Goal: Task Accomplishment & Management: Use online tool/utility

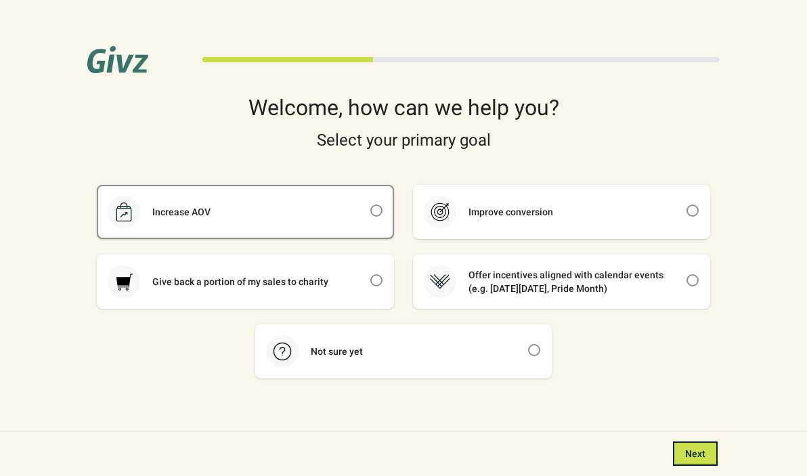
click at [334, 222] on div "Increase AOV" at bounding box center [245, 211] width 294 height 51
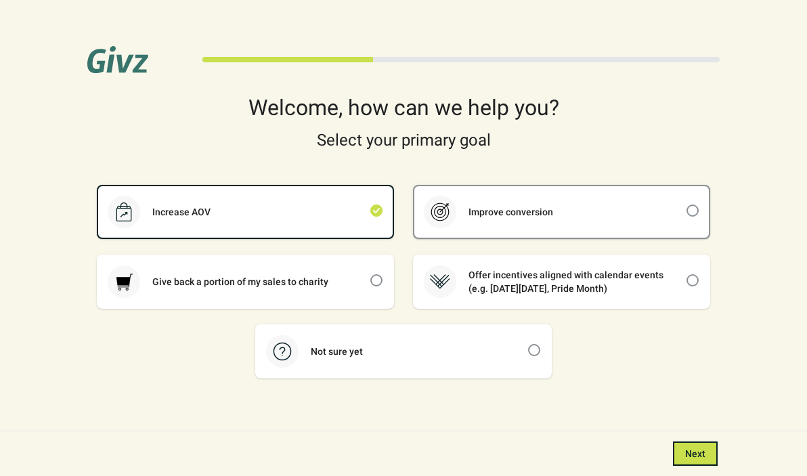
click at [561, 235] on div "Improve conversion" at bounding box center [561, 211] width 294 height 51
checkbox input "false"
checkbox input "true"
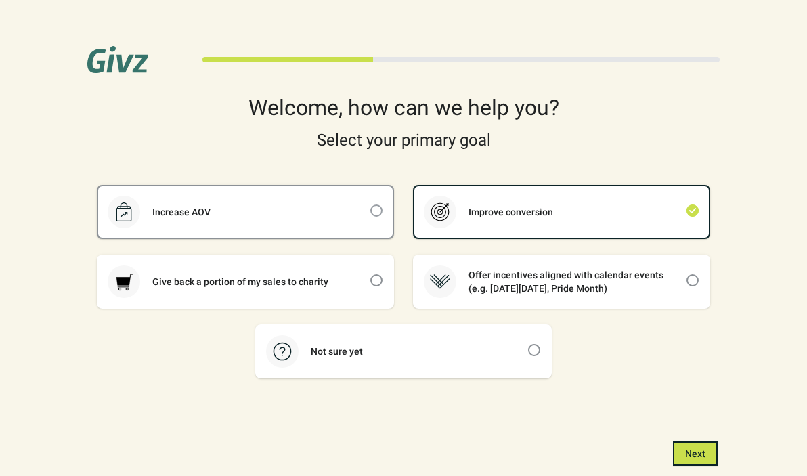
click at [371, 207] on span at bounding box center [376, 210] width 12 height 12
click at [371, 205] on input "checkbox" at bounding box center [370, 204] width 1 height 1
checkbox input "true"
checkbox input "false"
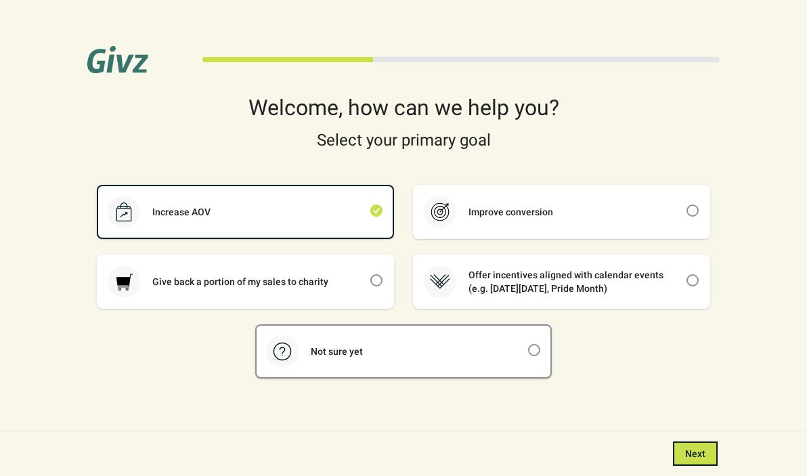
scroll to position [14, 0]
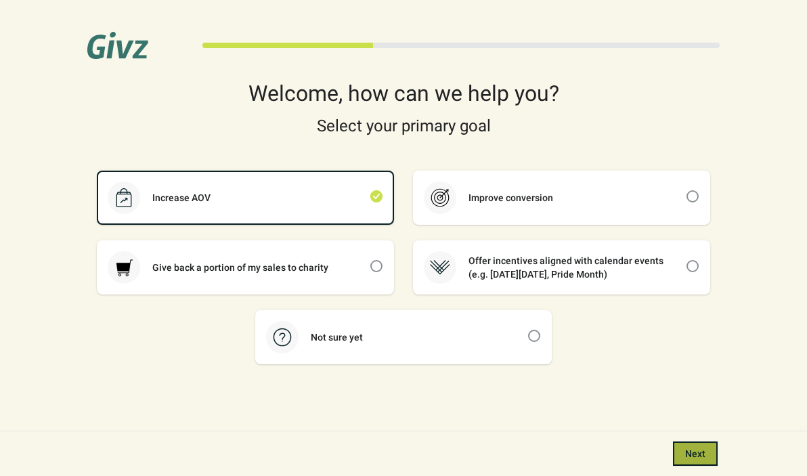
click at [696, 458] on span "Next" at bounding box center [695, 453] width 20 height 11
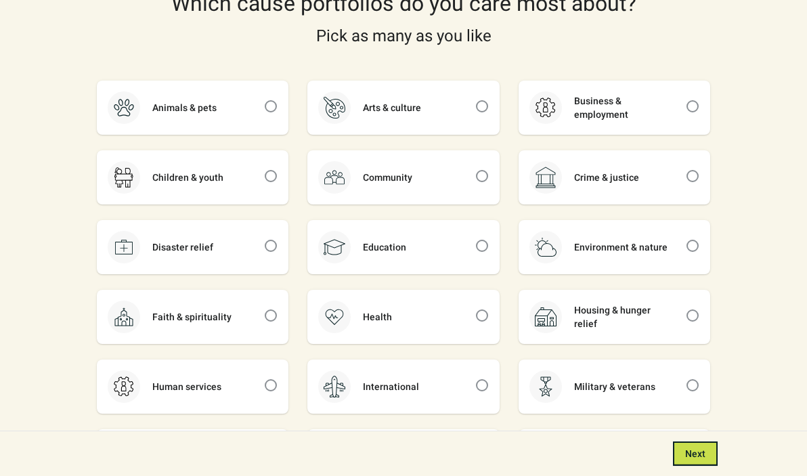
scroll to position [110, 0]
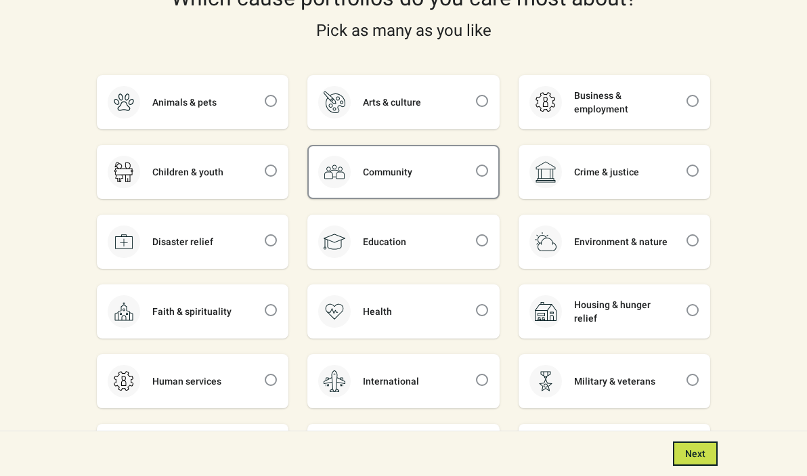
click at [457, 173] on div "Community" at bounding box center [403, 171] width 189 height 51
checkbox input "true"
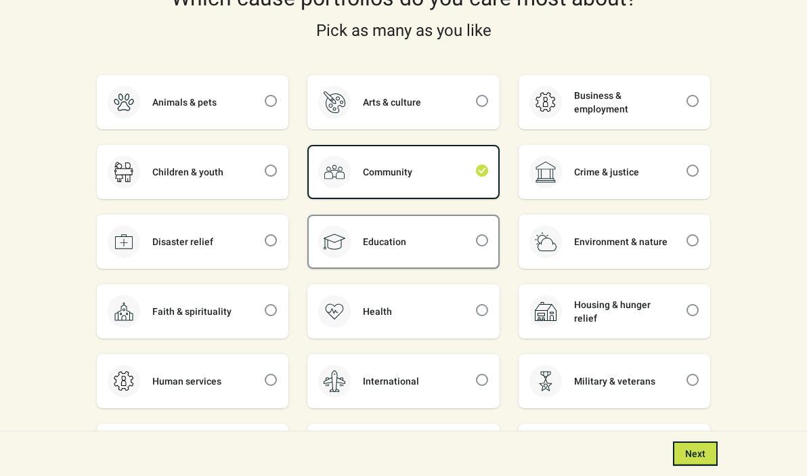
click at [468, 241] on div "Education" at bounding box center [403, 241] width 189 height 51
click at [467, 231] on div "Education" at bounding box center [403, 241] width 189 height 51
checkbox input "false"
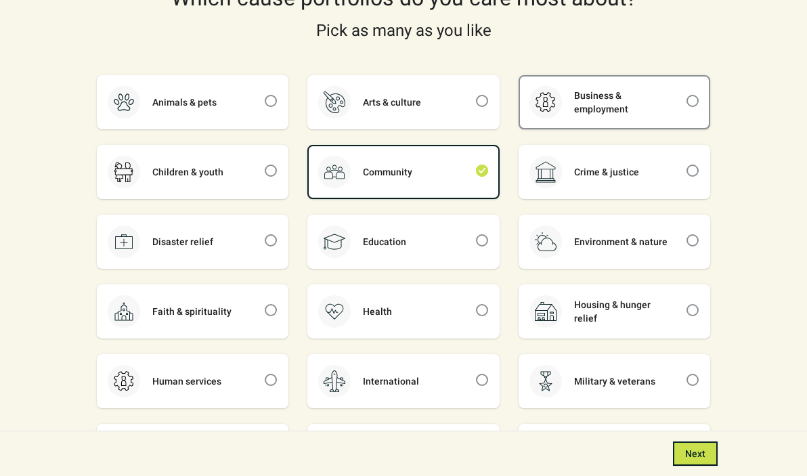
click at [621, 118] on div "Business & employment" at bounding box center [614, 101] width 189 height 51
checkbox input "true"
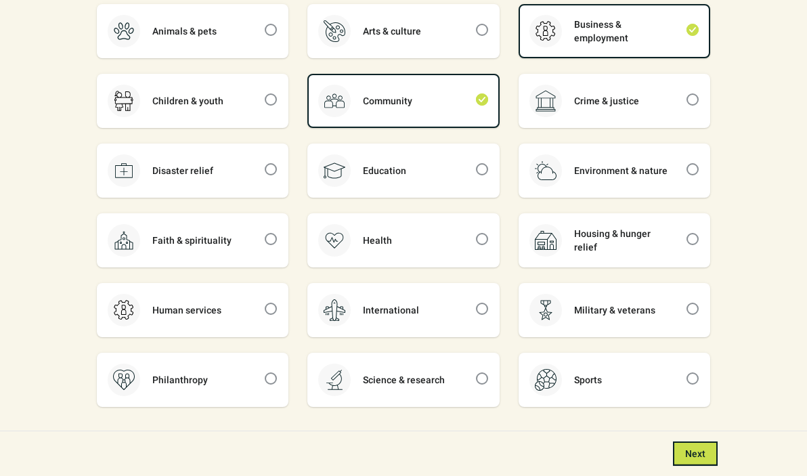
scroll to position [223, 0]
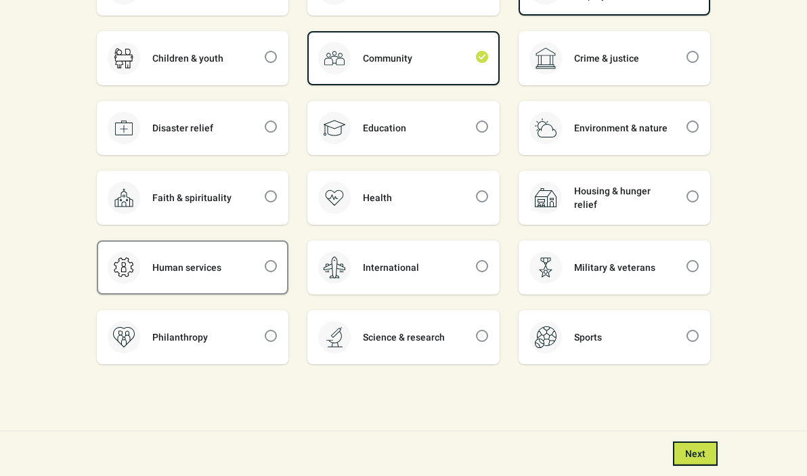
click at [220, 284] on div "Human services" at bounding box center [192, 267] width 189 height 51
checkbox input "true"
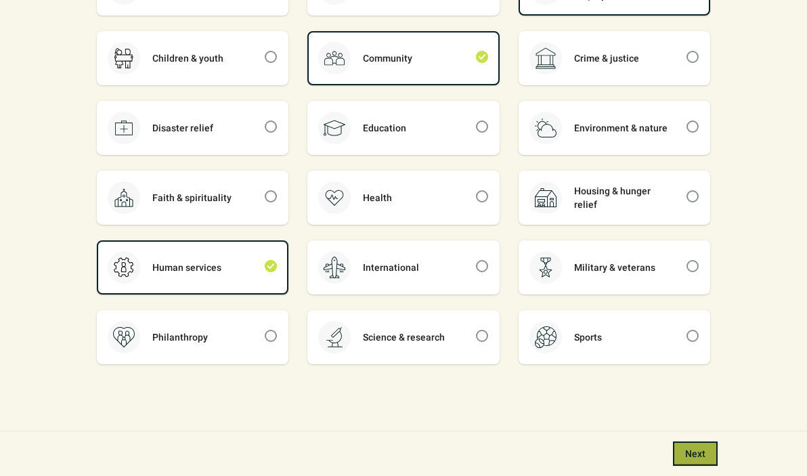
click at [698, 456] on span "Next" at bounding box center [695, 453] width 20 height 11
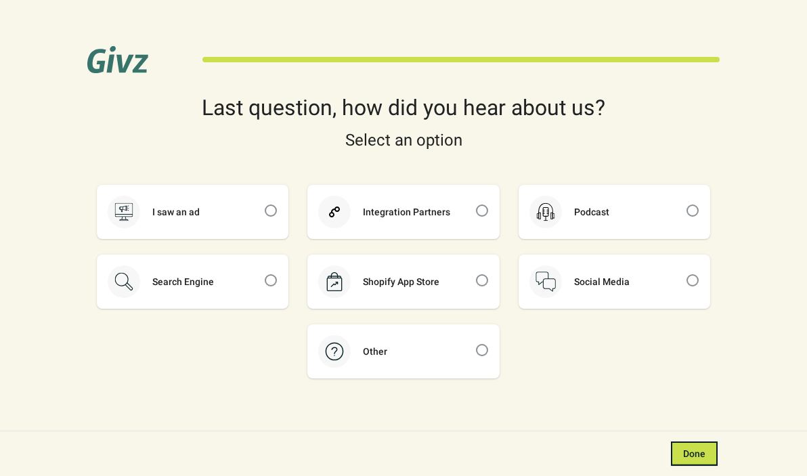
scroll to position [14, 0]
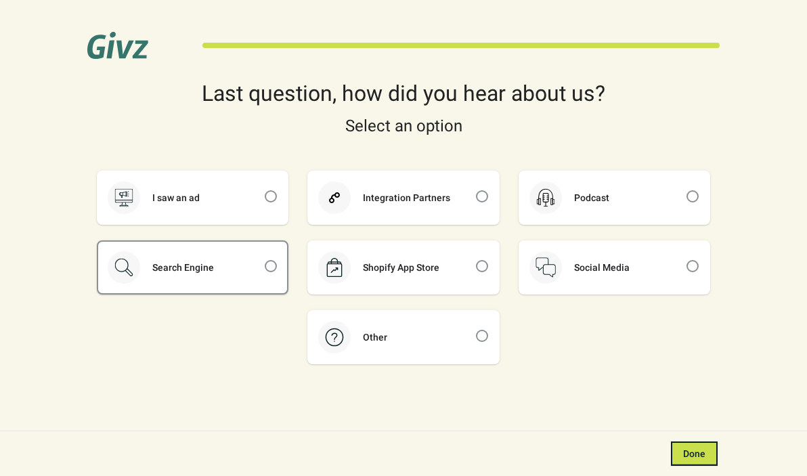
click at [250, 259] on div "Search Engine" at bounding box center [192, 267] width 189 height 51
checkbox input "true"
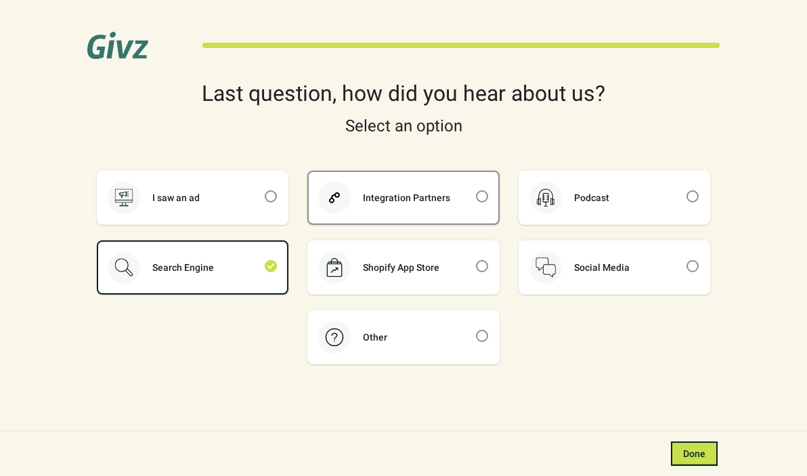
click at [374, 212] on div "Integration Partners" at bounding box center [403, 197] width 189 height 51
checkbox input "true"
checkbox input "false"
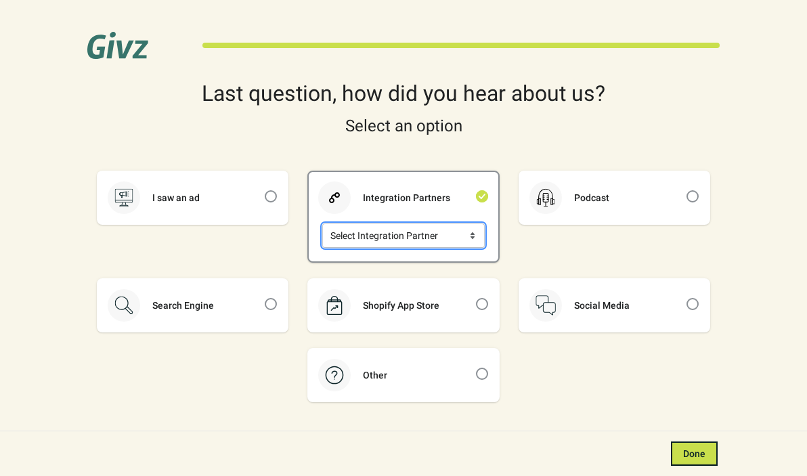
click at [445, 239] on select "Select Integration Partner Attentive Klaviyo Postscript" at bounding box center [403, 235] width 162 height 24
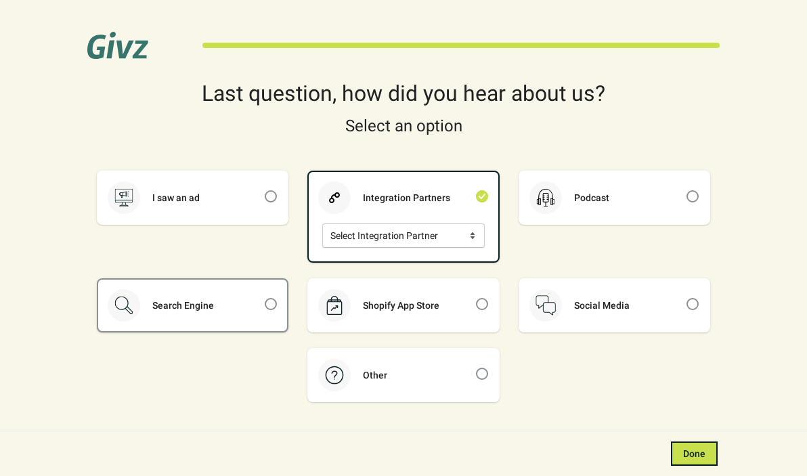
click at [210, 302] on div "Search Engine" at bounding box center [183, 306] width 86 height 14
checkbox input "false"
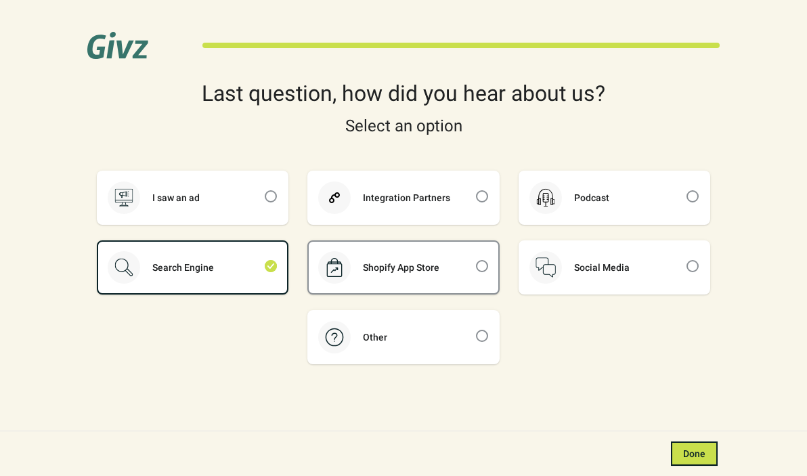
click at [441, 282] on div "Shopify App Store" at bounding box center [403, 267] width 189 height 51
checkbox input "false"
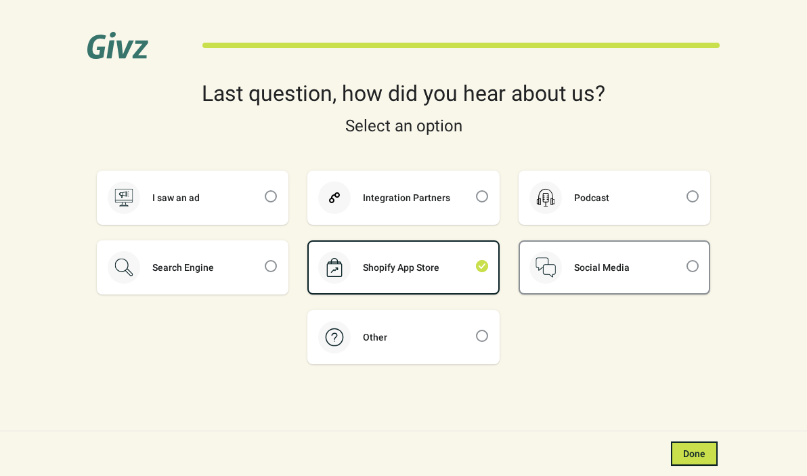
click at [661, 255] on div "Social Media" at bounding box center [614, 267] width 189 height 51
checkbox input "false"
checkbox input "true"
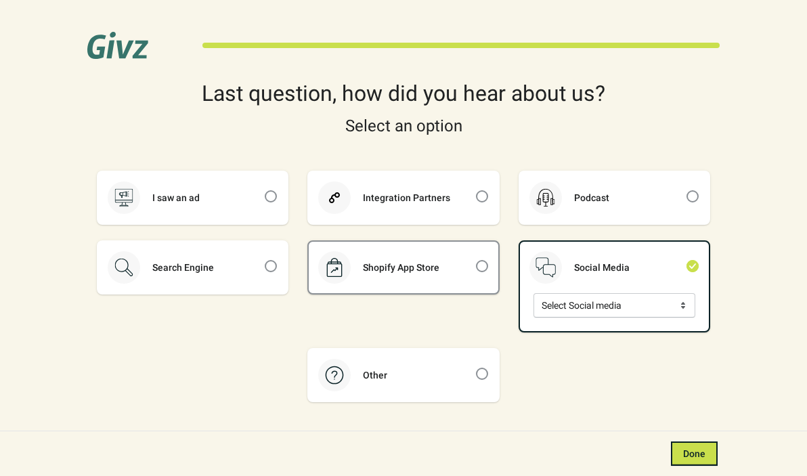
click at [422, 266] on div "Shopify App Store" at bounding box center [401, 268] width 101 height 14
checkbox input "true"
checkbox input "false"
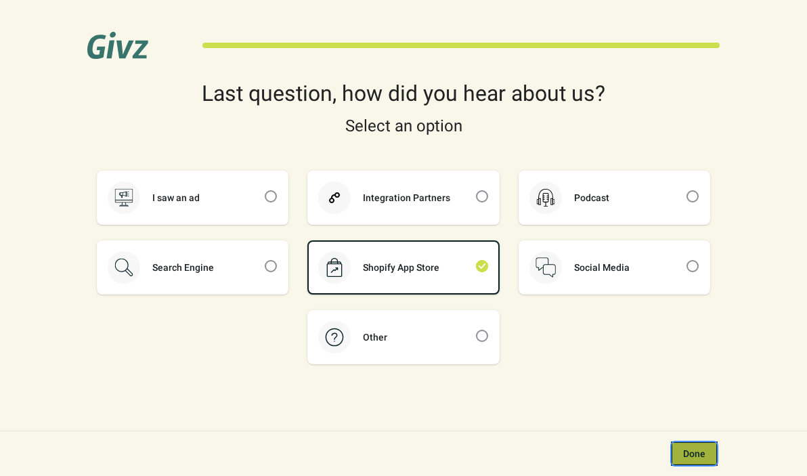
click at [688, 448] on span "Done" at bounding box center [694, 453] width 22 height 11
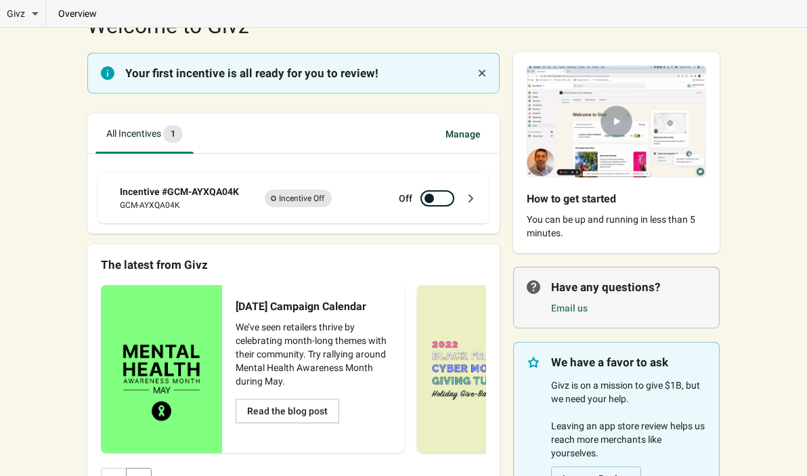
scroll to position [136, 0]
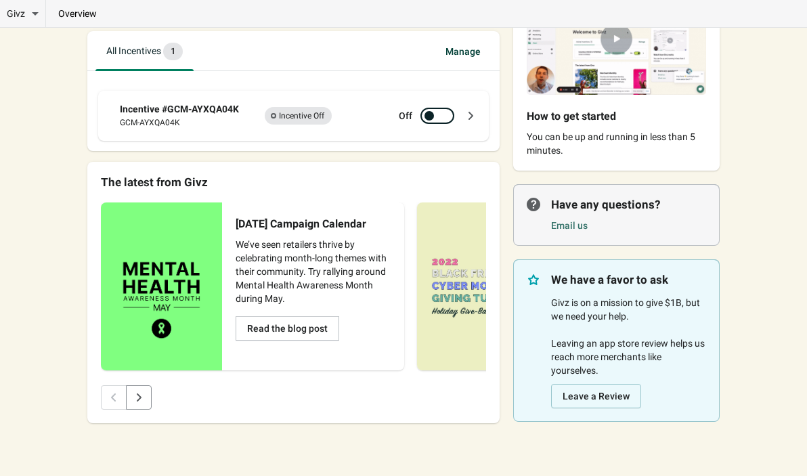
click at [282, 119] on span "Incomplete Incentive Off" at bounding box center [298, 116] width 67 height 18
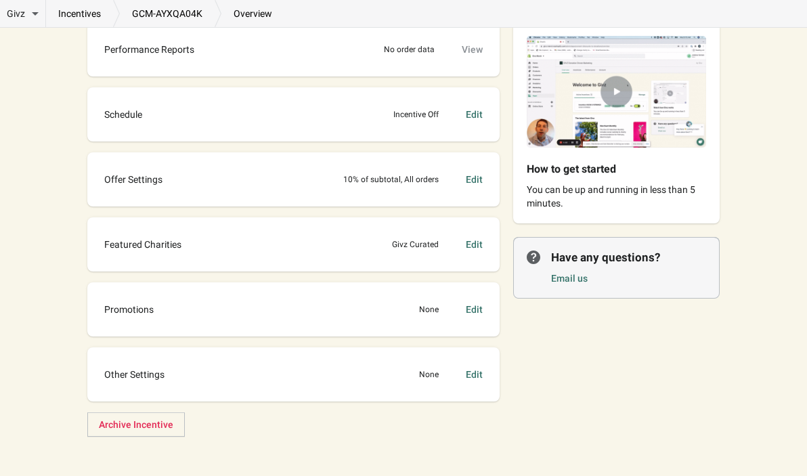
click at [374, 252] on div "Featured Charities Givz Curated Edit" at bounding box center [293, 244] width 385 height 27
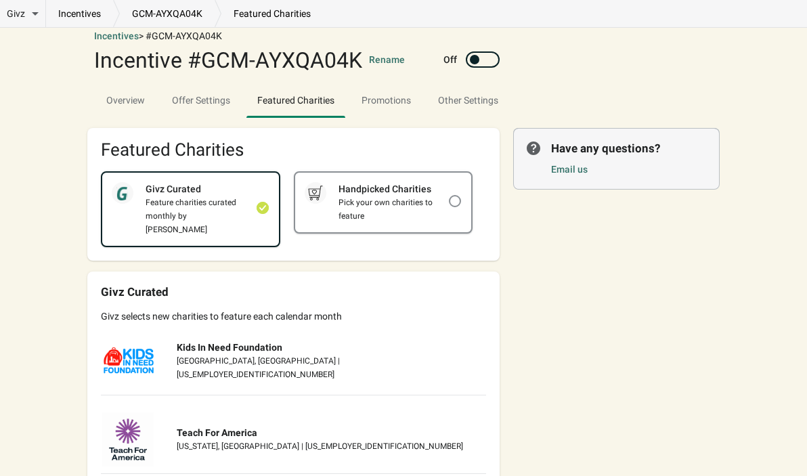
click at [386, 219] on div "Pick your own charities to feature" at bounding box center [387, 209] width 123 height 27
checkbox input "false"
checkbox input "true"
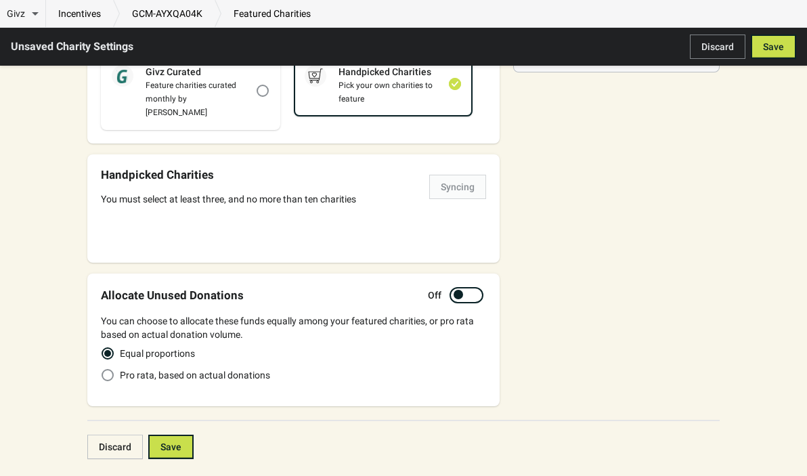
scroll to position [169, 0]
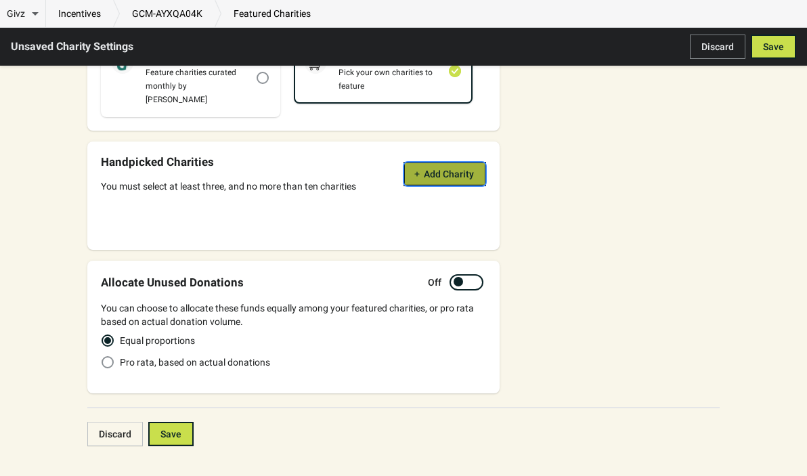
click at [451, 166] on button "Add Charity" at bounding box center [444, 174] width 83 height 24
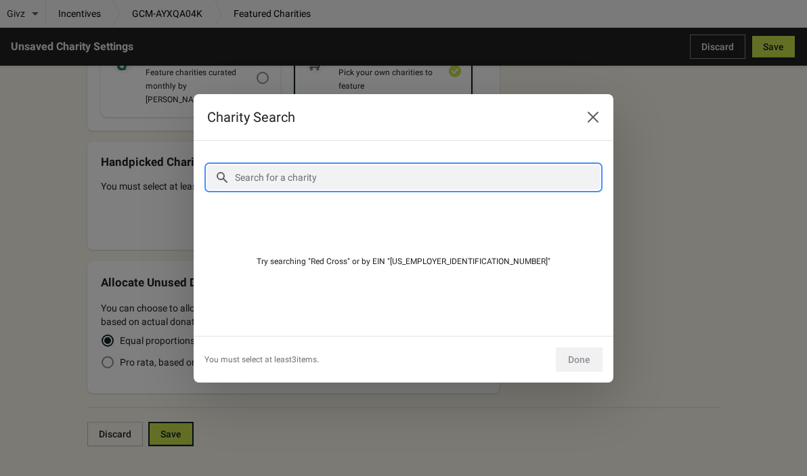
click at [353, 178] on input "Search for a charity" at bounding box center [417, 177] width 366 height 24
click at [595, 115] on icon "Close" at bounding box center [593, 116] width 11 height 11
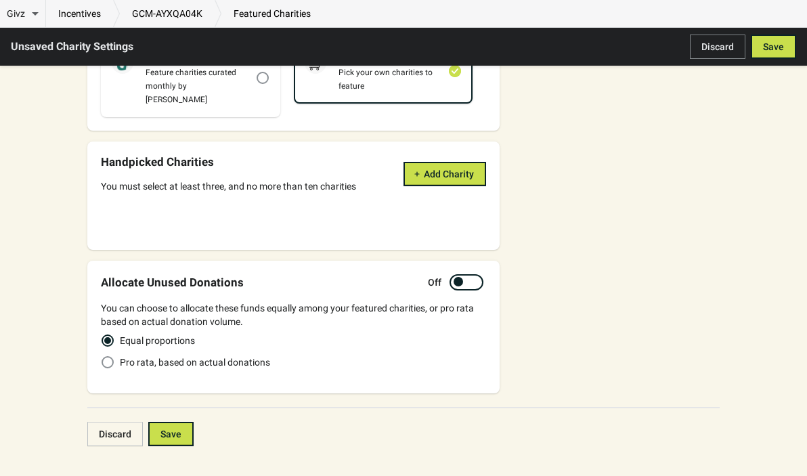
scroll to position [41, 0]
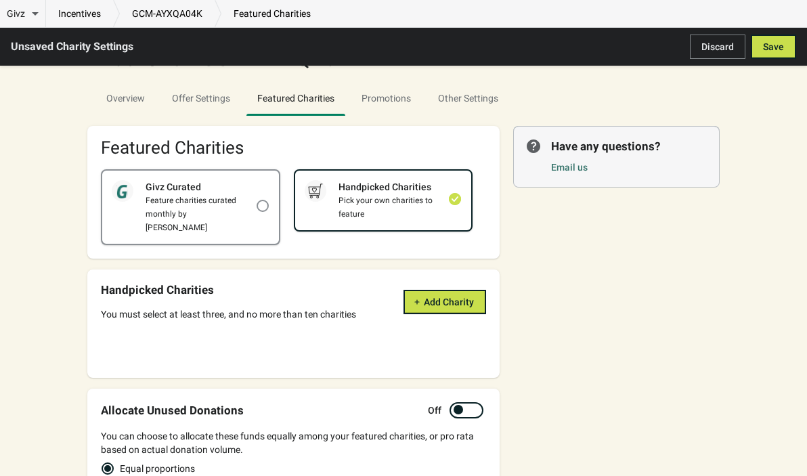
click at [221, 217] on div "Feature charities curated monthly by [PERSON_NAME]" at bounding box center [194, 214] width 123 height 41
checkbox input "true"
checkbox input "false"
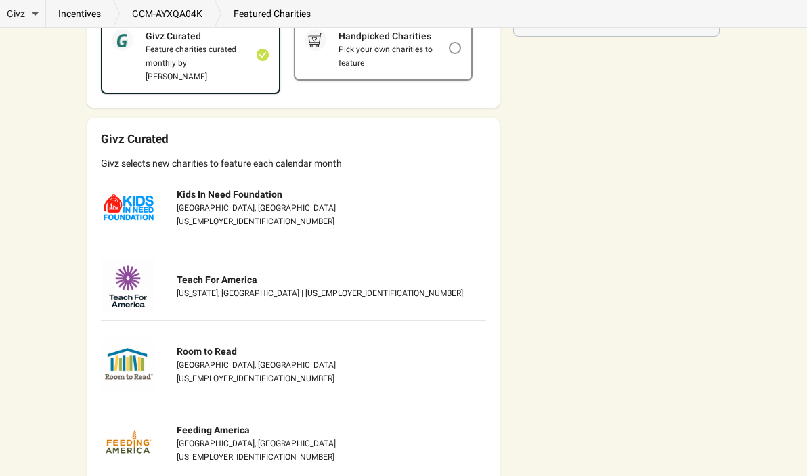
click at [396, 74] on div "Handpicked Charities Pick your own charities to feature" at bounding box center [383, 50] width 177 height 60
checkbox input "false"
checkbox input "true"
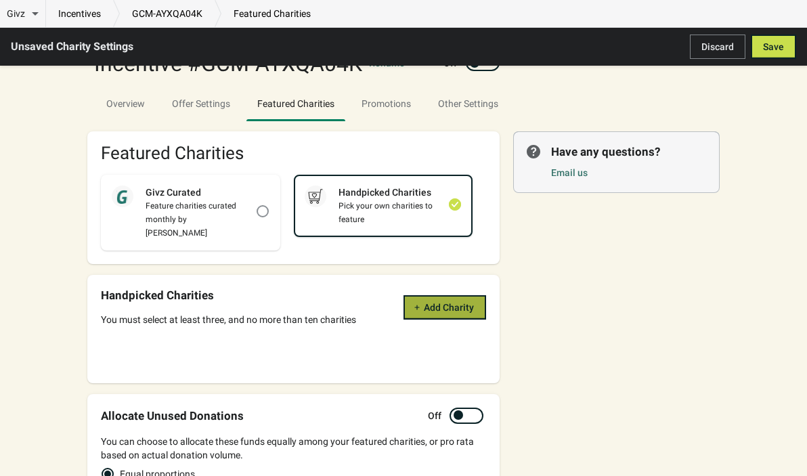
scroll to position [20, 0]
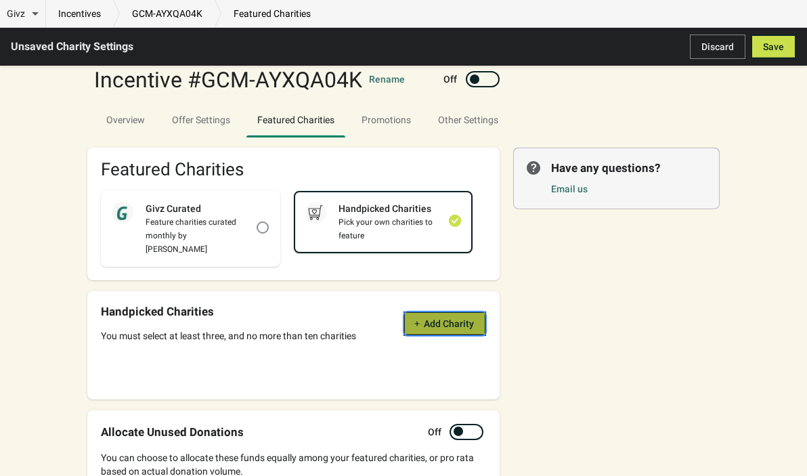
click at [433, 311] on button "Add Charity" at bounding box center [444, 323] width 83 height 24
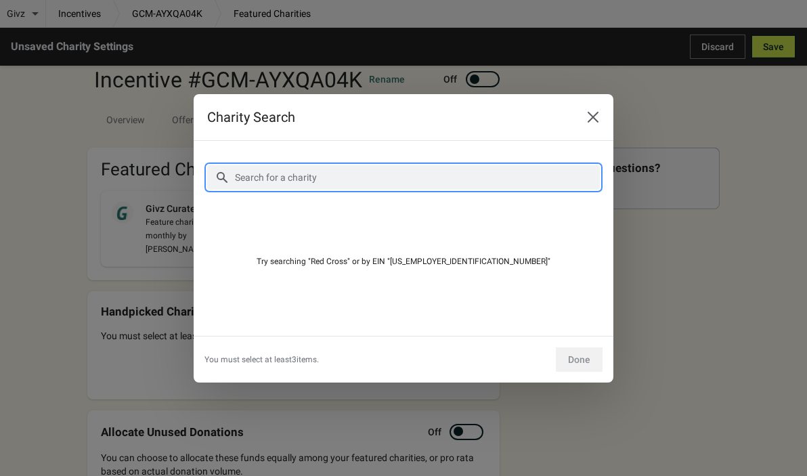
click at [277, 173] on input "Search for a charity" at bounding box center [417, 177] width 366 height 24
paste input "Native American Rights Fund"
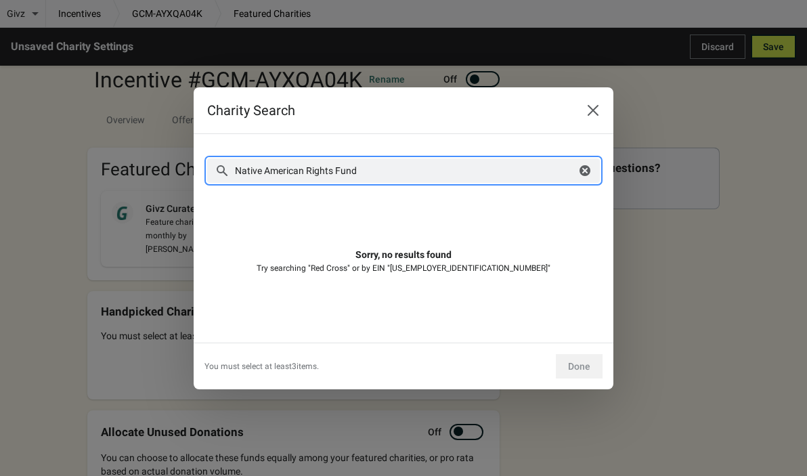
type input "Native American Rights Fund"
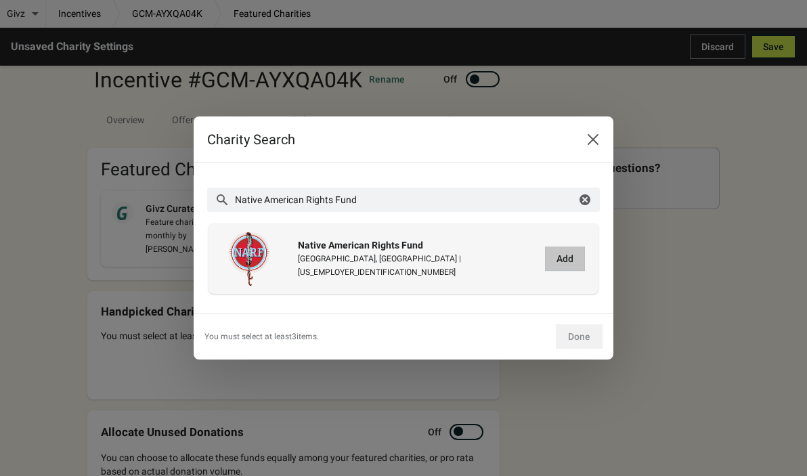
click at [565, 267] on button "Add" at bounding box center [565, 258] width 40 height 24
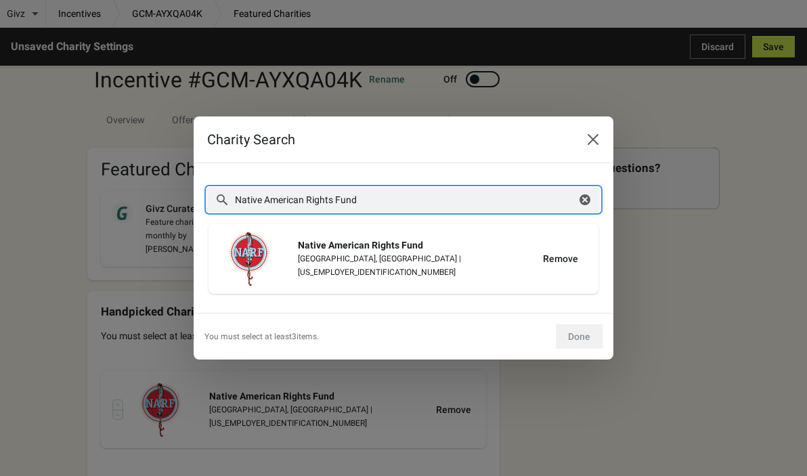
click at [437, 196] on input "Native American Rights Fund" at bounding box center [405, 199] width 342 height 24
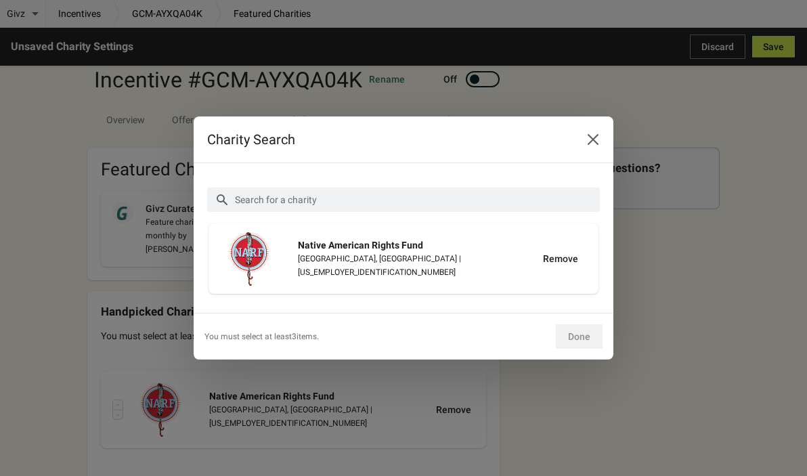
click at [280, 213] on div "Search for a charity More filters" at bounding box center [403, 200] width 393 height 46
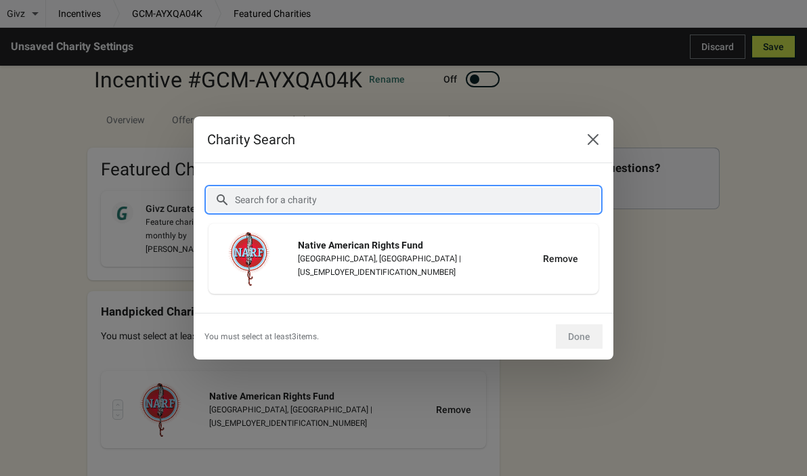
click at [280, 202] on input "Search for a charity" at bounding box center [417, 199] width 366 height 24
paste input "Partnership With [DEMOGRAPHIC_DATA]"
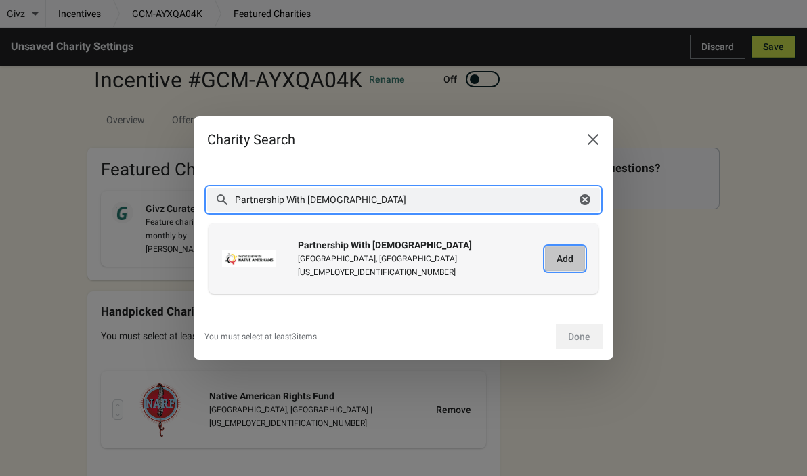
click at [552, 259] on button "Add" at bounding box center [565, 258] width 40 height 24
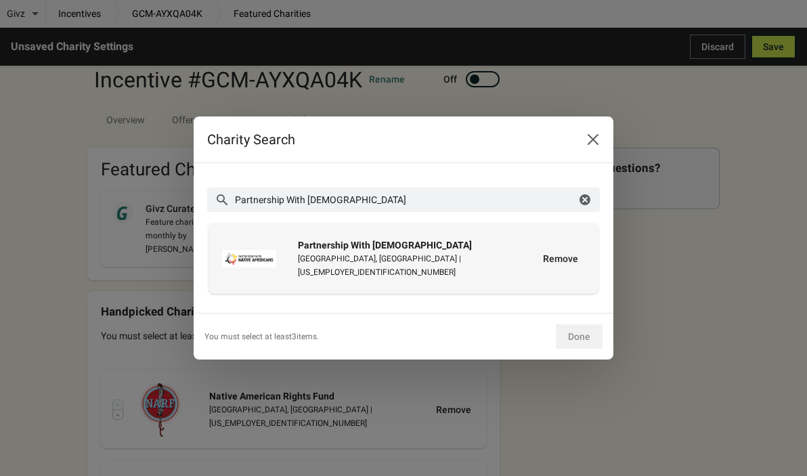
click at [562, 263] on div "Remove" at bounding box center [560, 258] width 46 height 24
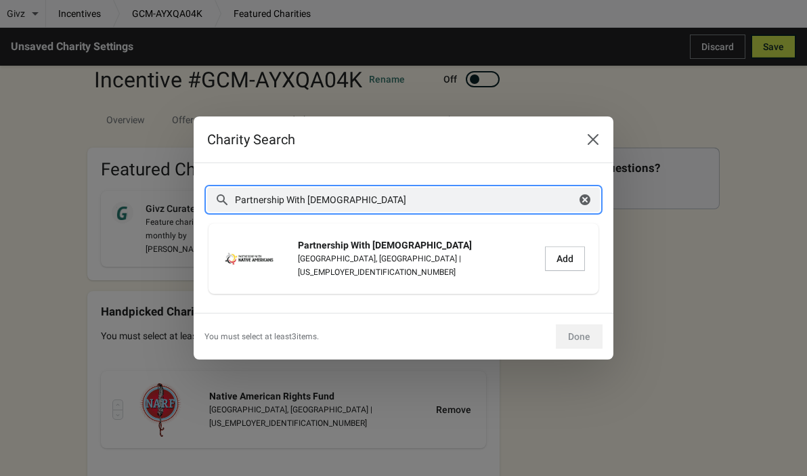
click at [422, 208] on input "Partnership With [DEMOGRAPHIC_DATA]" at bounding box center [405, 199] width 342 height 24
paste input "American Indian College Fund"
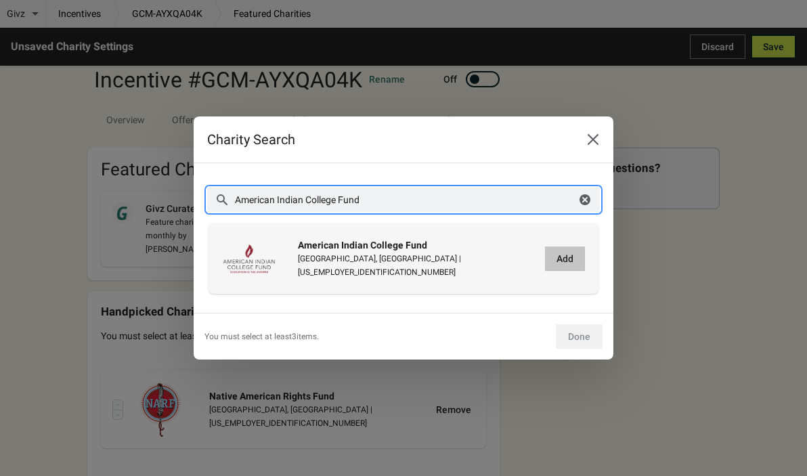
click at [559, 259] on span "Add" at bounding box center [564, 258] width 17 height 11
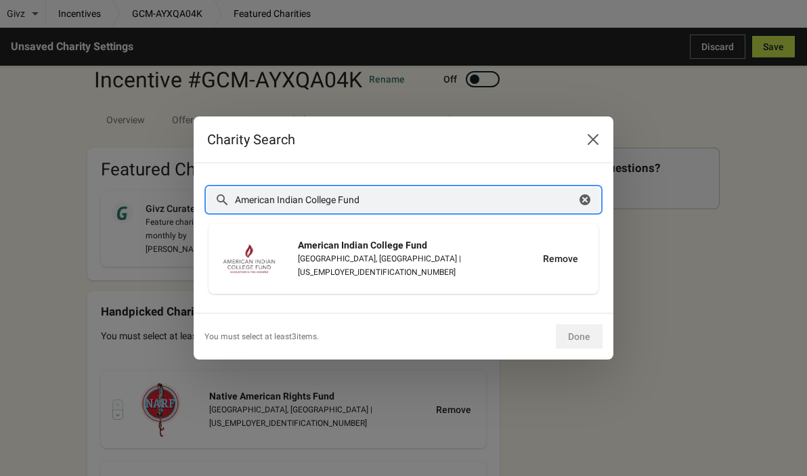
click at [384, 211] on input "American Indian College Fund" at bounding box center [405, 199] width 342 height 24
paste input "Cultural Survival"
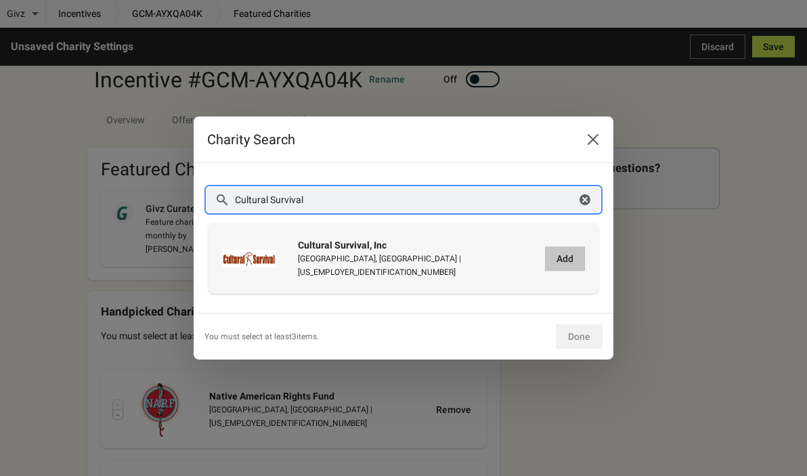
type input "Cultural Survival"
click at [564, 259] on span "Add" at bounding box center [564, 258] width 17 height 11
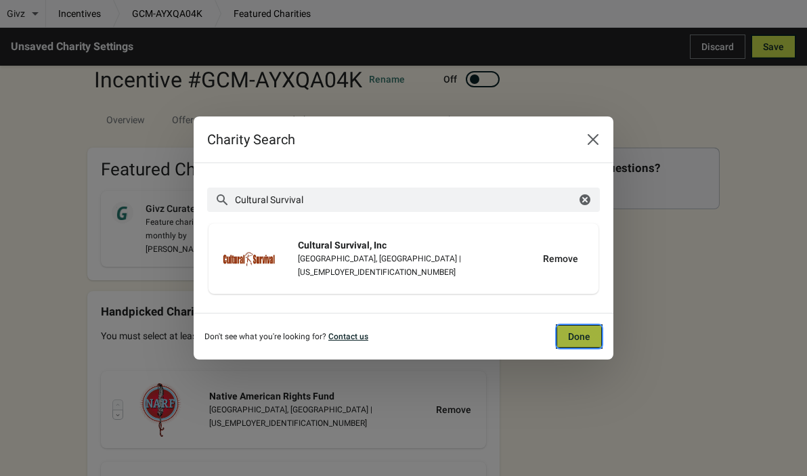
click at [592, 338] on button "Done" at bounding box center [579, 336] width 47 height 24
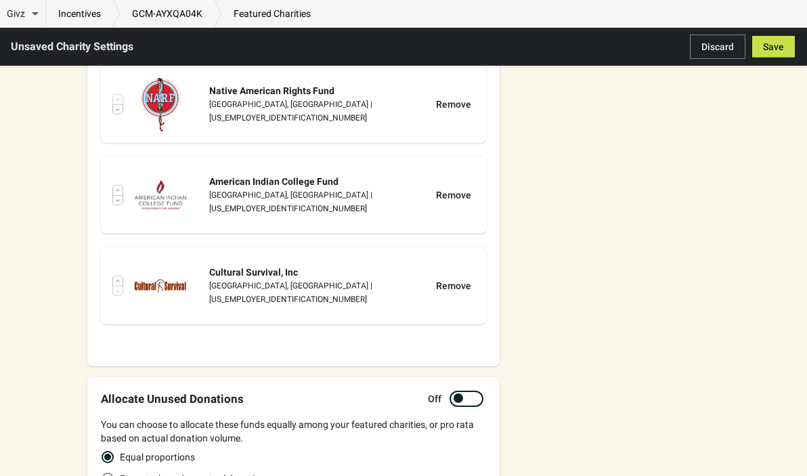
scroll to position [453, 0]
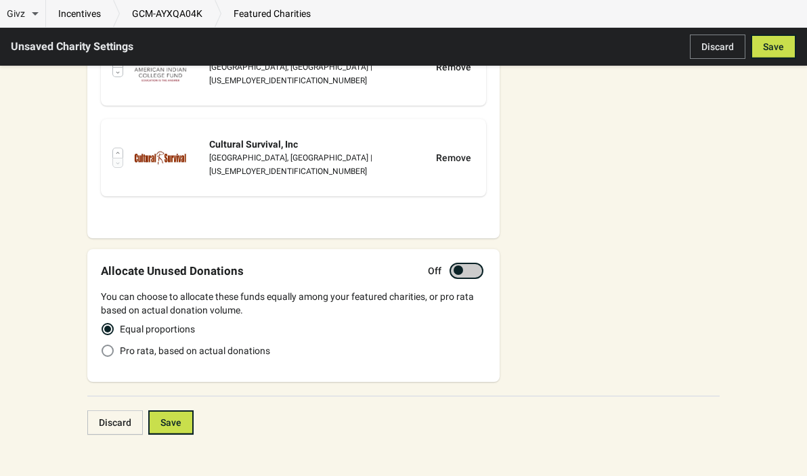
click at [474, 263] on div at bounding box center [466, 271] width 34 height 16
checkbox input "true"
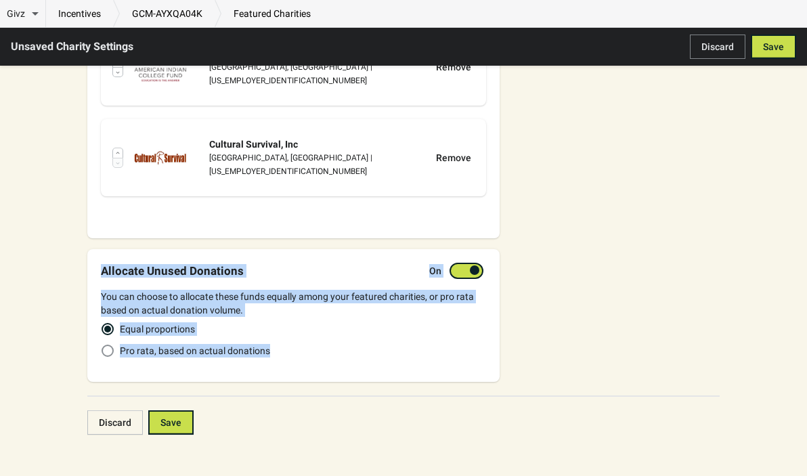
drag, startPoint x: 100, startPoint y: 252, endPoint x: 315, endPoint y: 333, distance: 229.8
click at [315, 333] on div "Allocate Unused Donations On You can choose to allocate these funds equally amo…" at bounding box center [293, 315] width 412 height 133
copy div "Allocate Unused Donations On You can choose to allocate these funds equally amo…"
click at [115, 341] on label "Pro rata, based on actual donations" at bounding box center [185, 350] width 169 height 19
click at [102, 345] on input "Pro rata, based on actual donations" at bounding box center [102, 345] width 1 height 1
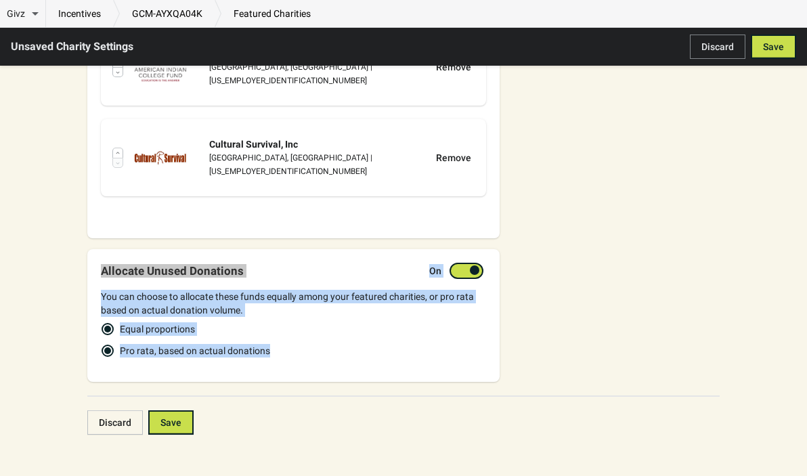
radio input "true"
radio input "false"
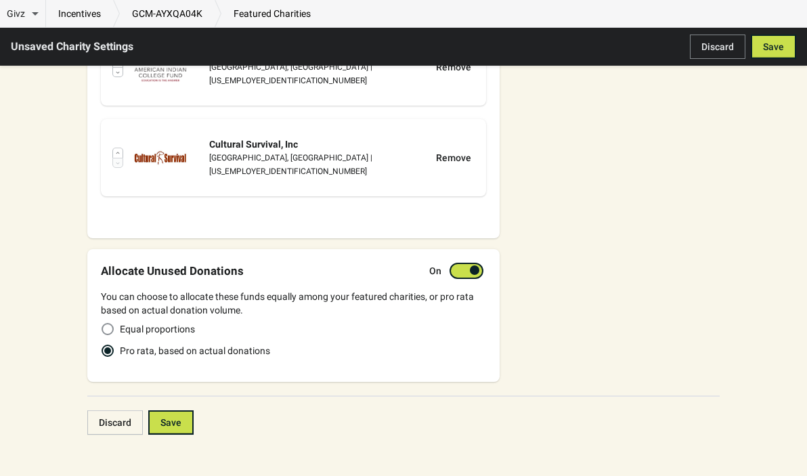
click at [193, 370] on div "Givz Overview Incentives Performance Overview Donations Qualifying Orders Chari…" at bounding box center [403, 11] width 632 height 873
click at [464, 263] on div at bounding box center [466, 271] width 34 height 16
click at [486, 255] on div "Allocate Unused Donations Off You can choose to allocate these funds equally am…" at bounding box center [293, 315] width 412 height 133
click at [471, 267] on div at bounding box center [473, 270] width 7 height 7
click at [471, 265] on div at bounding box center [474, 269] width 9 height 9
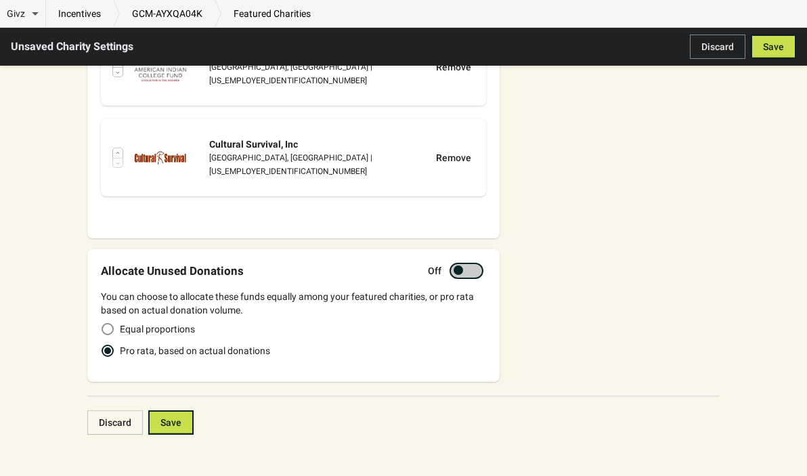
click at [471, 267] on div at bounding box center [473, 270] width 7 height 7
checkbox input "true"
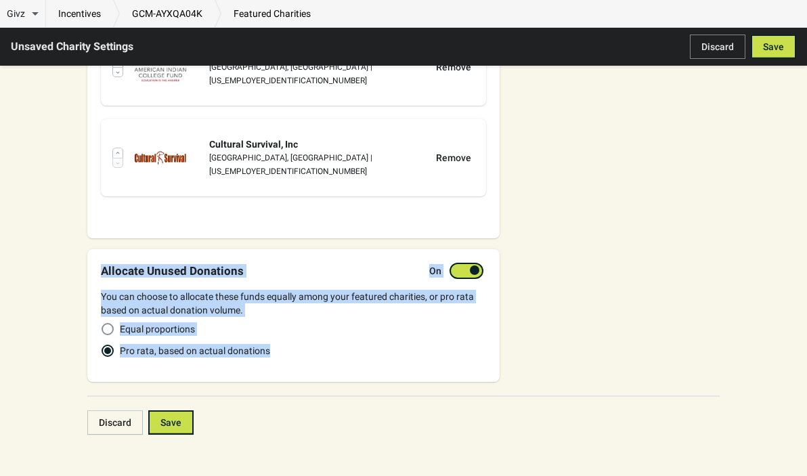
drag, startPoint x: 99, startPoint y: 255, endPoint x: 307, endPoint y: 338, distance: 224.5
click at [307, 338] on div "Allocate Unused Donations On You can choose to allocate these funds equally amo…" at bounding box center [293, 315] width 412 height 133
copy div "Allocate Unused Donations On You can choose to allocate these funds equally amo…"
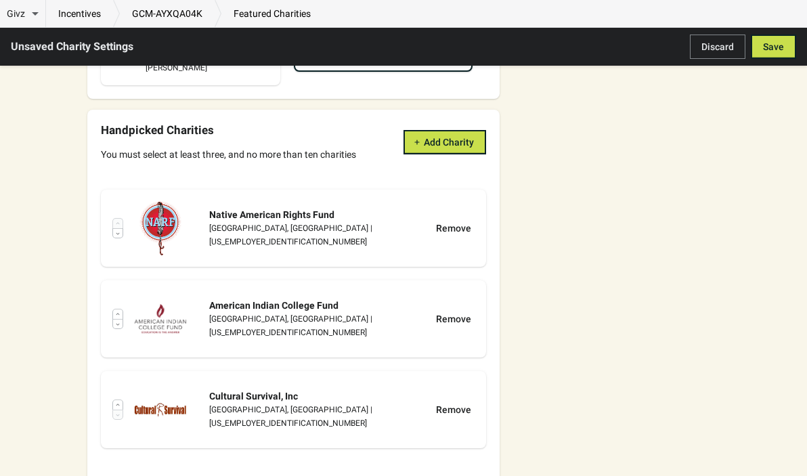
scroll to position [193, 0]
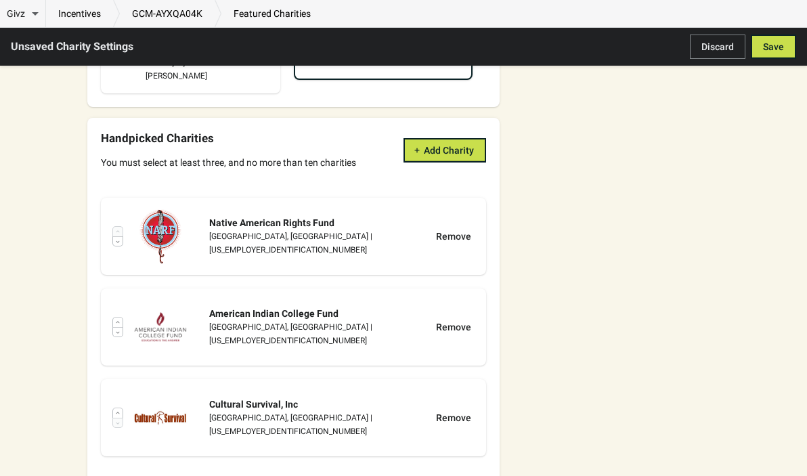
click at [617, 257] on div "Featured Charities Givz Curated Feature charities curated monthly by Givz Handp…" at bounding box center [397, 302] width 646 height 678
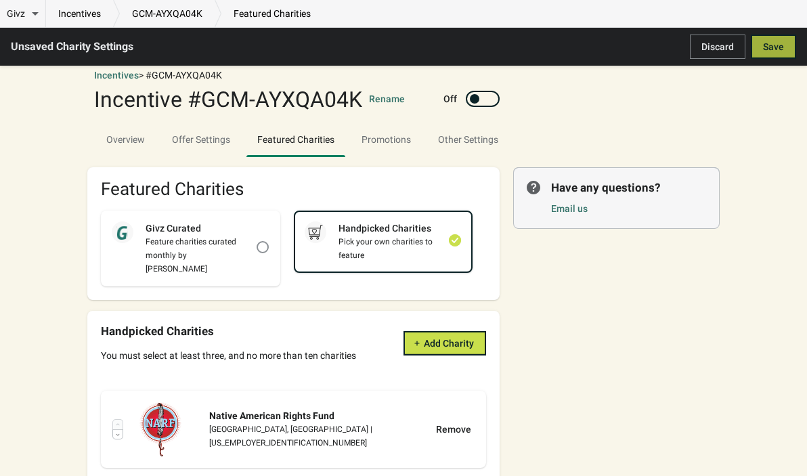
click at [761, 46] on button "Save" at bounding box center [773, 47] width 45 height 24
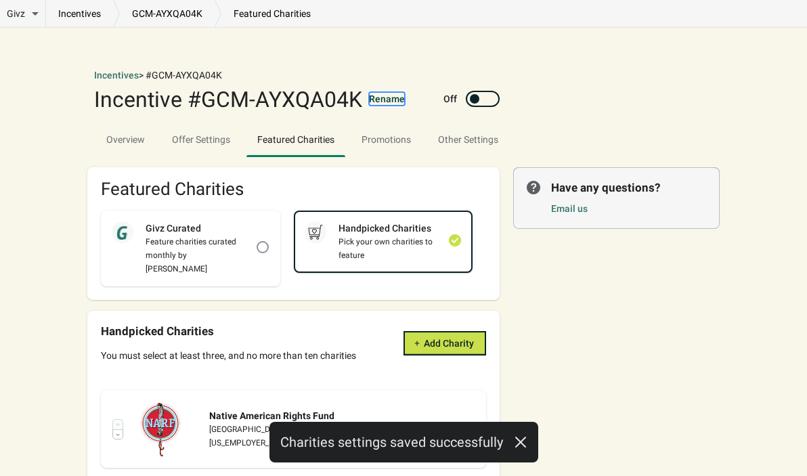
click at [382, 100] on button "Rename" at bounding box center [387, 99] width 36 height 14
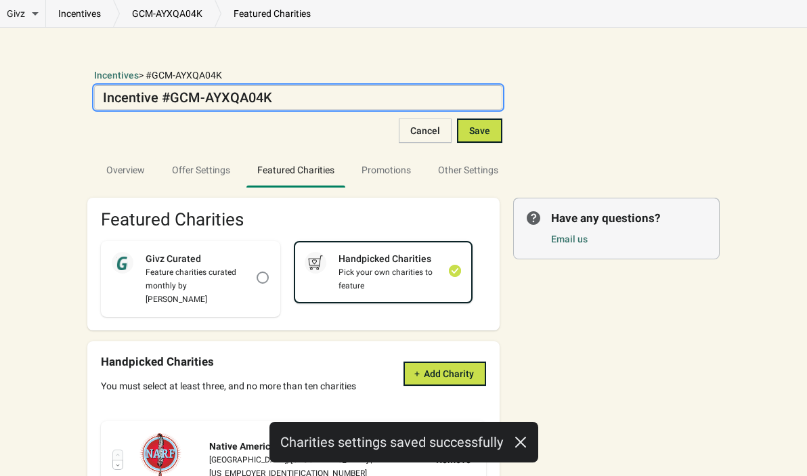
click at [297, 107] on textarea "Incentive #GCM-AYXQA04K" at bounding box center [298, 97] width 408 height 24
type textarea "d"
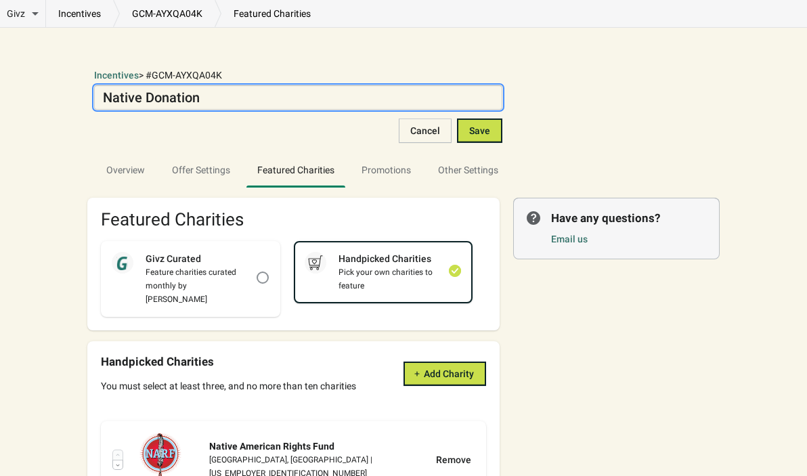
type textarea "Native Donation"
click at [495, 119] on button "Save" at bounding box center [479, 130] width 45 height 24
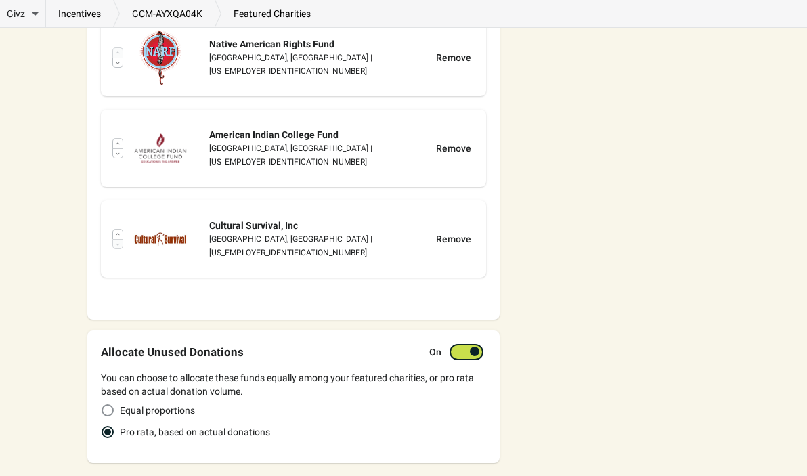
scroll to position [410, 0]
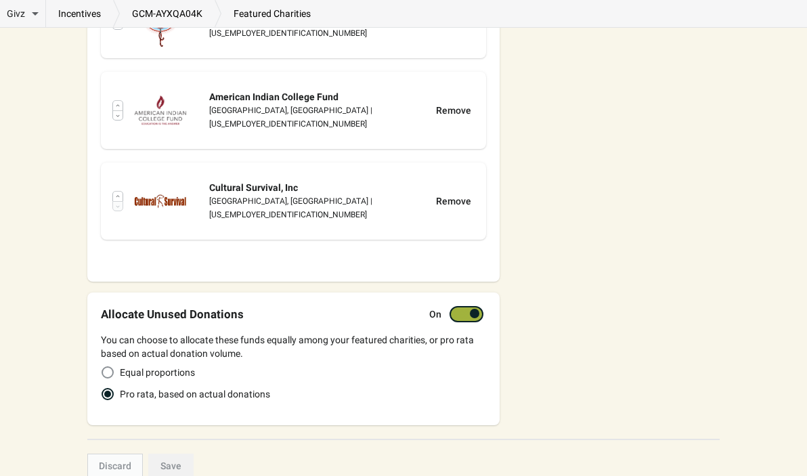
click at [456, 311] on div at bounding box center [459, 314] width 9 height 7
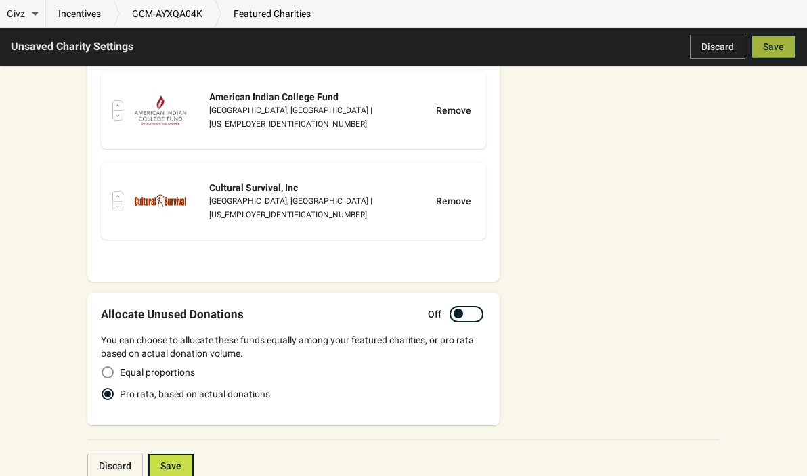
click at [790, 45] on button "Save" at bounding box center [773, 47] width 45 height 24
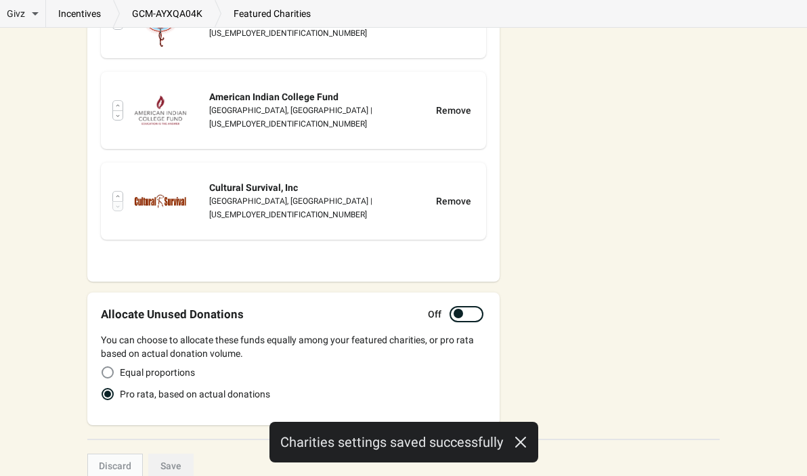
click at [778, 45] on div "Givz Overview Incentives Performance Overview Donations Qualifying Orders Chari…" at bounding box center [403, 61] width 807 height 942
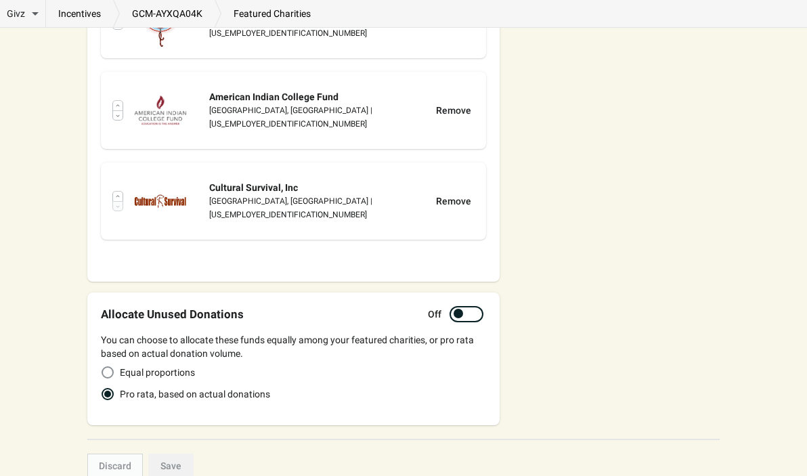
scroll to position [453, 0]
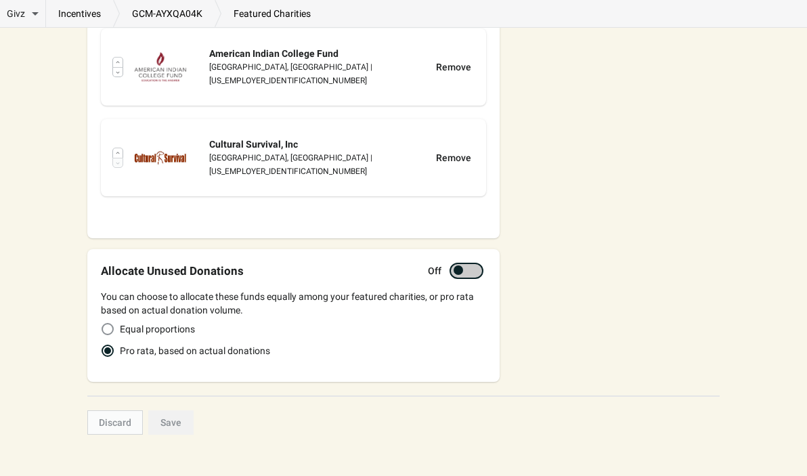
click at [470, 267] on div at bounding box center [473, 270] width 7 height 7
checkbox input "true"
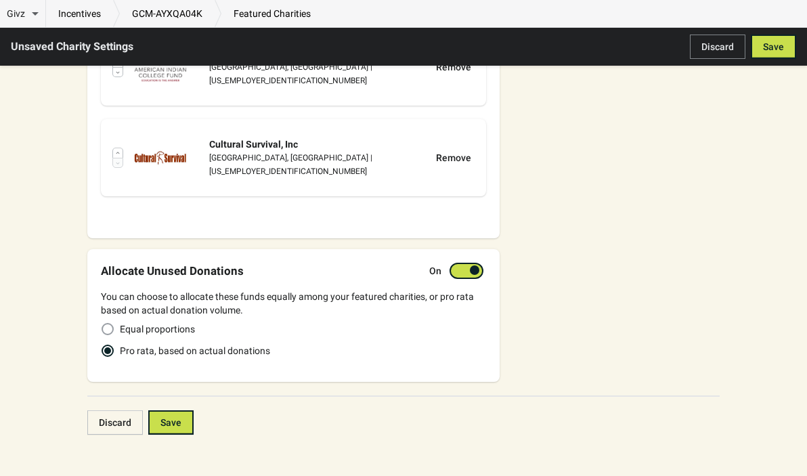
click at [147, 322] on span "Equal proportions" at bounding box center [157, 329] width 75 height 14
click at [102, 323] on input "Equal proportions" at bounding box center [102, 323] width 1 height 1
radio input "true"
click at [771, 35] on button "Save" at bounding box center [773, 47] width 45 height 24
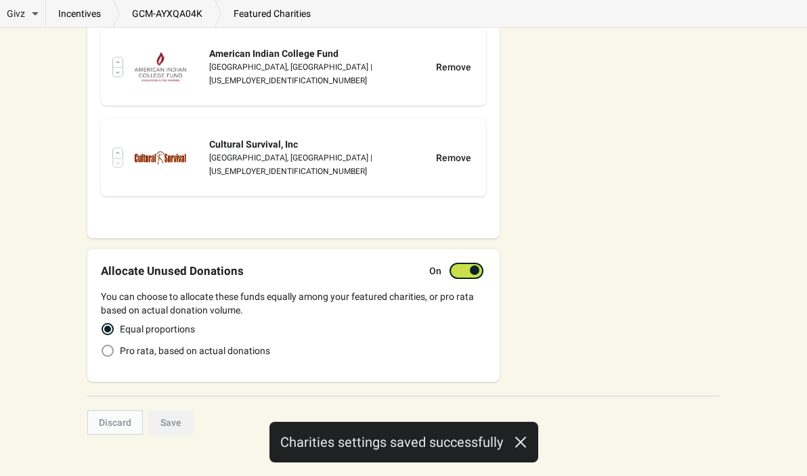
click at [177, 344] on span "Pro rata, based on actual donations" at bounding box center [195, 351] width 150 height 14
click at [102, 345] on input "Pro rata, based on actual donations" at bounding box center [102, 345] width 1 height 1
radio input "true"
radio input "false"
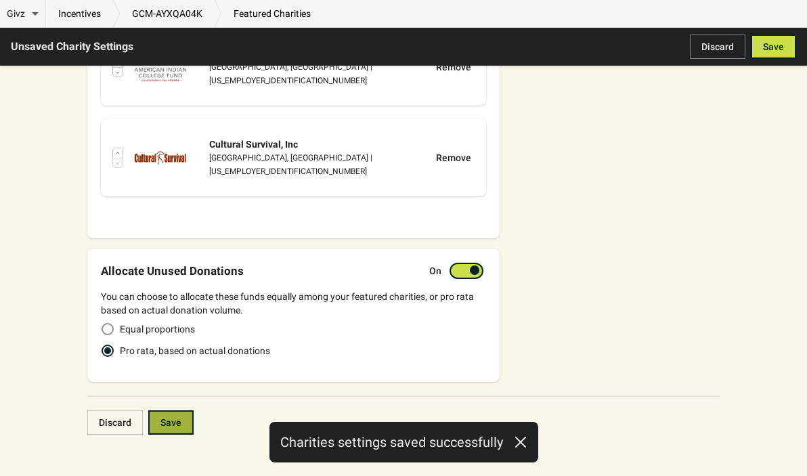
click at [177, 417] on span "Save" at bounding box center [170, 422] width 21 height 11
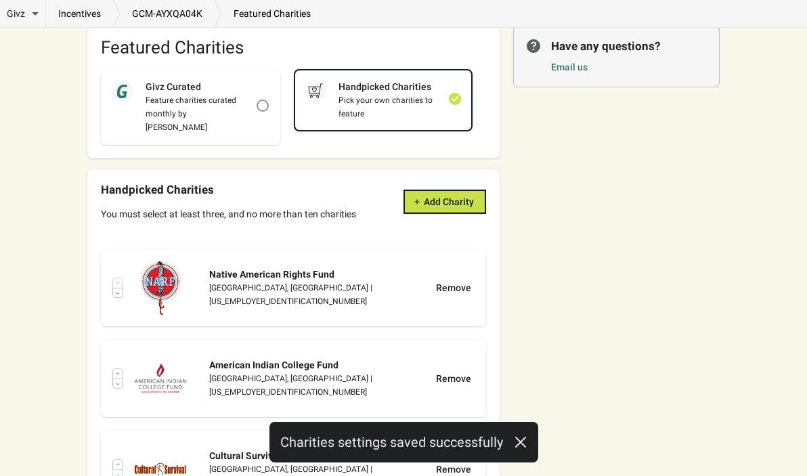
scroll to position [0, 0]
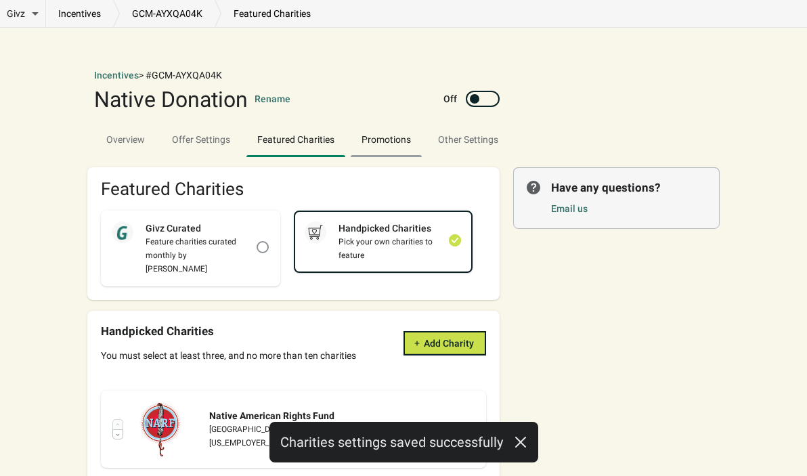
click at [391, 130] on span "Promotions" at bounding box center [386, 139] width 71 height 24
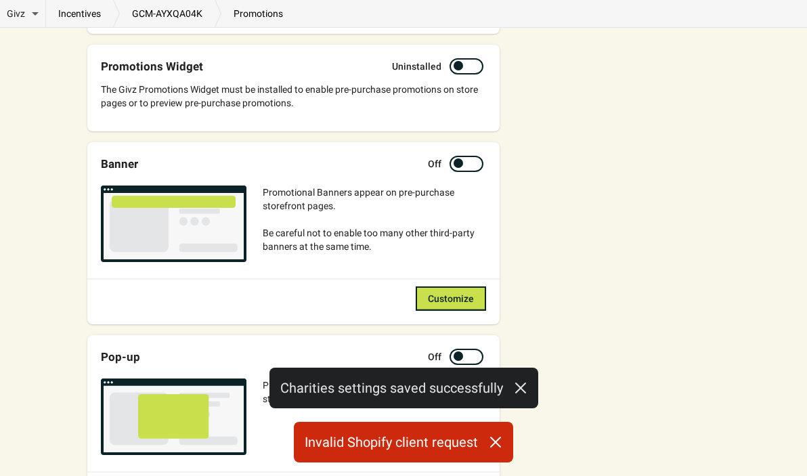
scroll to position [238, 0]
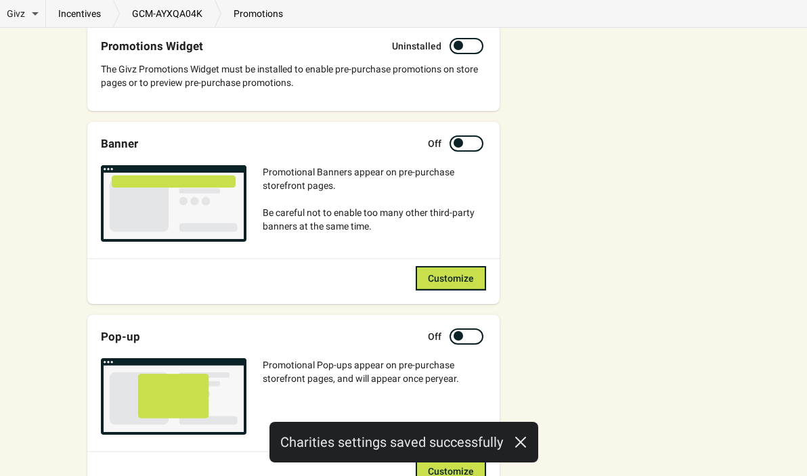
click at [475, 133] on div "Banner Off Promotional Banners appear on pre-purchase storefront pages. Be care…" at bounding box center [293, 213] width 412 height 182
click at [474, 139] on div at bounding box center [466, 143] width 34 height 16
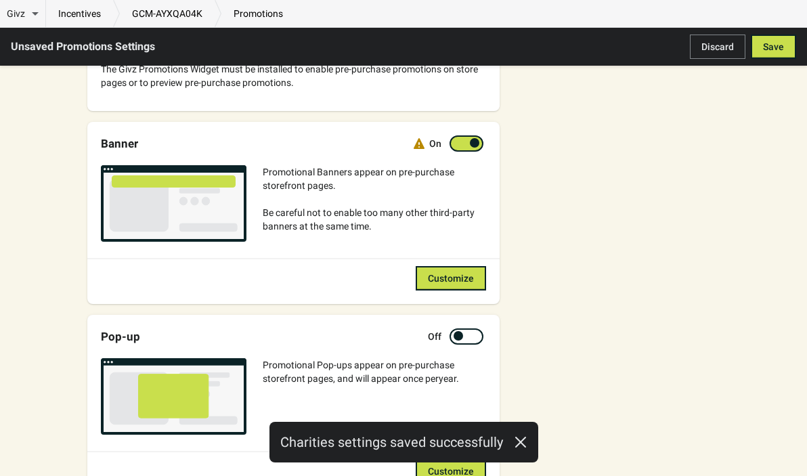
scroll to position [127, 0]
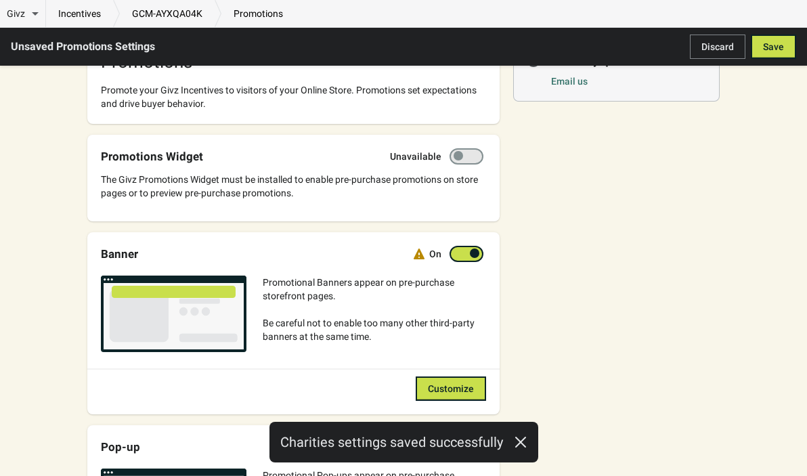
click at [472, 156] on div at bounding box center [473, 156] width 7 height 7
click at [466, 258] on div at bounding box center [466, 254] width 34 height 16
checkbox input "false"
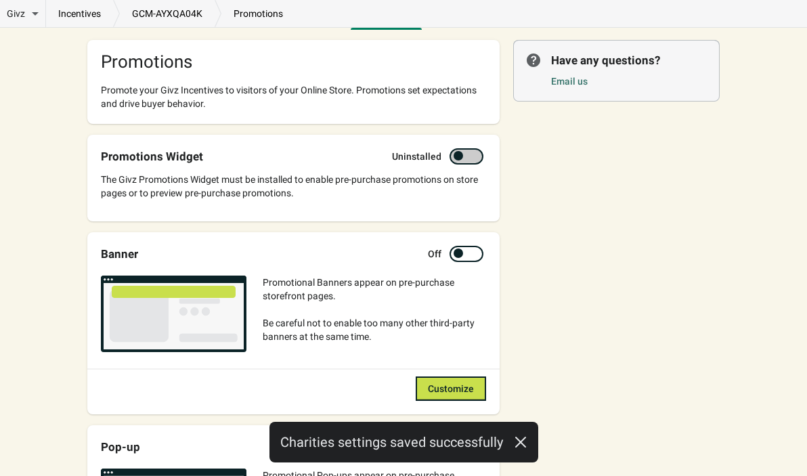
click at [470, 149] on div at bounding box center [466, 156] width 34 height 16
click at [464, 154] on div at bounding box center [466, 156] width 34 height 16
checkbox input "true"
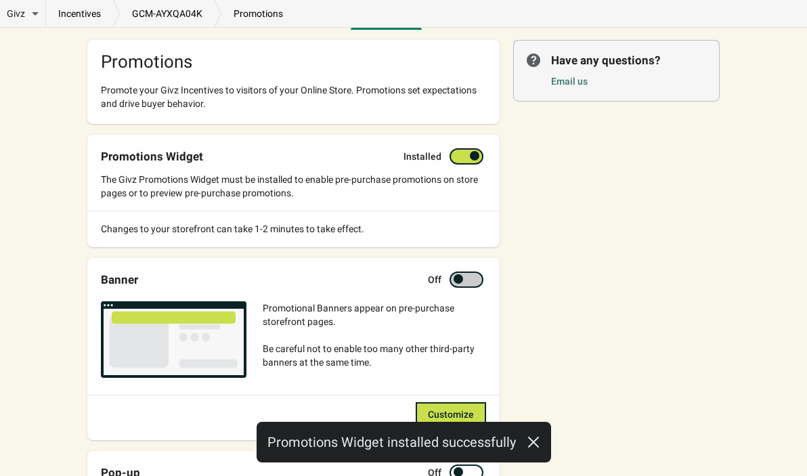
click at [464, 281] on div at bounding box center [466, 279] width 34 height 16
checkbox input "true"
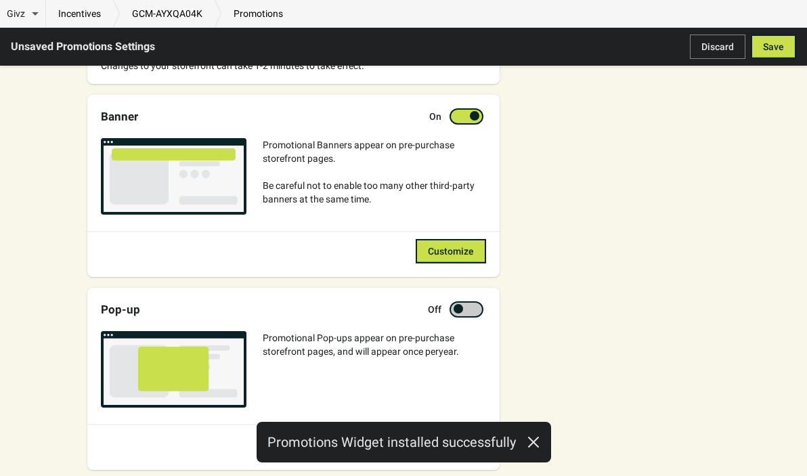
click at [467, 311] on div at bounding box center [466, 309] width 34 height 16
checkbox input "true"
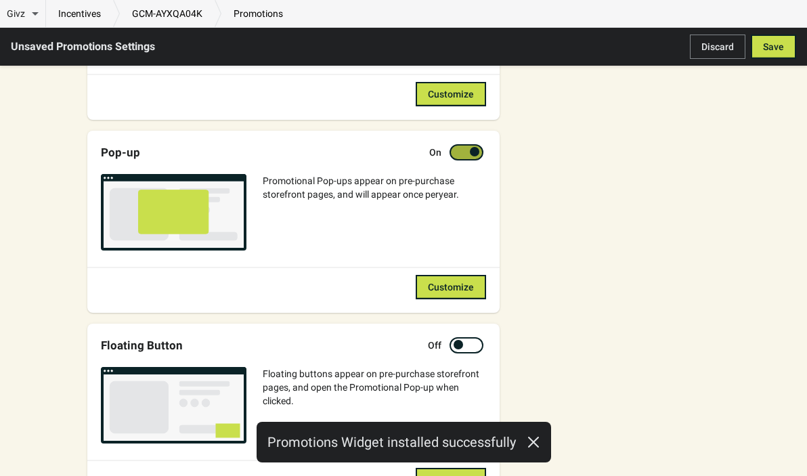
scroll to position [492, 0]
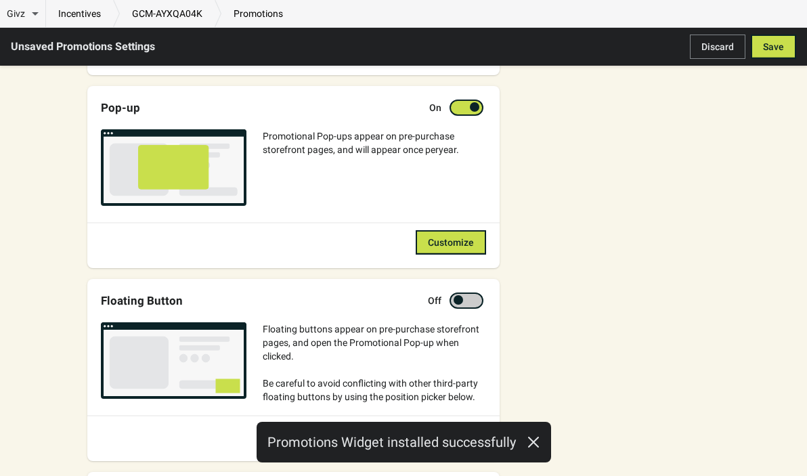
click at [463, 308] on div at bounding box center [466, 300] width 34 height 16
checkbox input "true"
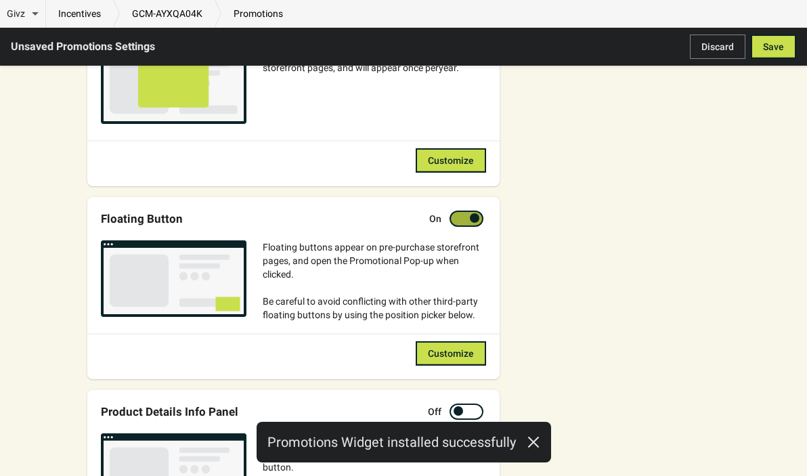
scroll to position [755, 0]
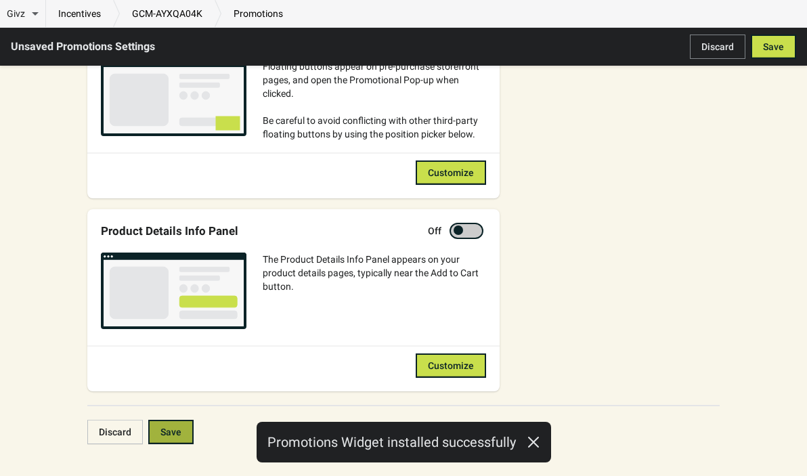
click at [474, 229] on div at bounding box center [473, 230] width 7 height 7
checkbox input "true"
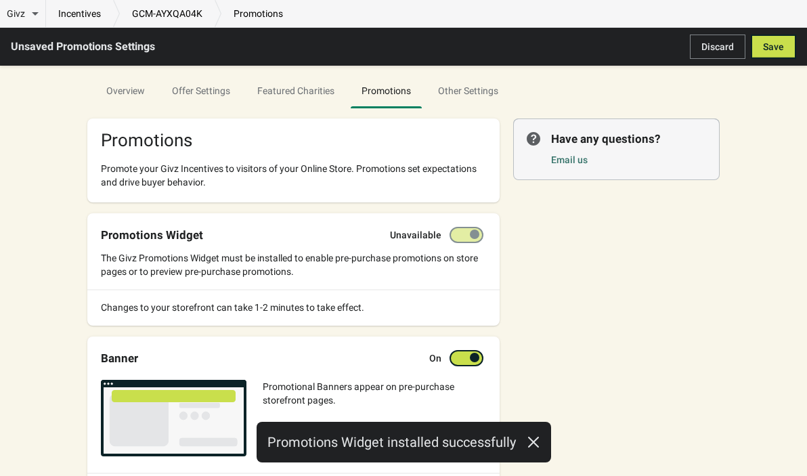
scroll to position [56, 0]
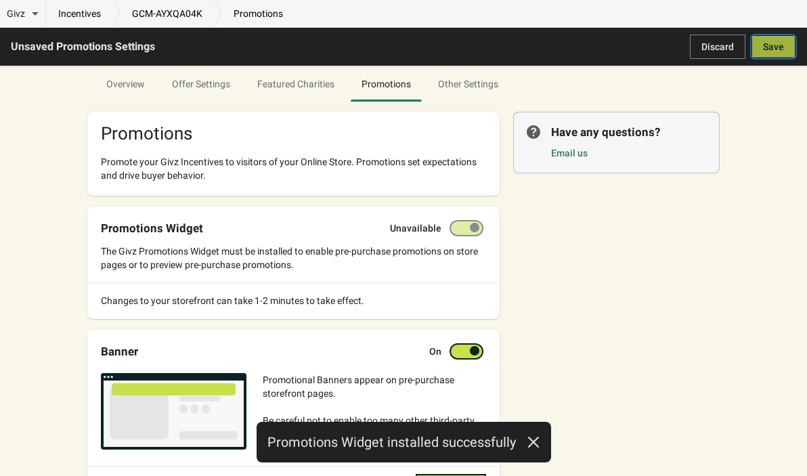
click at [757, 49] on button "Save" at bounding box center [773, 47] width 45 height 24
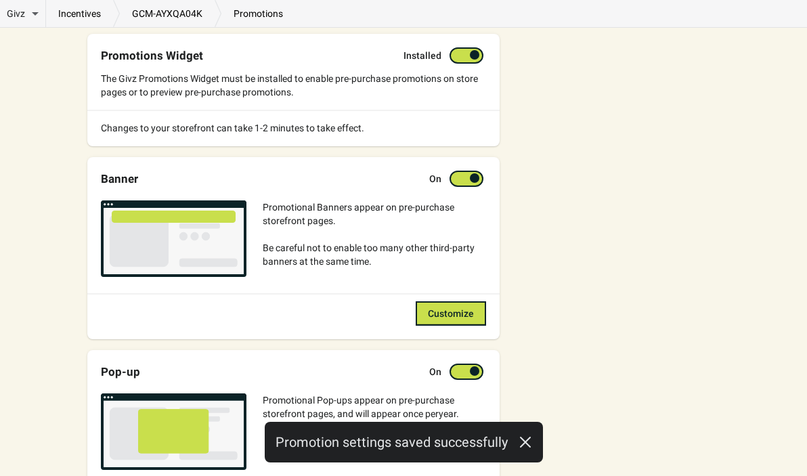
scroll to position [242, 0]
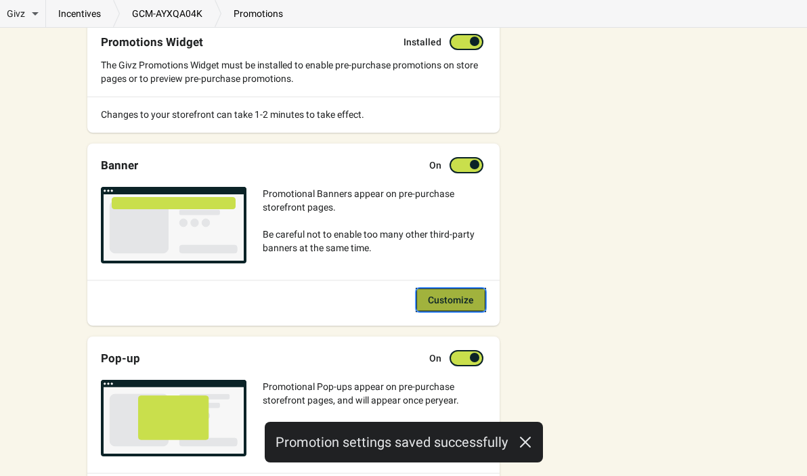
click at [441, 296] on span "Customize" at bounding box center [451, 299] width 46 height 11
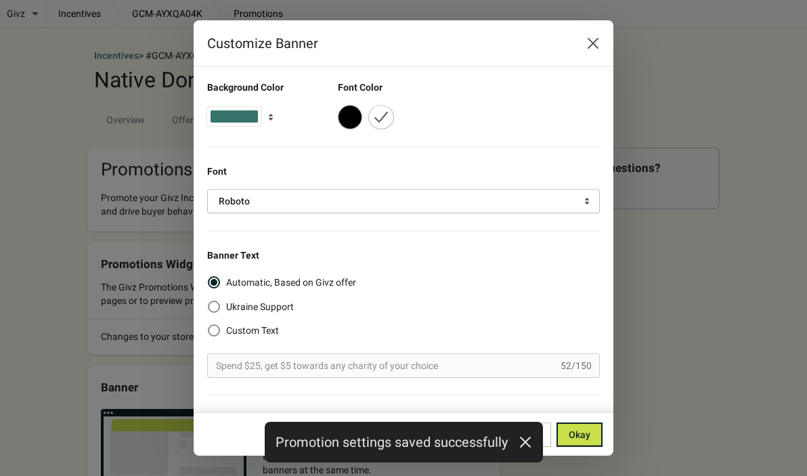
scroll to position [0, 0]
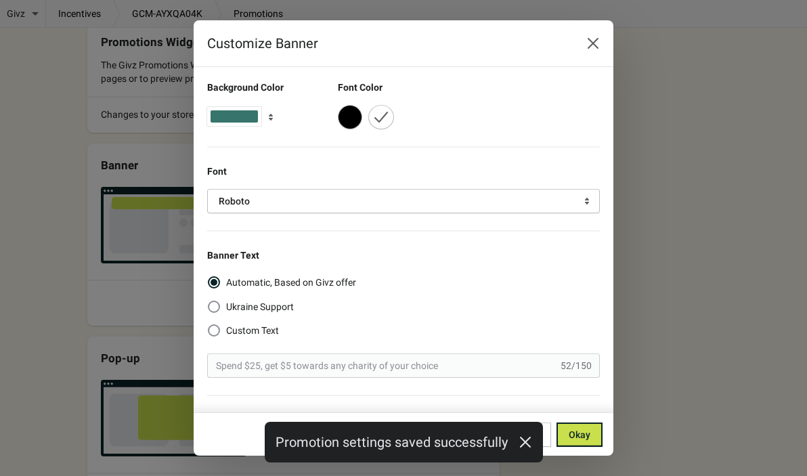
click at [267, 116] on icon "button" at bounding box center [271, 117] width 14 height 14
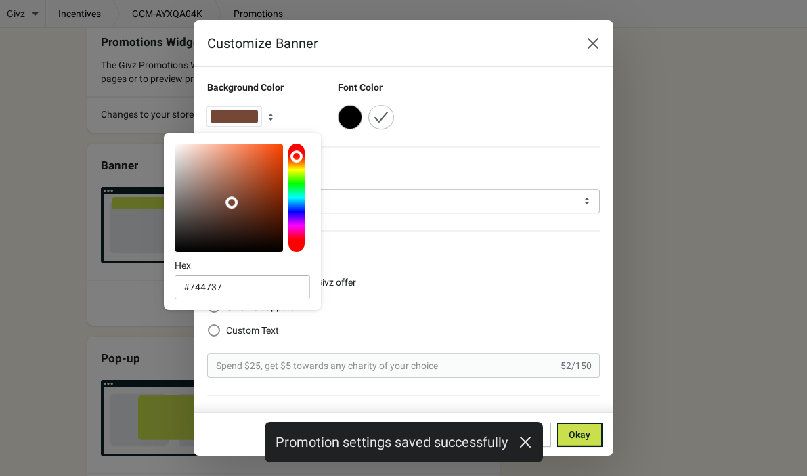
click at [299, 156] on div at bounding box center [296, 197] width 16 height 108
type input "#d93a00"
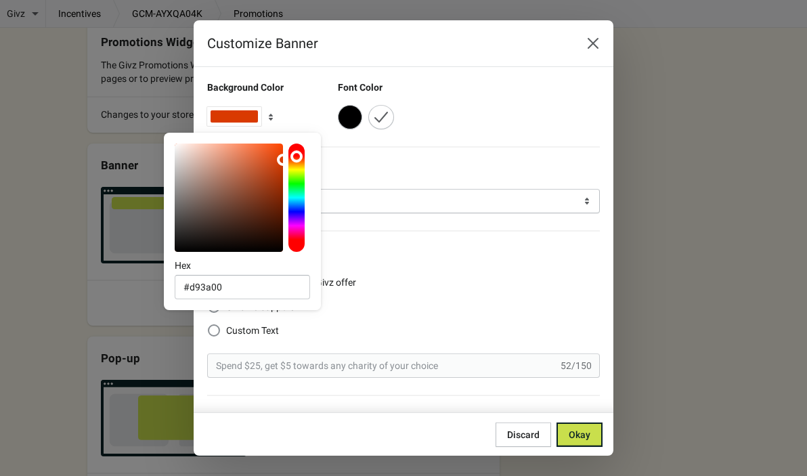
drag, startPoint x: 268, startPoint y: 164, endPoint x: 292, endPoint y: 160, distance: 24.8
click at [292, 160] on div at bounding box center [242, 197] width 135 height 108
click at [366, 154] on div "Background Color Font Color Font Roboto Banner Text Automatic, Based on Givz of…" at bounding box center [397, 407] width 406 height 674
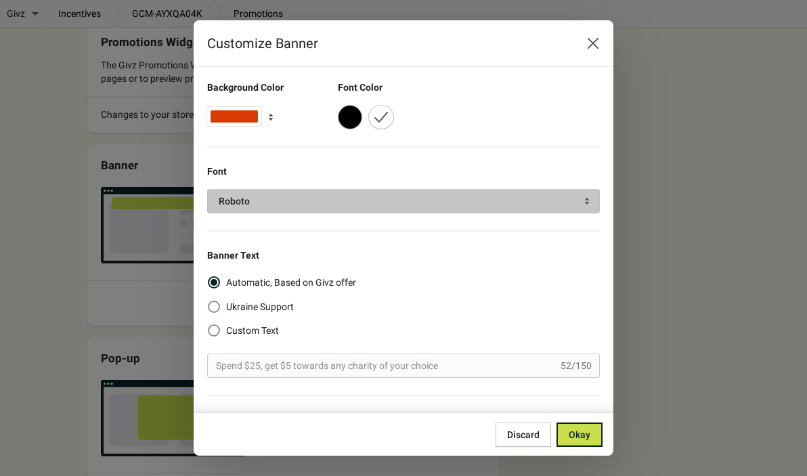
click at [283, 204] on span "Roboto" at bounding box center [404, 201] width 370 height 14
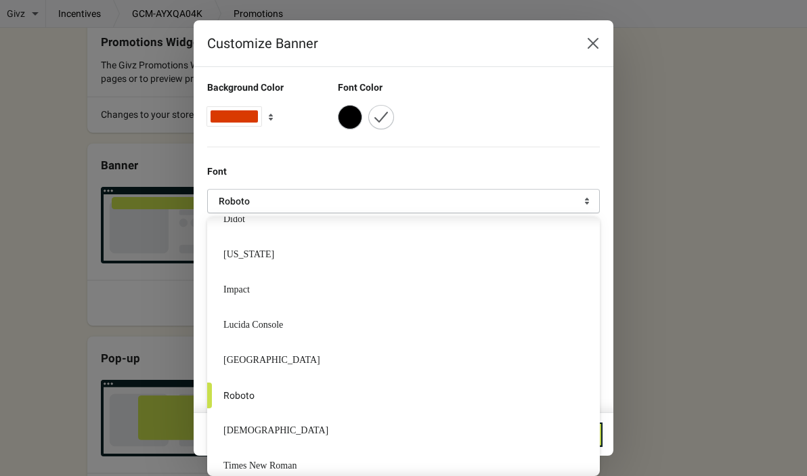
scroll to position [276, 0]
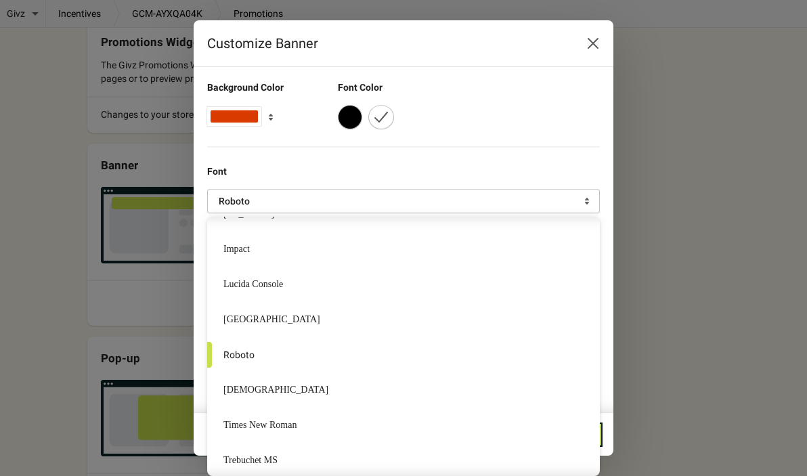
click at [439, 156] on div "Background Color Font Color Font Roboto Banner Text Automatic, Based on Givz of…" at bounding box center [397, 407] width 406 height 674
click at [605, 114] on section "Background Color Font Color Font Roboto Banner Text Automatic, Based on Givz of…" at bounding box center [404, 412] width 420 height 690
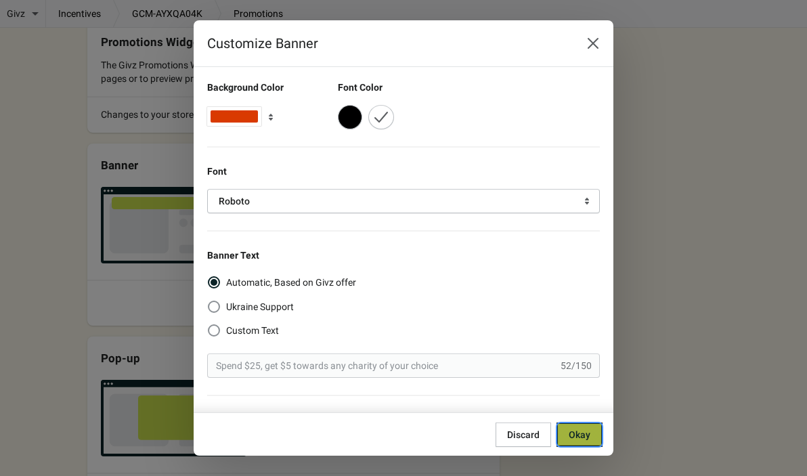
click at [570, 428] on button "Okay" at bounding box center [579, 434] width 46 height 24
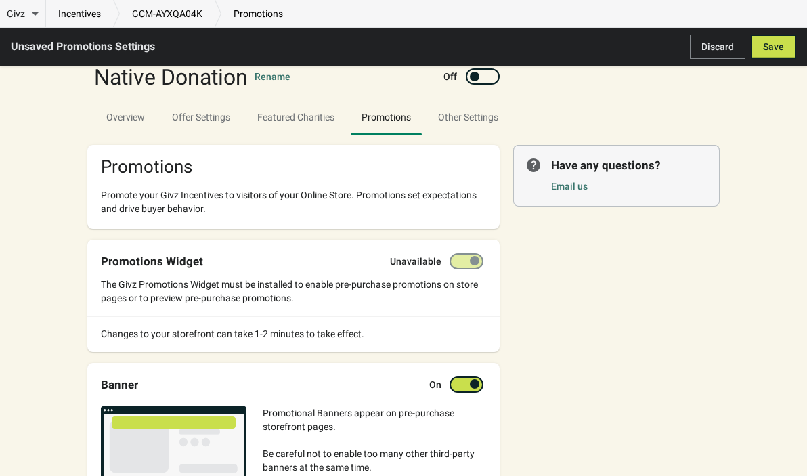
scroll to position [37, 0]
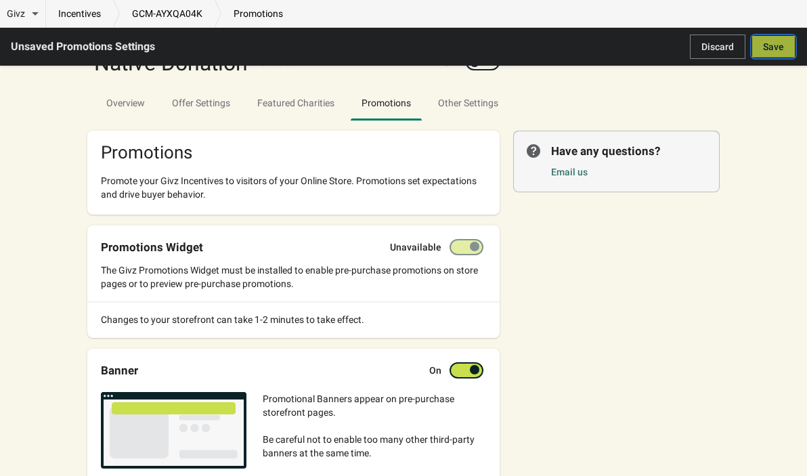
click at [773, 39] on button "Save" at bounding box center [773, 47] width 45 height 24
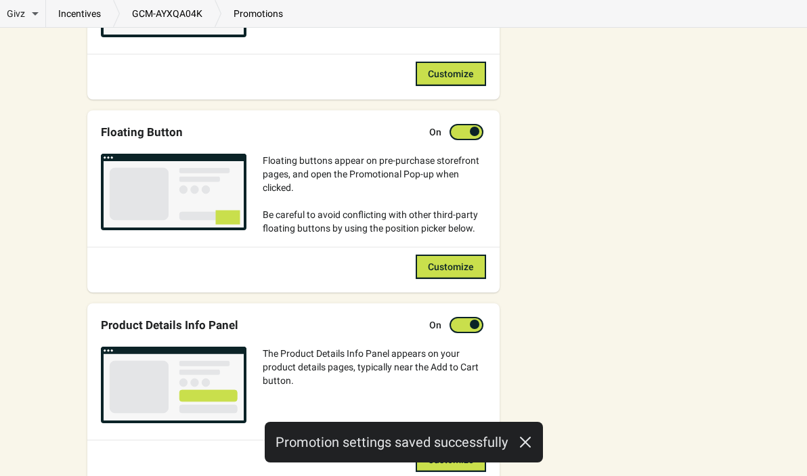
scroll to position [777, 0]
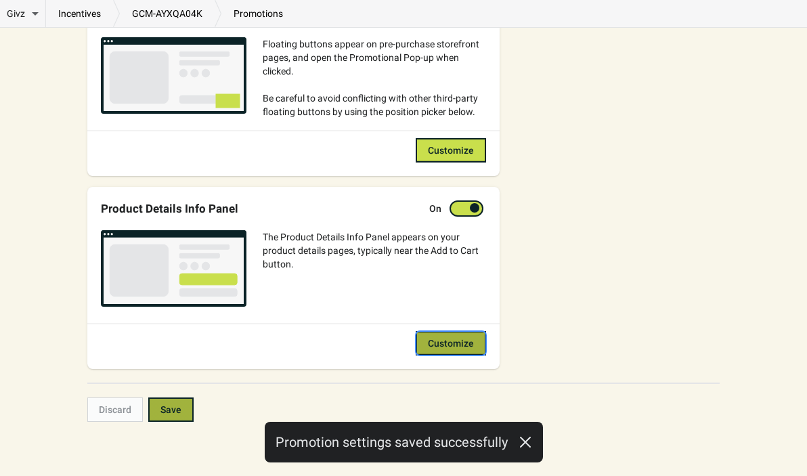
click at [443, 340] on span "Customize" at bounding box center [451, 343] width 46 height 11
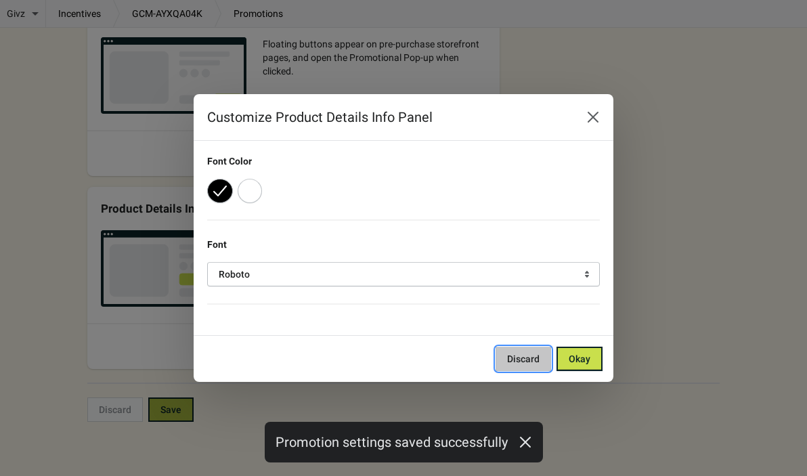
click at [529, 363] on span "Discard" at bounding box center [523, 358] width 32 height 11
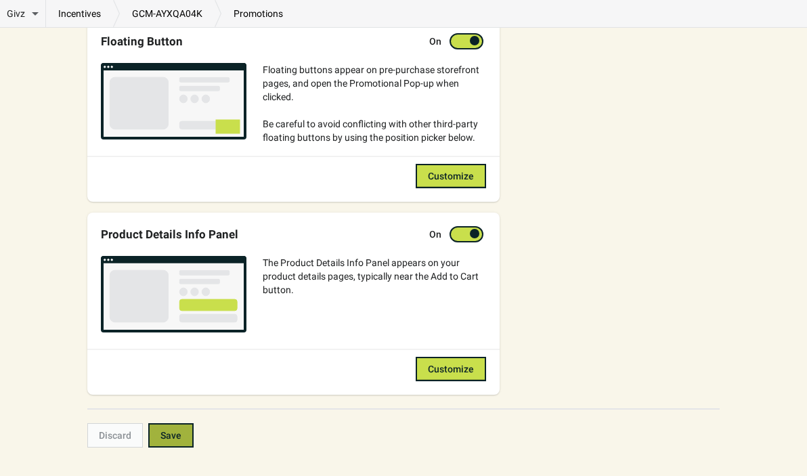
scroll to position [728, 0]
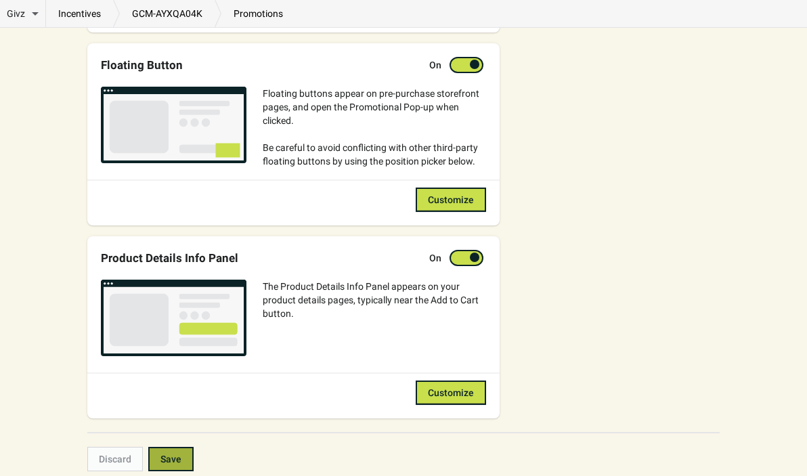
click at [458, 212] on div "Floating Button On Floating buttons appear on pre-purchase storefront pages, an…" at bounding box center [293, 134] width 412 height 182
click at [458, 203] on span "Customize" at bounding box center [451, 199] width 46 height 11
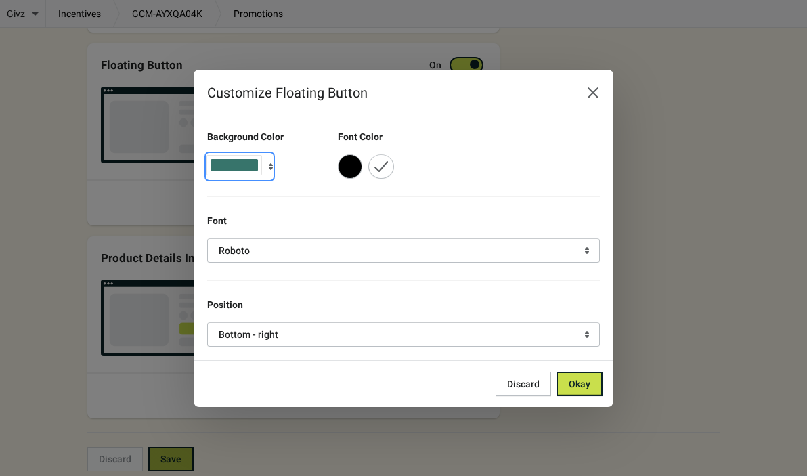
click at [253, 162] on div "button" at bounding box center [234, 165] width 47 height 12
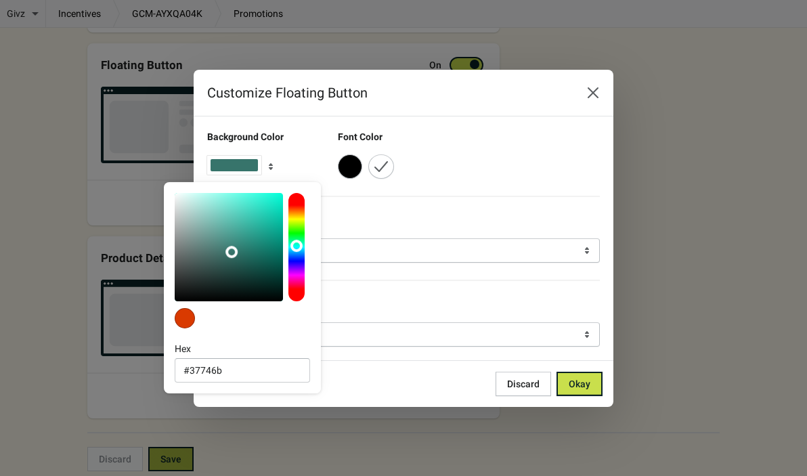
click at [189, 319] on div at bounding box center [185, 318] width 20 height 20
type input "#d93a00"
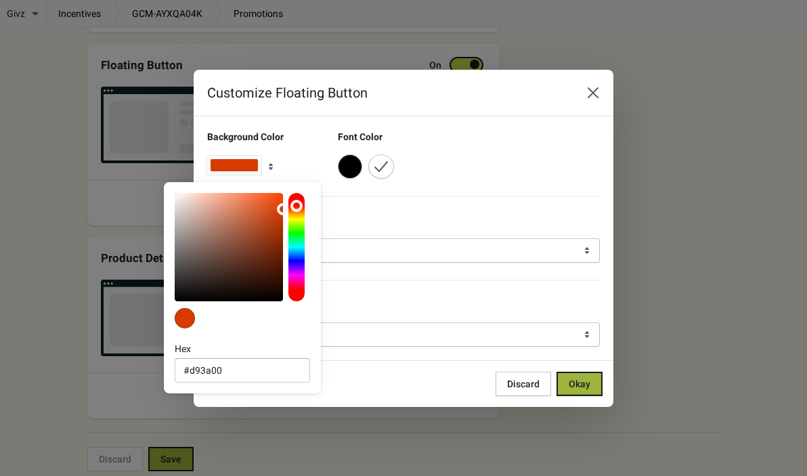
click at [580, 387] on span "Okay" at bounding box center [580, 383] width 22 height 11
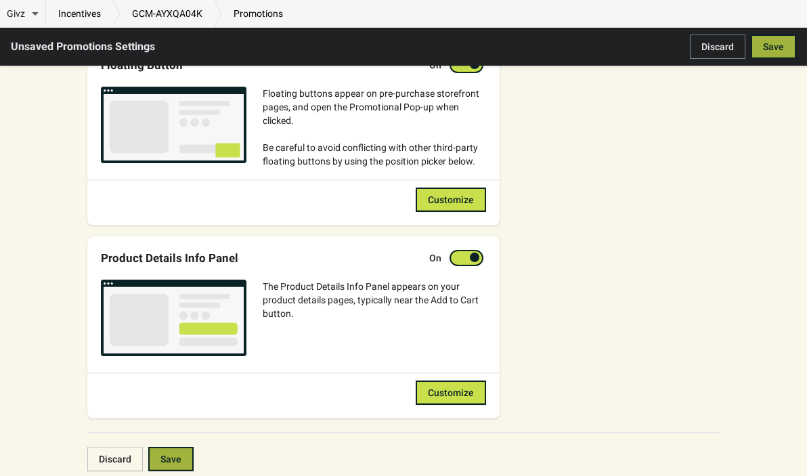
click at [774, 49] on span "Save" at bounding box center [773, 46] width 21 height 11
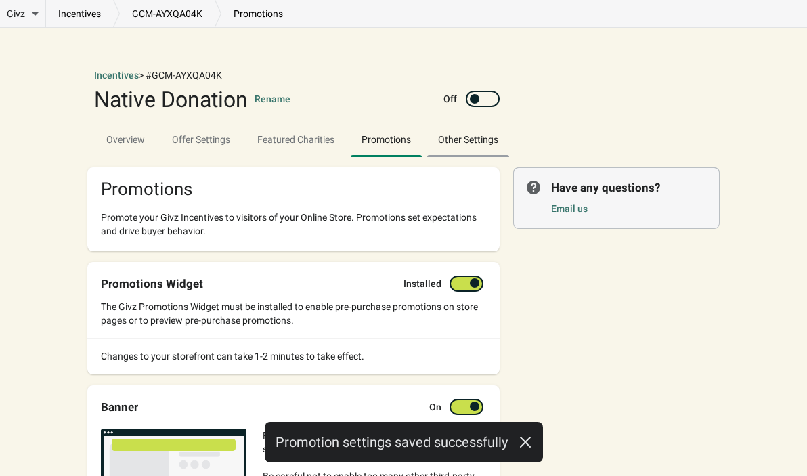
click at [489, 148] on span "Other Settings" at bounding box center [468, 139] width 82 height 24
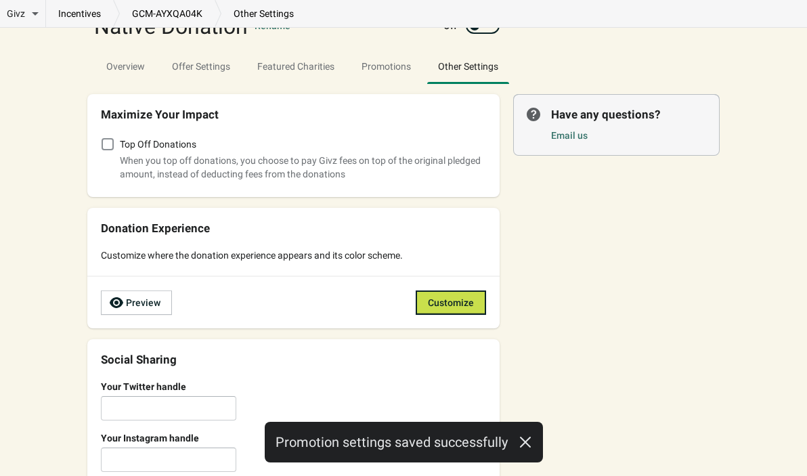
scroll to position [77, 0]
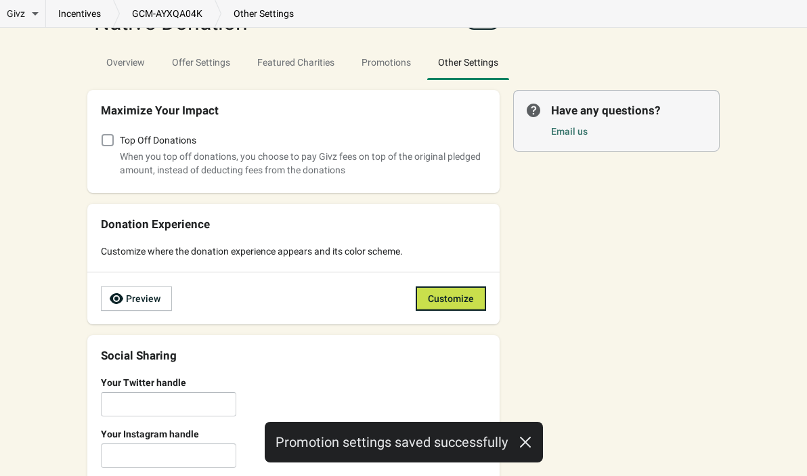
click at [105, 146] on span at bounding box center [108, 140] width 12 height 12
click at [102, 135] on input "Top Off Donations" at bounding box center [102, 134] width 1 height 1
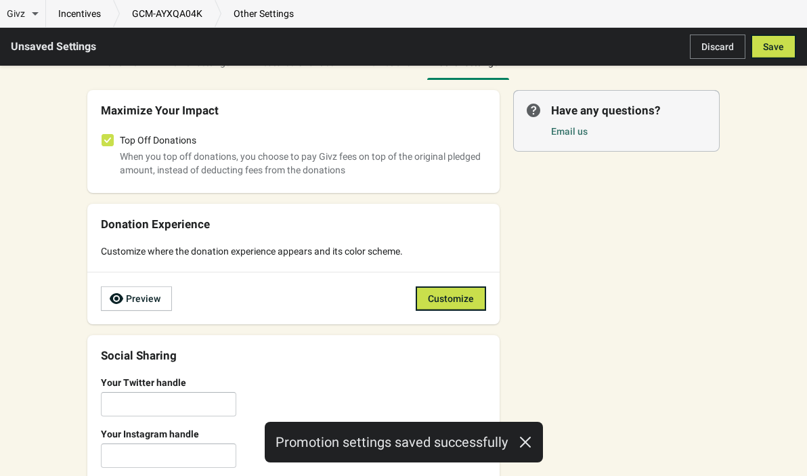
click at [106, 145] on span at bounding box center [108, 140] width 12 height 12
click at [102, 135] on input "Top Off Donations" at bounding box center [102, 134] width 1 height 1
checkbox input "false"
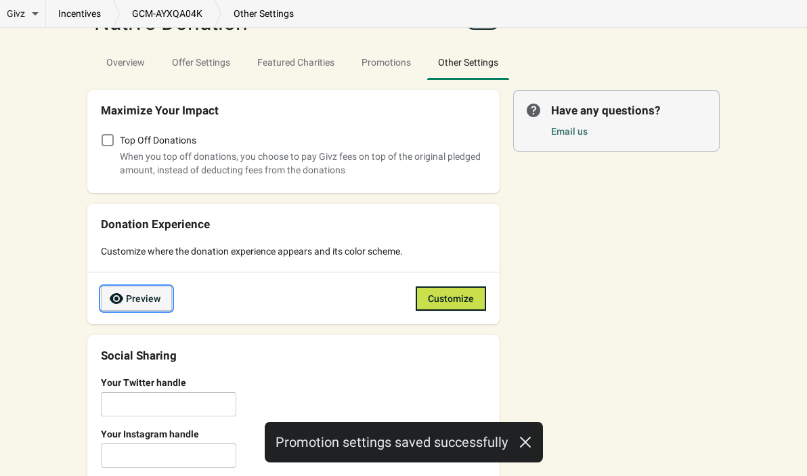
click at [159, 302] on span "Preview" at bounding box center [143, 298] width 35 height 11
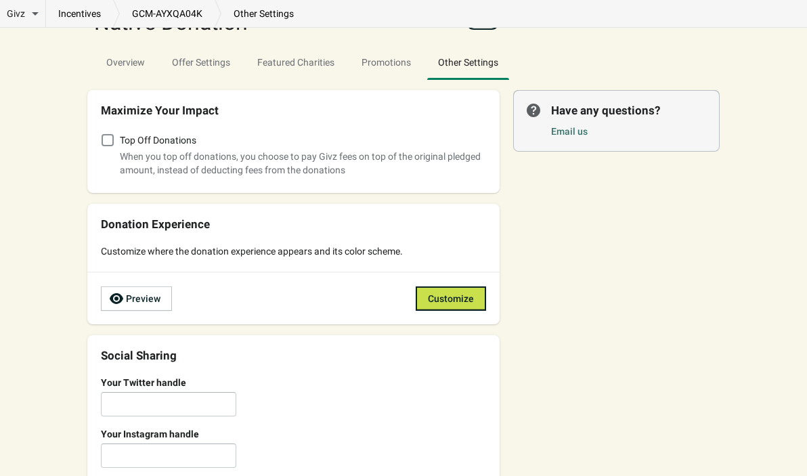
scroll to position [171, 0]
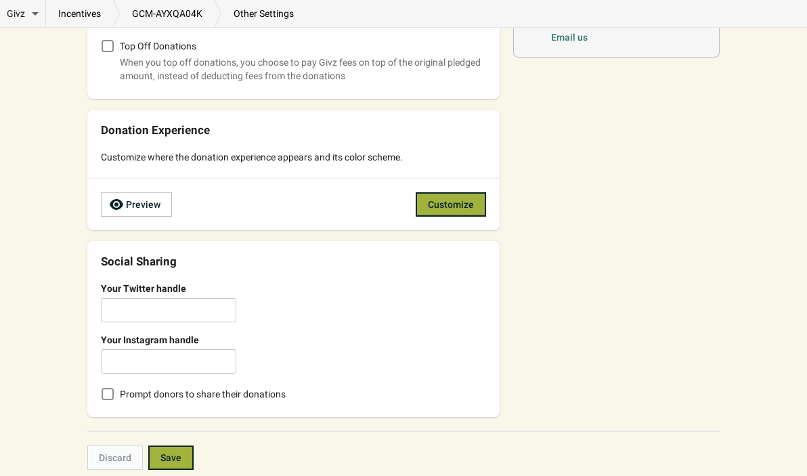
click at [458, 205] on span "Customize" at bounding box center [451, 204] width 46 height 11
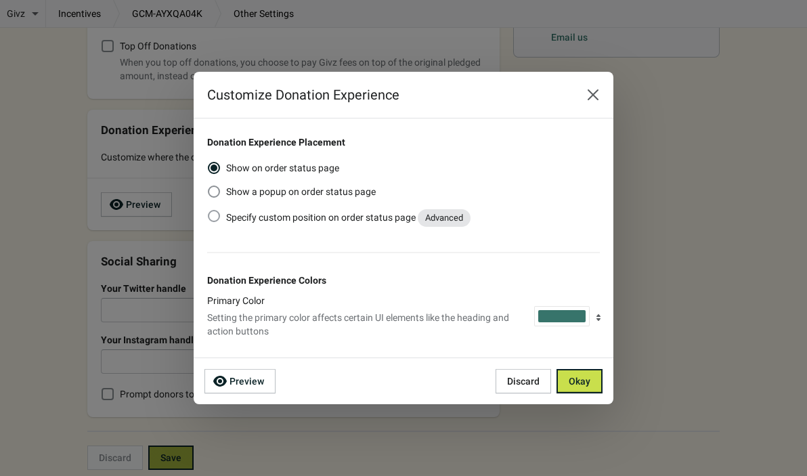
click at [407, 223] on span "Specify custom position on order status page Advanced" at bounding box center [348, 217] width 244 height 11
click at [208, 211] on input "Specify custom position on order status page Advanced" at bounding box center [208, 210] width 1 height 1
radio input "true"
radio input "false"
select select "FIRST_CHILD"
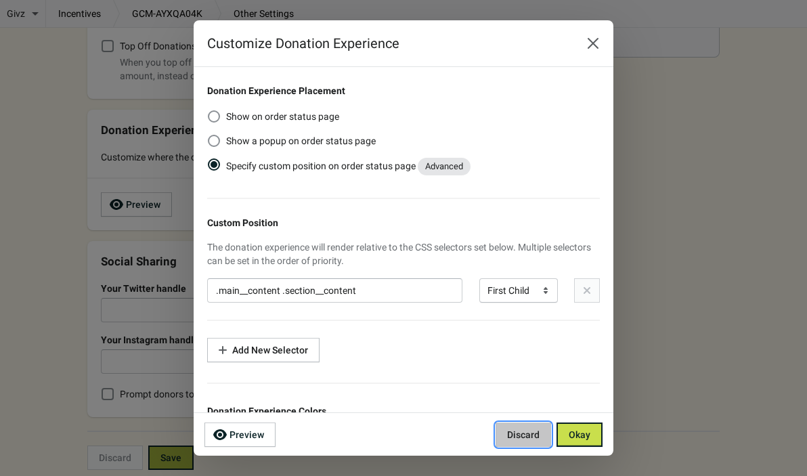
click at [509, 437] on span "Discard" at bounding box center [523, 434] width 32 height 11
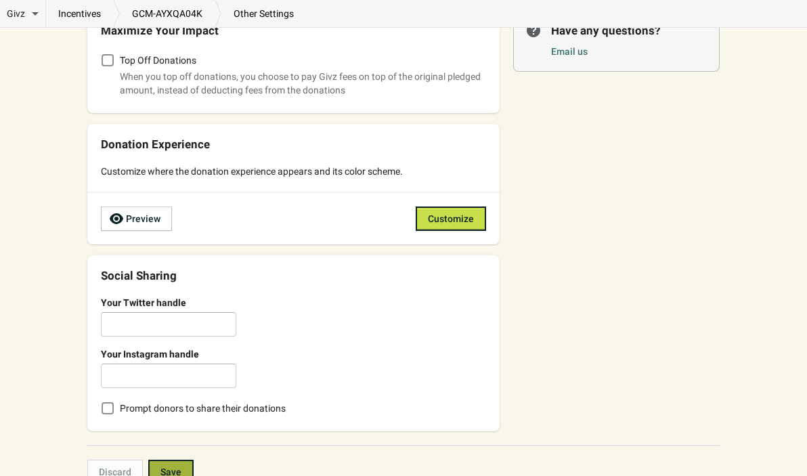
scroll to position [171, 0]
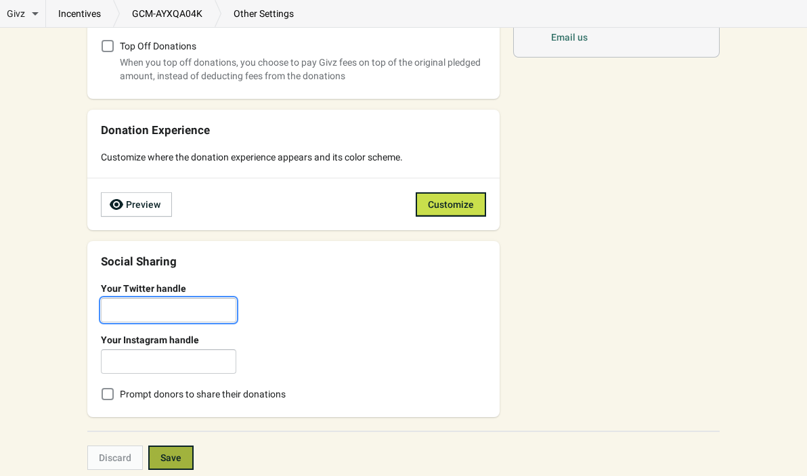
click at [198, 303] on input "Your Twitter handle" at bounding box center [168, 310] width 135 height 24
click at [151, 203] on span "Preview" at bounding box center [143, 204] width 35 height 11
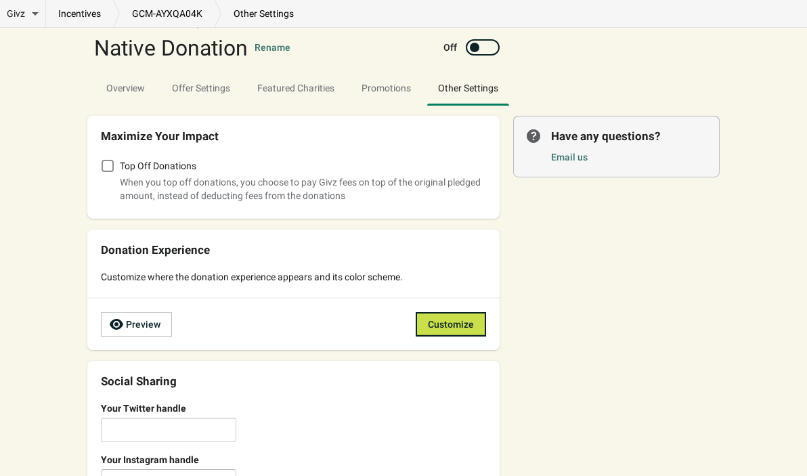
scroll to position [49, 0]
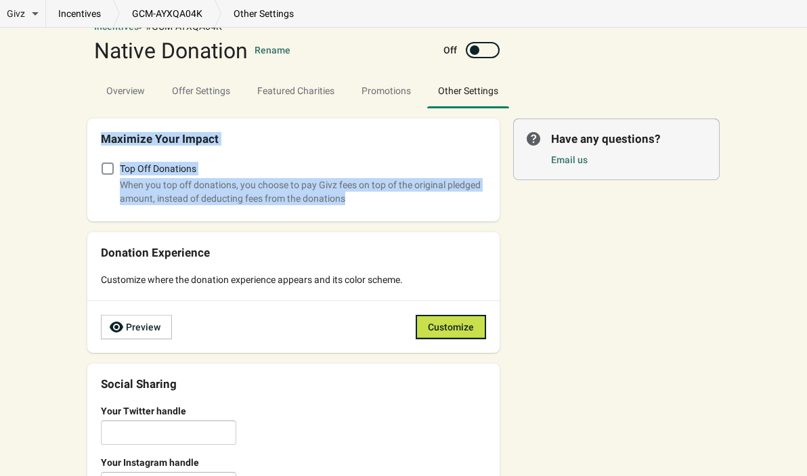
drag, startPoint x: 97, startPoint y: 137, endPoint x: 406, endPoint y: 195, distance: 314.8
click at [406, 195] on div "Maximize Your Impact Top Off Donations When you top off donations, you choose t…" at bounding box center [293, 169] width 412 height 103
copy div "Maximize Your Impact Top Off Donations When you top off donations, you choose t…"
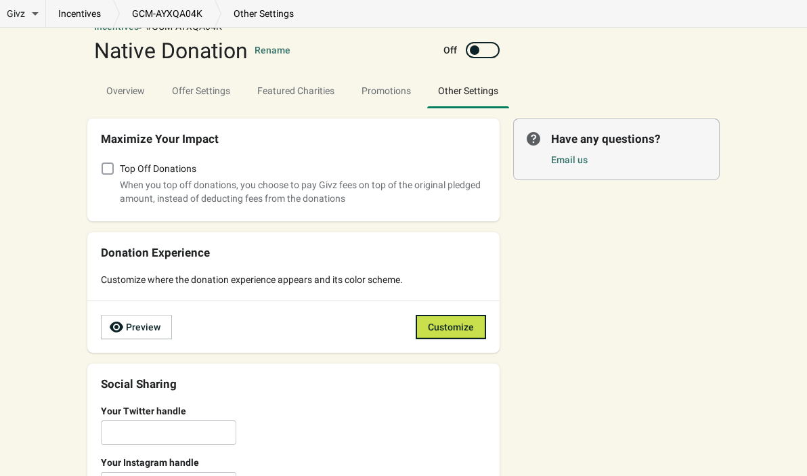
click at [108, 170] on span at bounding box center [108, 168] width 12 height 12
click at [102, 163] on input "Top Off Donations" at bounding box center [102, 162] width 1 height 1
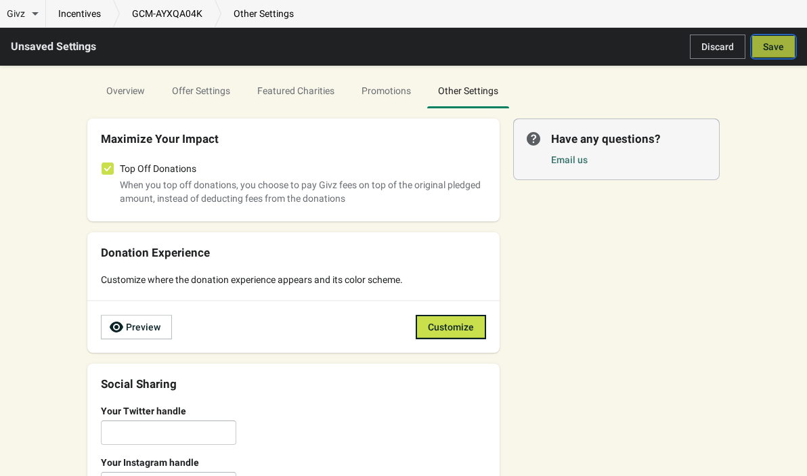
click at [770, 49] on span "Save" at bounding box center [773, 46] width 21 height 11
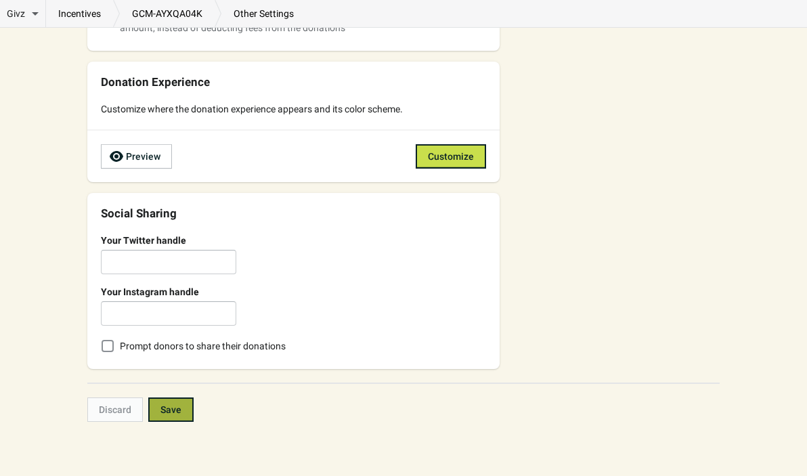
checkbox input "true"
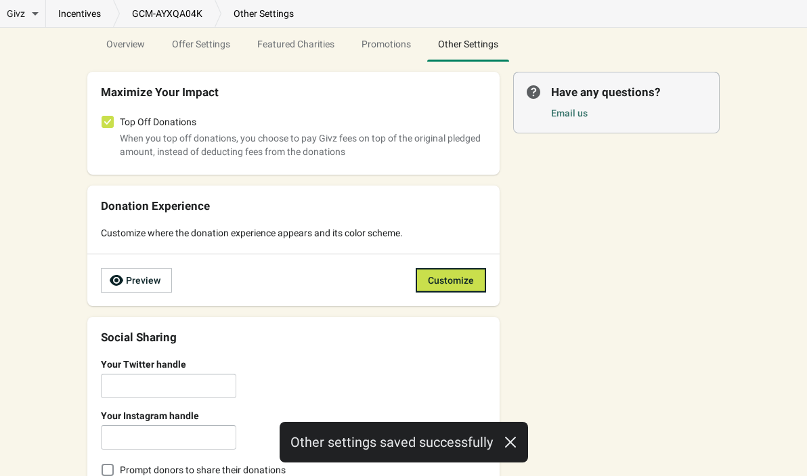
scroll to position [94, 0]
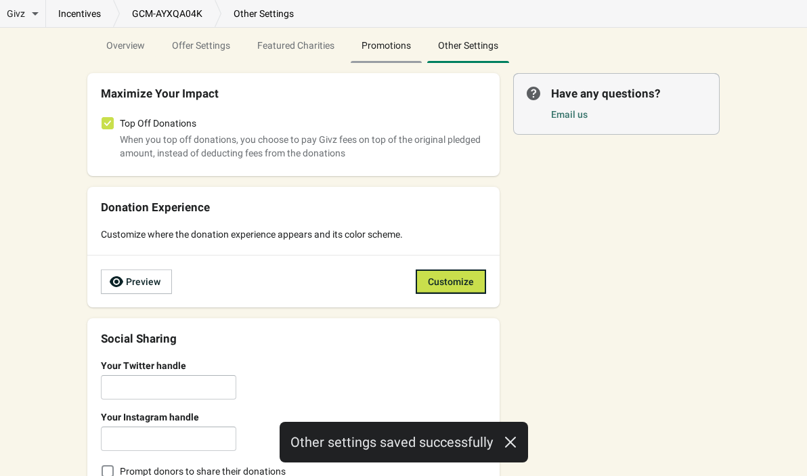
click at [390, 56] on span "Promotions" at bounding box center [386, 45] width 71 height 24
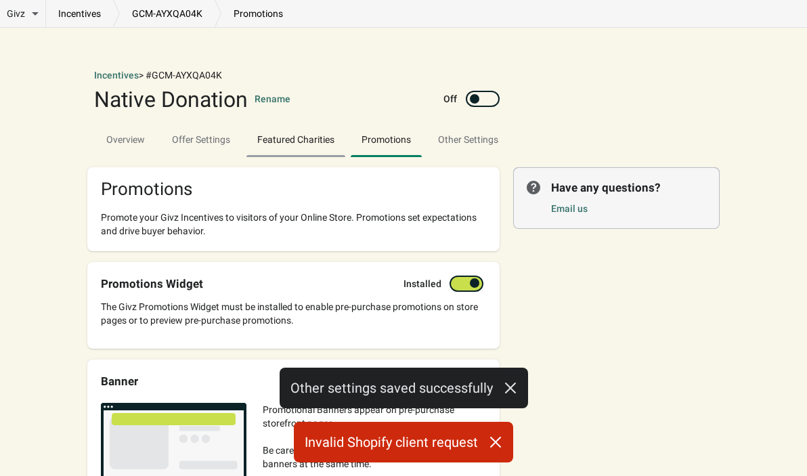
click at [304, 129] on span "Featured Charities" at bounding box center [295, 139] width 99 height 24
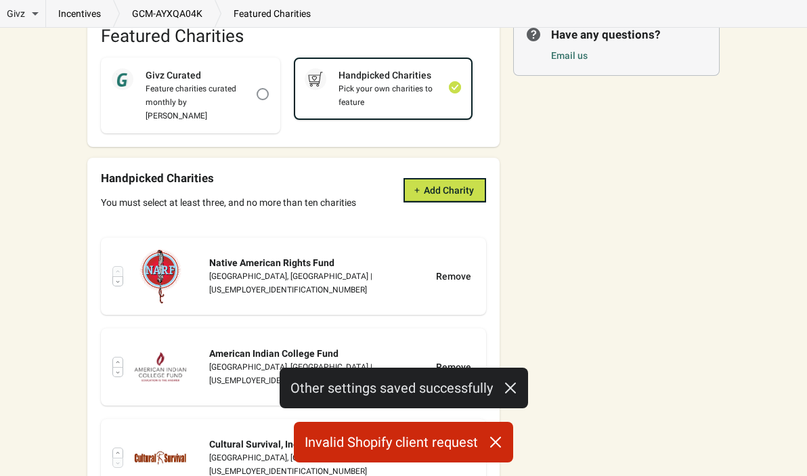
scroll to position [192, 0]
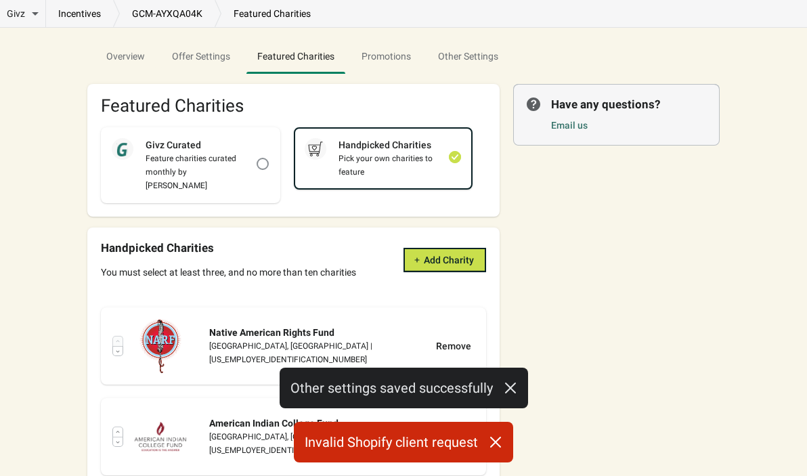
click at [539, 39] on ul "Overview Offer Settings Featured Charities Promotions Other Settings" at bounding box center [403, 55] width 621 height 35
click at [493, 44] on span "Other Settings" at bounding box center [468, 56] width 82 height 24
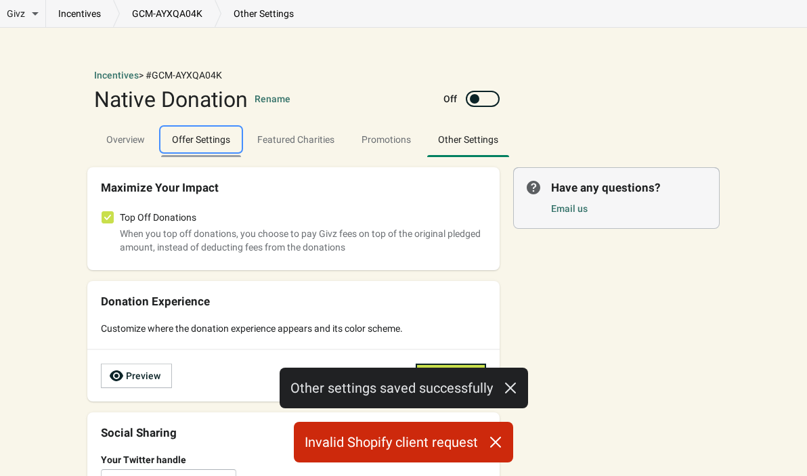
click at [222, 152] on button "Offer Settings" at bounding box center [200, 139] width 85 height 35
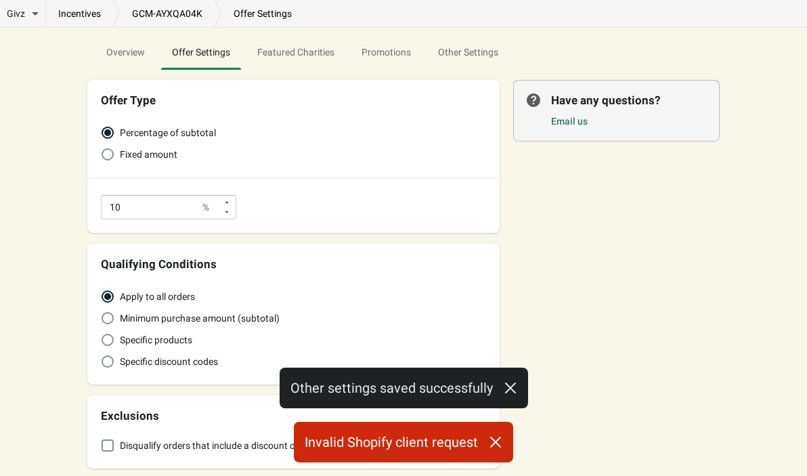
scroll to position [108, 0]
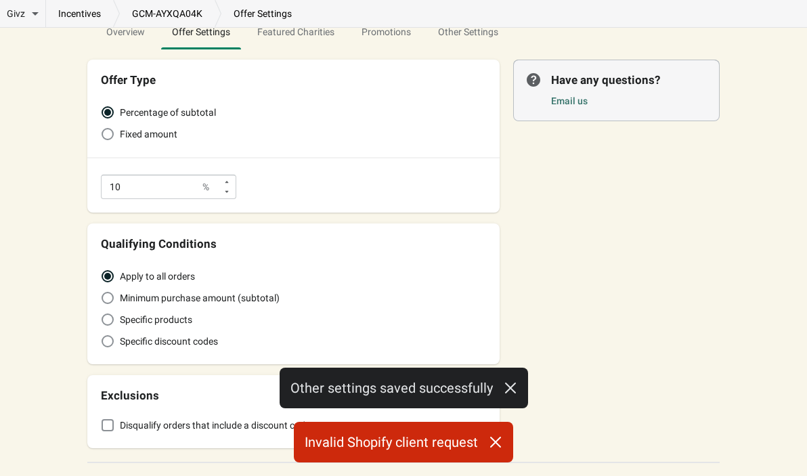
click at [148, 136] on span "Fixed amount" at bounding box center [149, 134] width 58 height 14
click at [102, 129] on input "Fixed amount" at bounding box center [102, 128] width 1 height 1
radio input "true"
radio input "false"
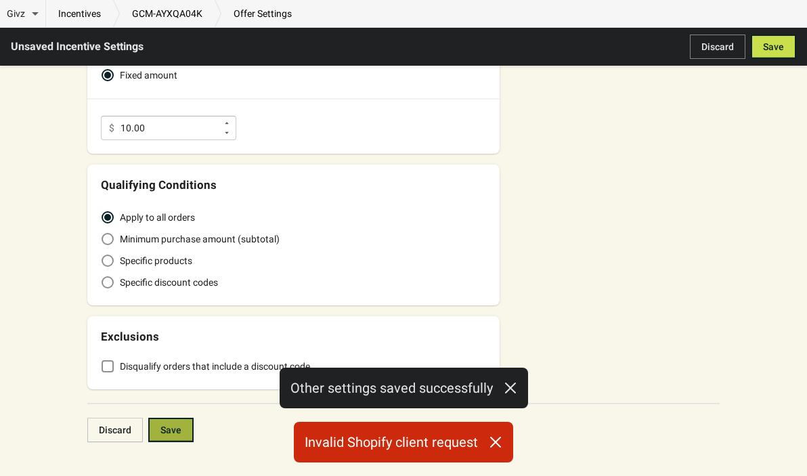
scroll to position [173, 0]
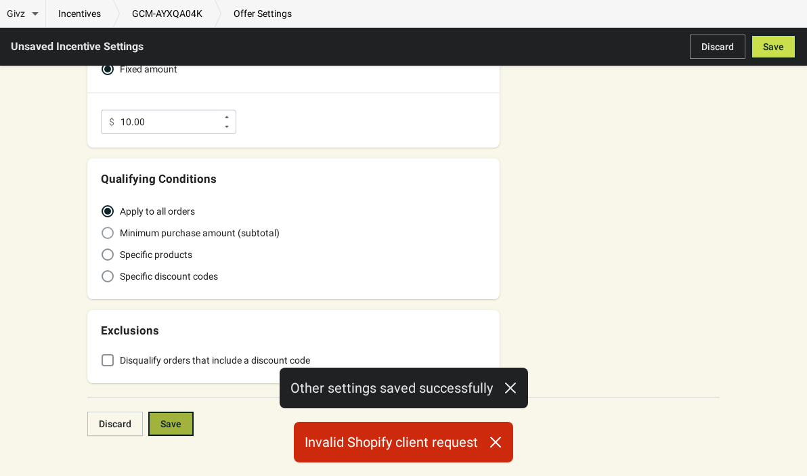
click at [209, 232] on span "Minimum purchase amount (subtotal)" at bounding box center [200, 233] width 160 height 14
click at [102, 227] on input "Minimum purchase amount (subtotal)" at bounding box center [102, 227] width 1 height 1
radio input "true"
radio input "false"
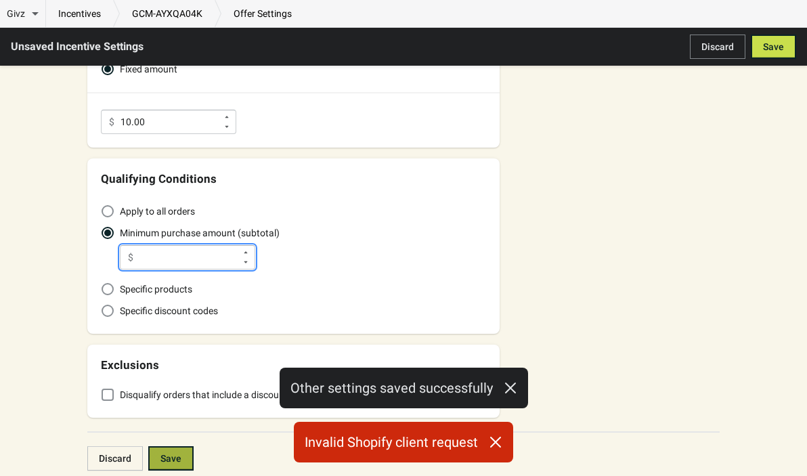
click at [198, 265] on input "Minimum purchase amount (subtotal)" at bounding box center [187, 257] width 97 height 24
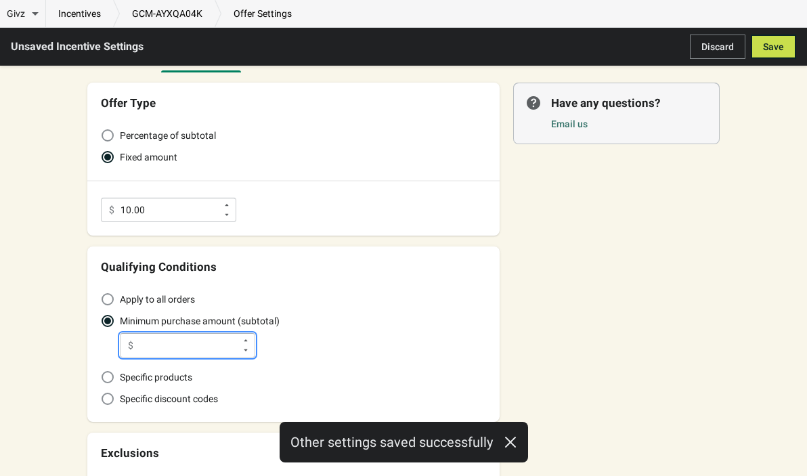
scroll to position [5, 0]
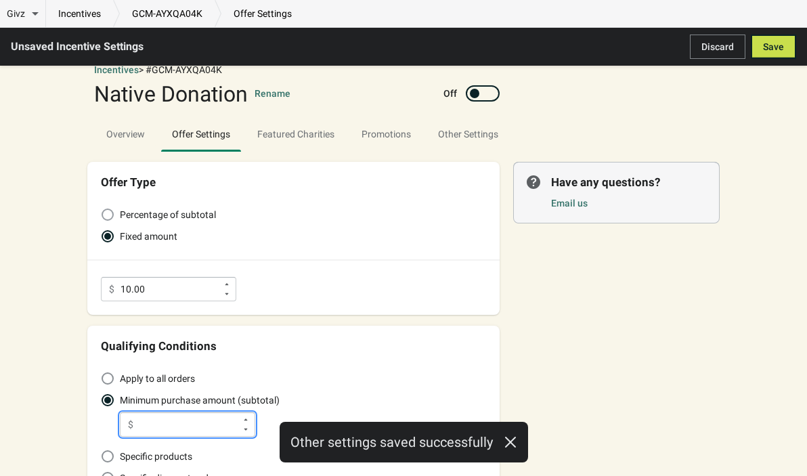
type input "1.00"
click at [149, 218] on span "Percentage of subtotal" at bounding box center [168, 215] width 96 height 14
click at [102, 209] on input "Percentage of subtotal" at bounding box center [102, 208] width 1 height 1
radio input "true"
radio input "false"
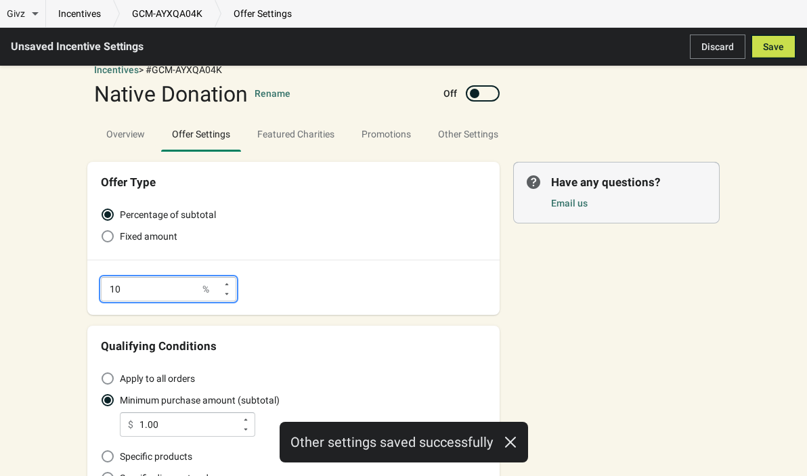
drag, startPoint x: 156, startPoint y: 284, endPoint x: 66, endPoint y: 284, distance: 90.0
click at [66, 284] on div "Givz Overview Incentives Performance Overview Donations Qualifying Orders Chari…" at bounding box center [404, 356] width 676 height 669
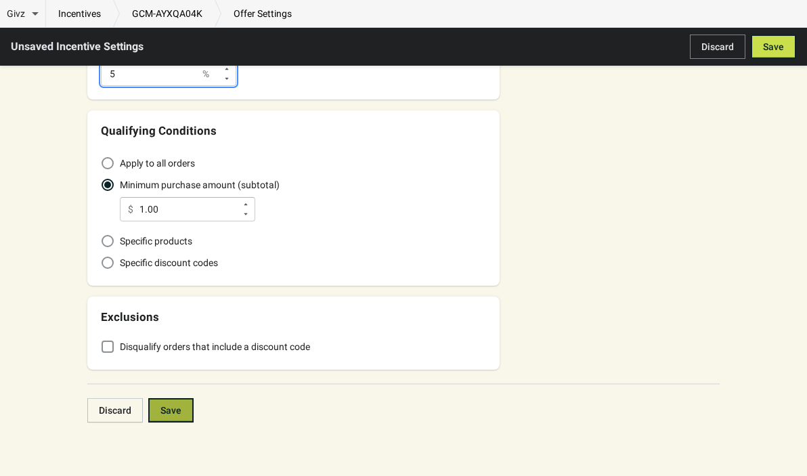
scroll to position [223, 0]
type input "5.0"
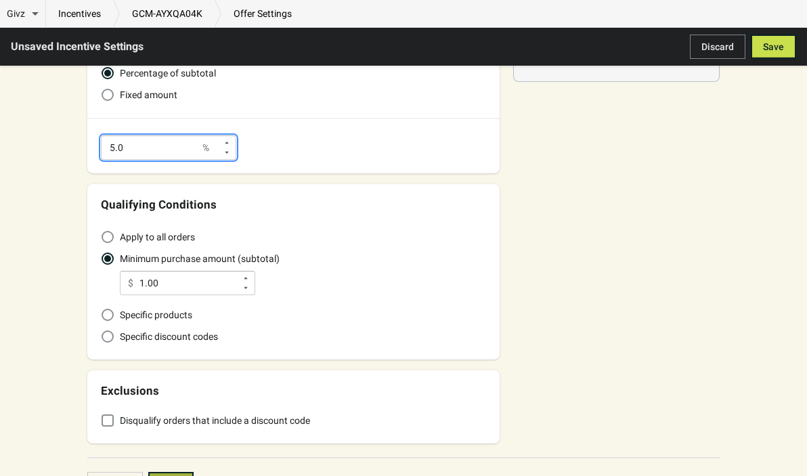
scroll to position [136, 0]
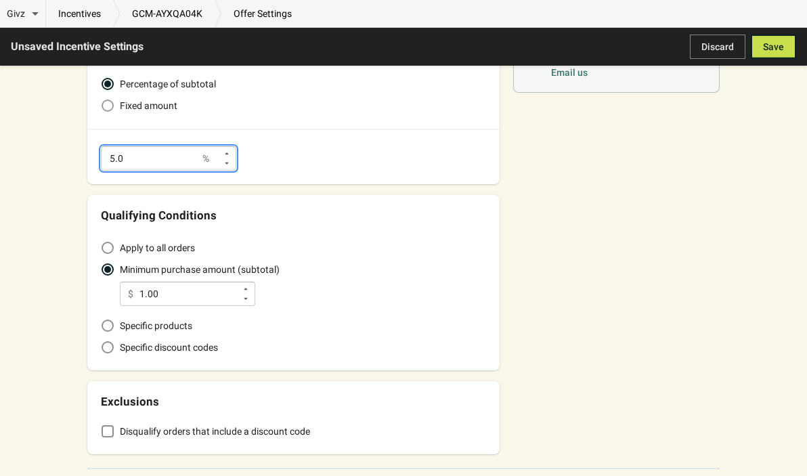
click at [129, 94] on div "Percentage of subtotal Fixed amount" at bounding box center [293, 93] width 385 height 43
click at [129, 113] on label "Fixed amount" at bounding box center [139, 105] width 76 height 19
click at [102, 100] on input "Fixed amount" at bounding box center [102, 100] width 1 height 1
radio input "true"
radio input "false"
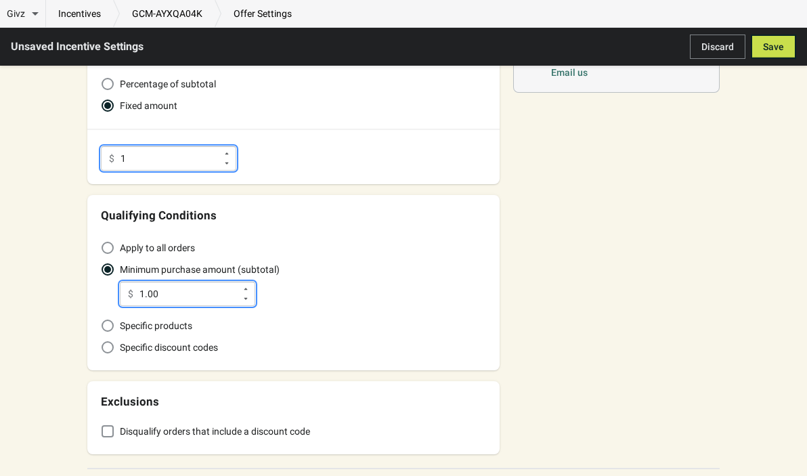
type input "1.00"
click at [213, 296] on input "1.00" at bounding box center [187, 294] width 97 height 24
click at [172, 294] on input "1.00" at bounding box center [187, 294] width 97 height 24
type input "60.00"
click at [447, 275] on div "Minimum purchase amount (subtotal) $ 60.00" at bounding box center [293, 283] width 385 height 46
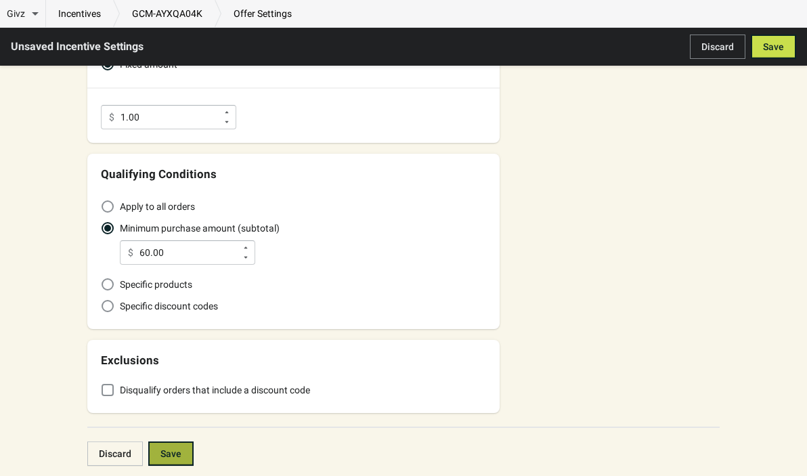
scroll to position [223, 0]
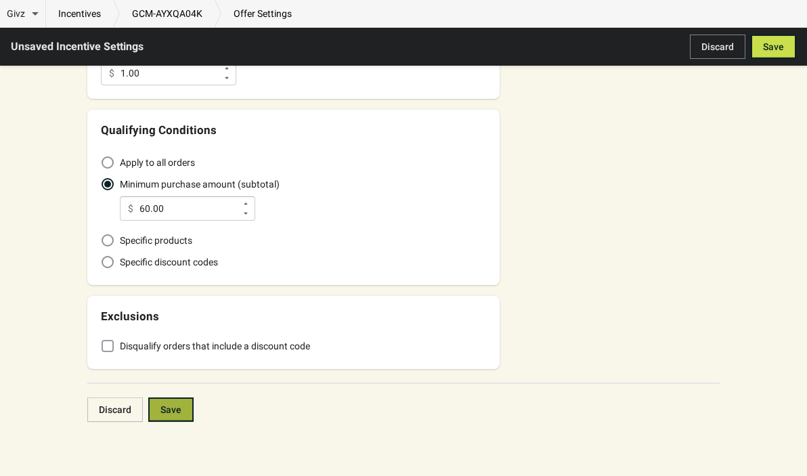
click at [120, 347] on span "Disqualify orders that include a discount code" at bounding box center [215, 346] width 190 height 14
click at [102, 340] on input "Disqualify orders that include a discount code" at bounding box center [102, 340] width 1 height 1
click at [116, 351] on label "Disqualify orders that include a discount code" at bounding box center [205, 345] width 209 height 19
click at [102, 340] on input "Disqualify orders that include a discount code" at bounding box center [102, 340] width 1 height 1
click at [123, 345] on span "Disqualify orders that include a discount code" at bounding box center [215, 346] width 190 height 14
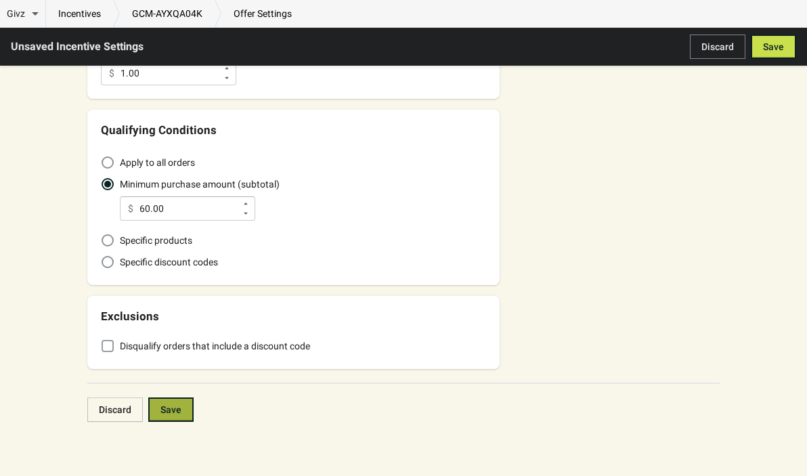
click at [102, 340] on input "Disqualify orders that include a discount code" at bounding box center [102, 340] width 1 height 1
checkbox input "true"
click at [766, 70] on div "Givz Overview Incentives Performance Overview Donations Qualifying Orders Chari…" at bounding box center [403, 127] width 807 height 697
click at [773, 55] on button "Save" at bounding box center [773, 47] width 45 height 24
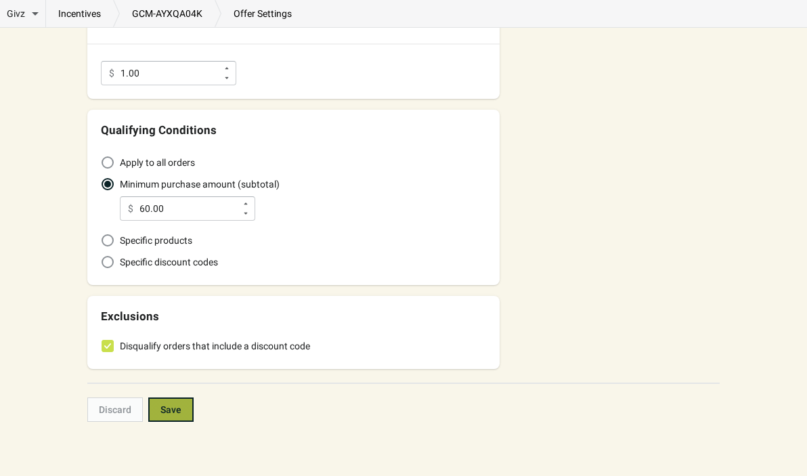
type input "60"
type input "1"
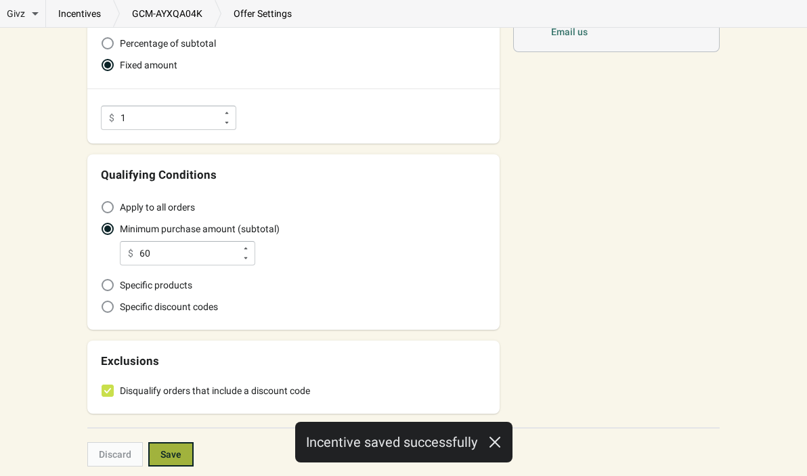
scroll to position [3, 0]
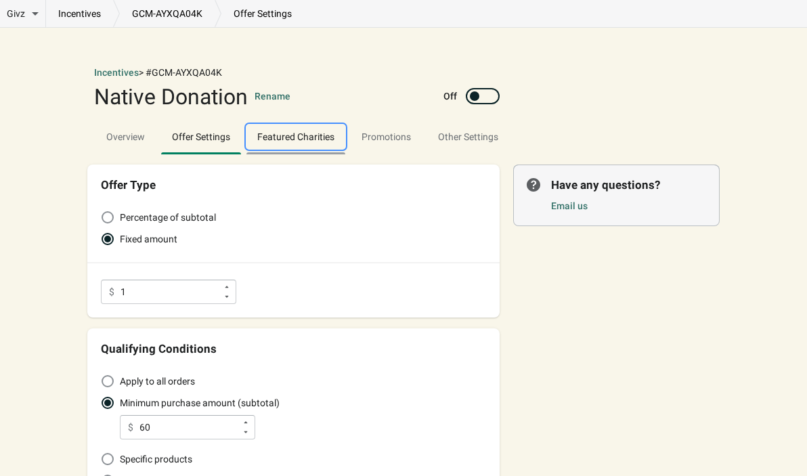
click at [307, 129] on span "Featured Charities" at bounding box center [295, 137] width 99 height 24
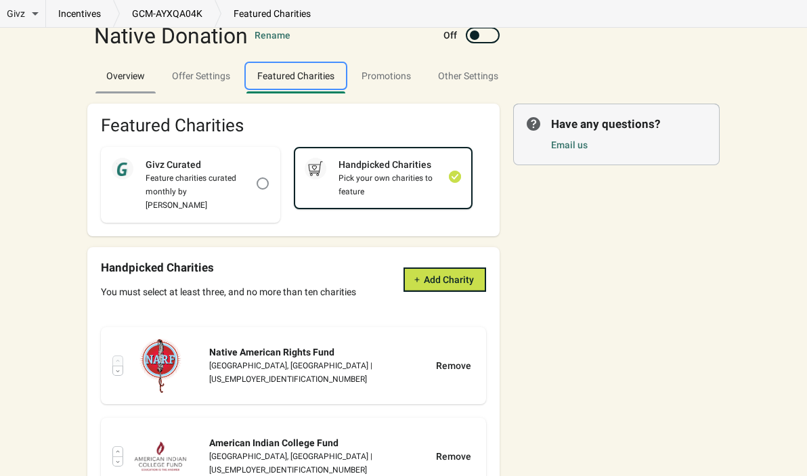
click at [142, 78] on span "Overview" at bounding box center [125, 76] width 60 height 24
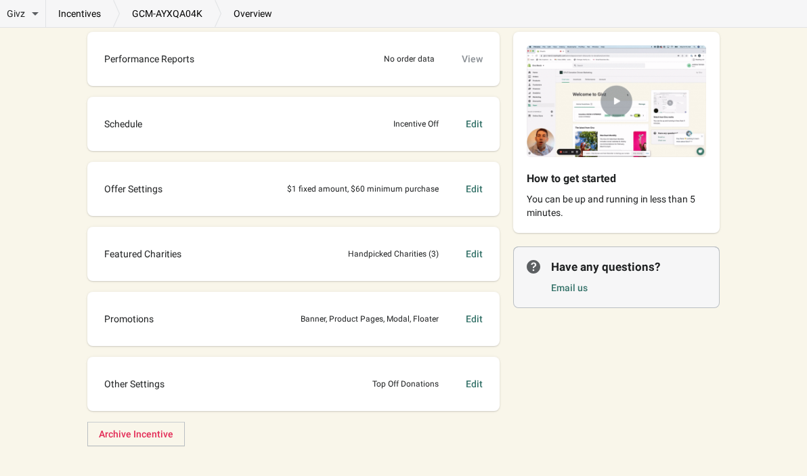
scroll to position [146, 0]
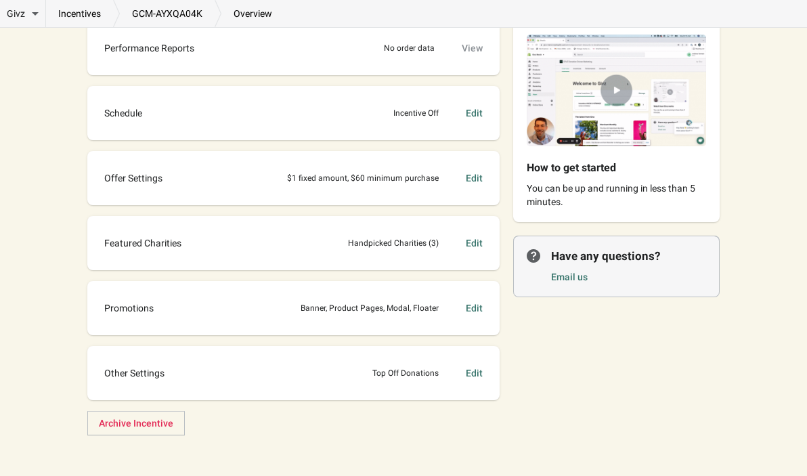
click at [624, 89] on img at bounding box center [616, 90] width 206 height 139
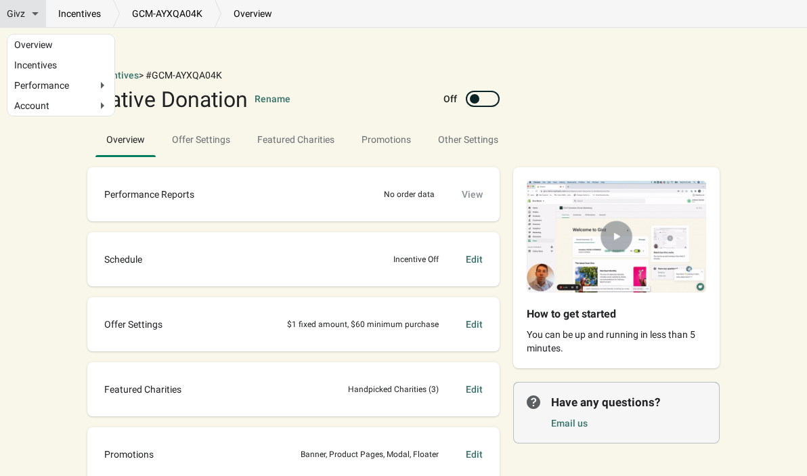
click at [9, 11] on span "Givz" at bounding box center [16, 14] width 18 height 14
click at [39, 11] on input "Givz" at bounding box center [43, 11] width 9 height 9
checkbox input "true"
click at [49, 46] on link "Overview" at bounding box center [60, 44] width 93 height 7
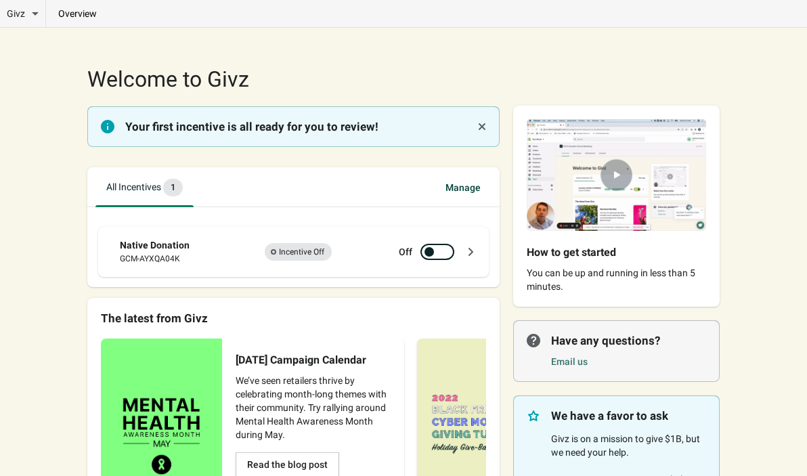
click at [279, 248] on span "Incomplete Incentive Off" at bounding box center [298, 252] width 67 height 18
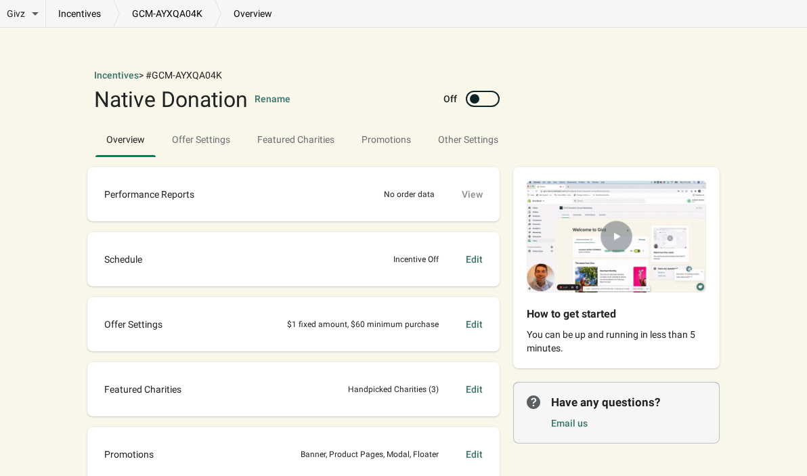
click at [276, 108] on div "Native Donation Rename" at bounding box center [267, 98] width 347 height 27
click at [275, 101] on button "Rename" at bounding box center [273, 99] width 36 height 14
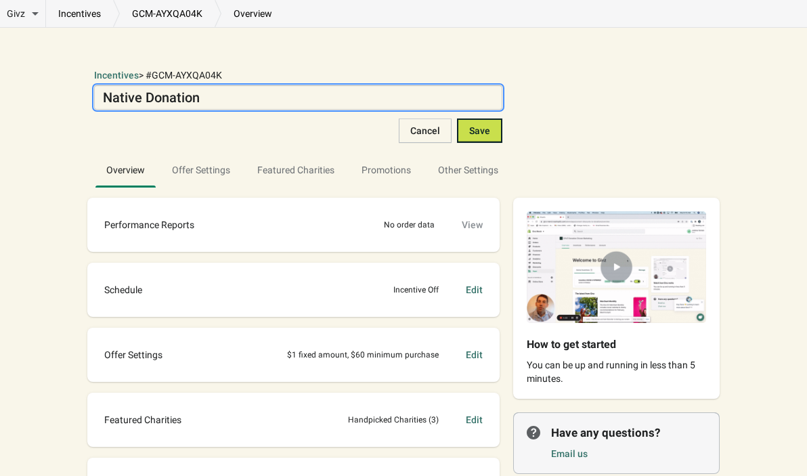
click at [201, 104] on textarea "Native Donation" at bounding box center [298, 97] width 408 height 24
type textarea "Native Donation"
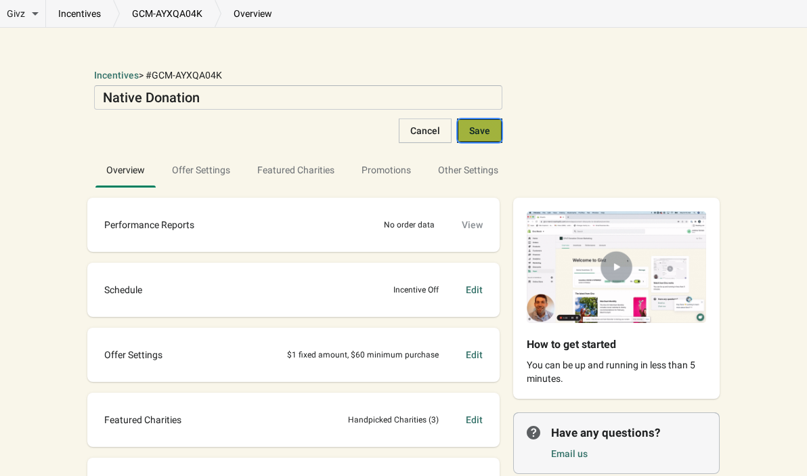
click at [481, 133] on span "Save" at bounding box center [479, 130] width 21 height 11
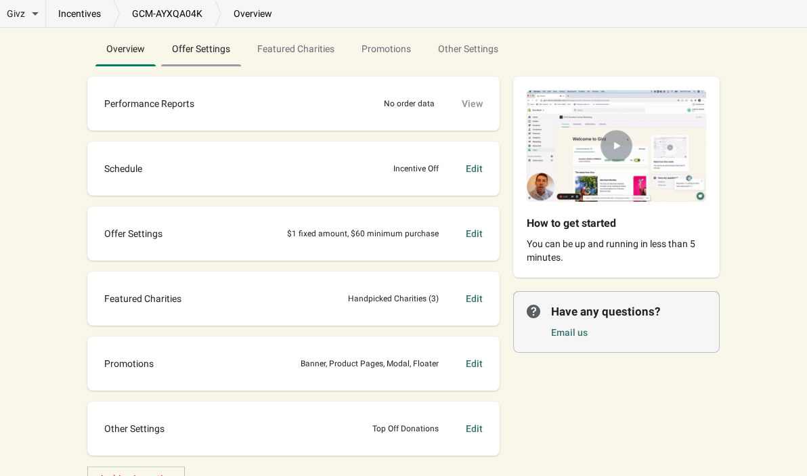
click at [213, 61] on button "Offer Settings" at bounding box center [200, 48] width 85 height 35
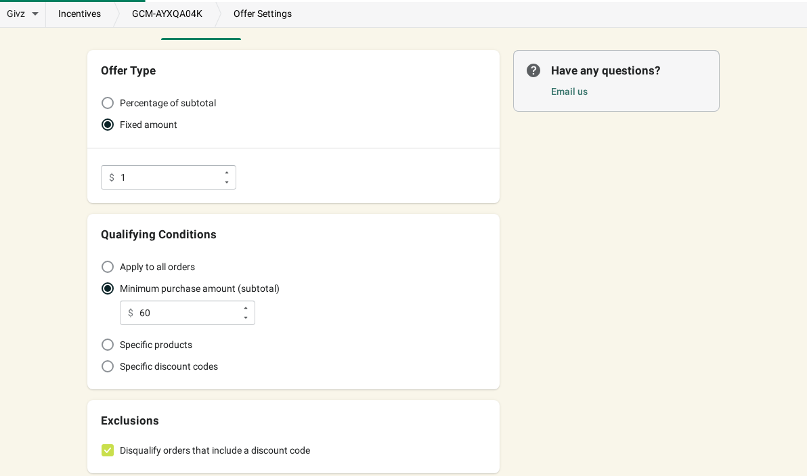
scroll to position [167, 0]
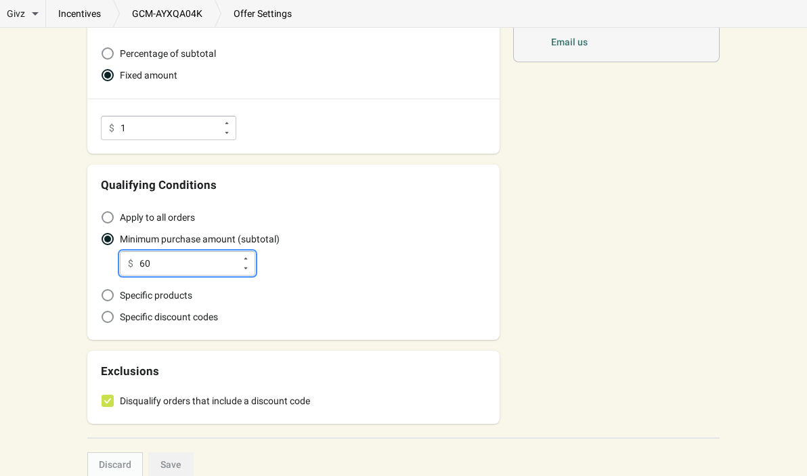
drag, startPoint x: 181, startPoint y: 260, endPoint x: 43, endPoint y: 260, distance: 138.8
click at [65, 260] on div "Givz Overview Incentives Performance Overview Donations Qualifying Orders Chari…" at bounding box center [403, 181] width 807 height 697
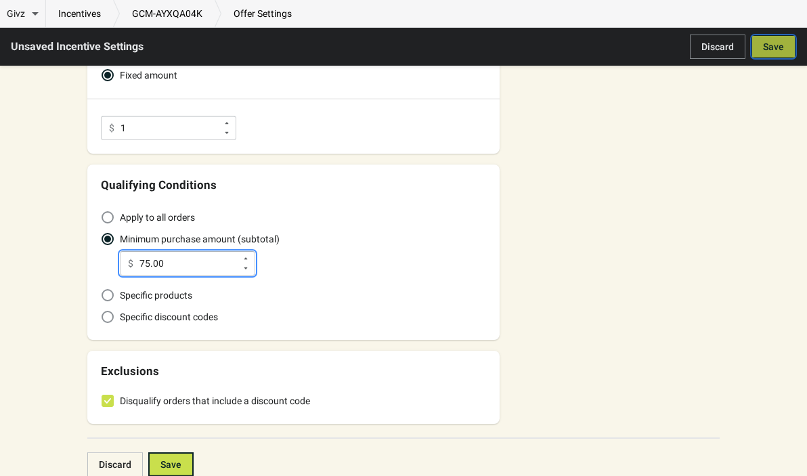
click at [769, 50] on span "Save" at bounding box center [773, 46] width 21 height 11
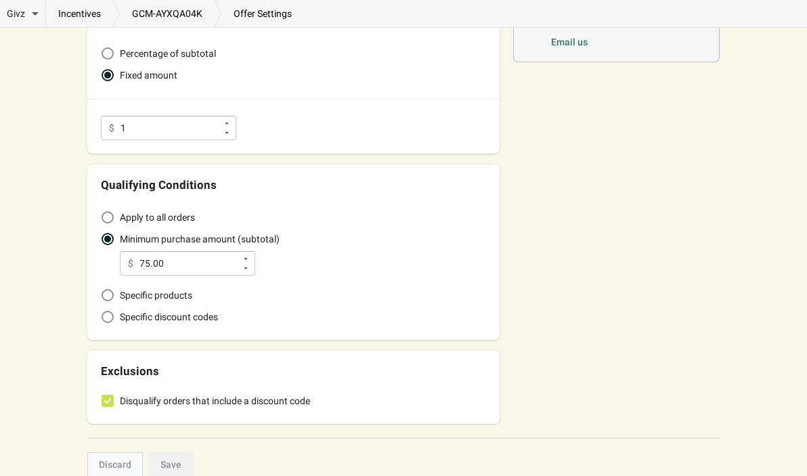
type input "75"
click at [129, 132] on input "1" at bounding box center [168, 128] width 97 height 24
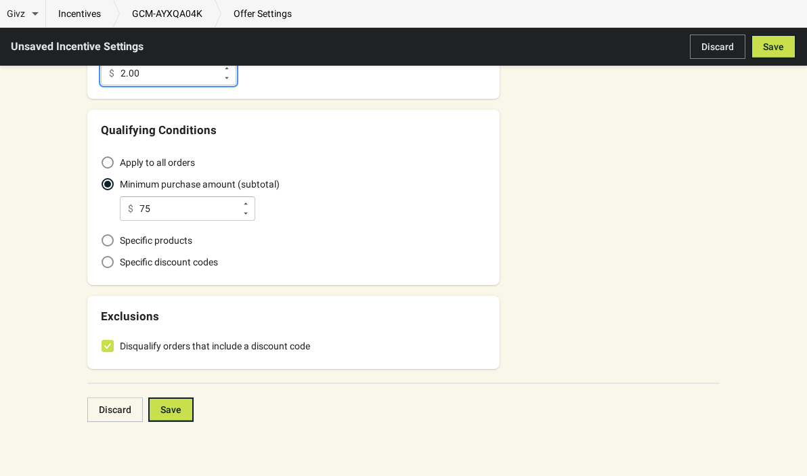
scroll to position [0, 0]
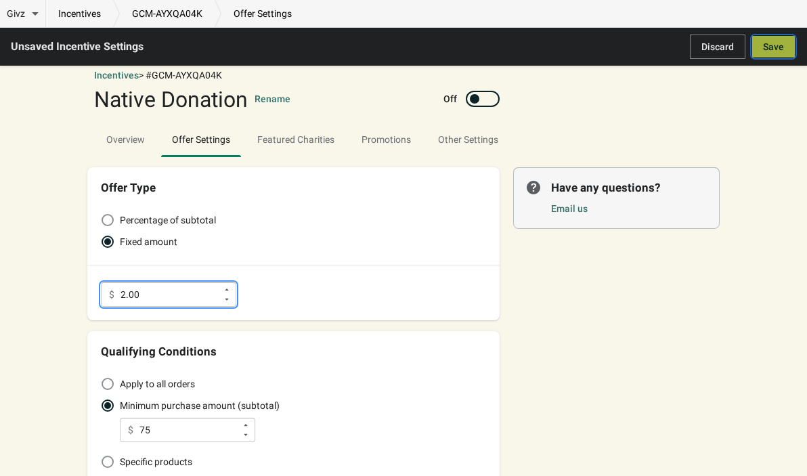
click at [763, 45] on span "Save" at bounding box center [773, 46] width 21 height 11
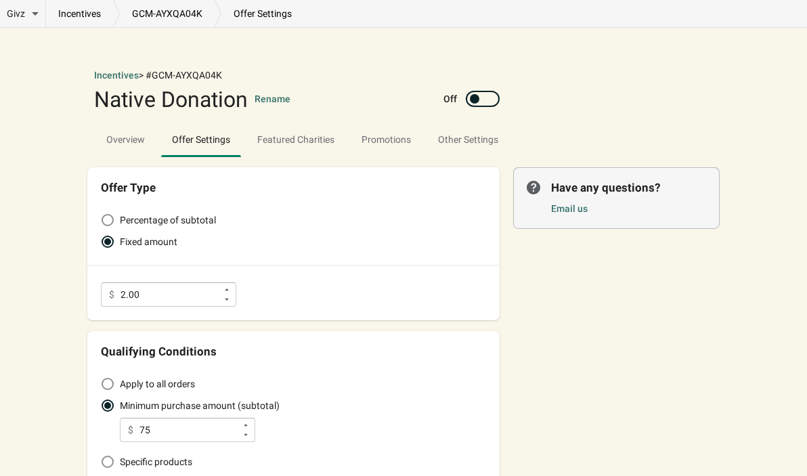
type input "2"
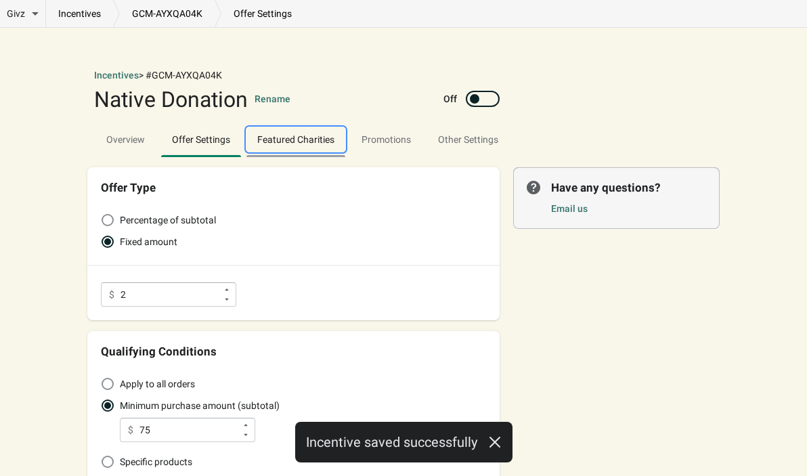
click at [308, 147] on span "Featured Charities" at bounding box center [295, 139] width 99 height 24
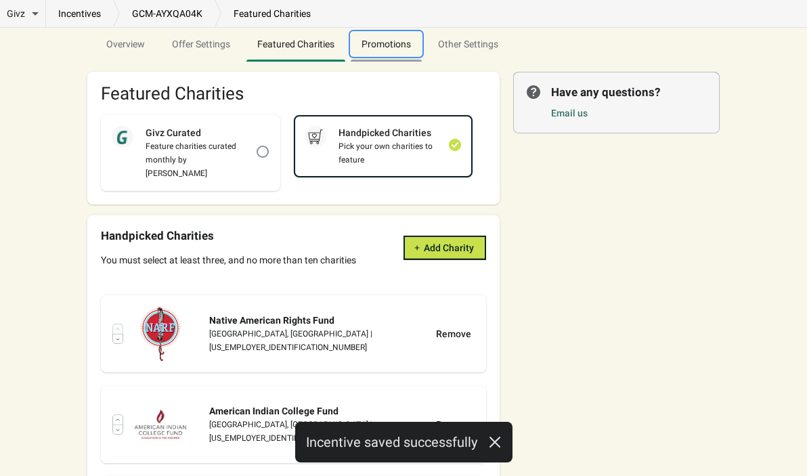
click at [379, 50] on span "Promotions" at bounding box center [386, 44] width 71 height 24
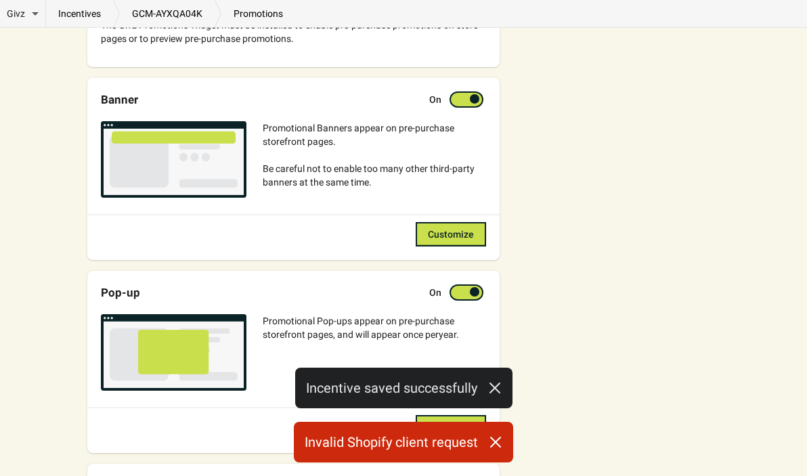
scroll to position [293, 0]
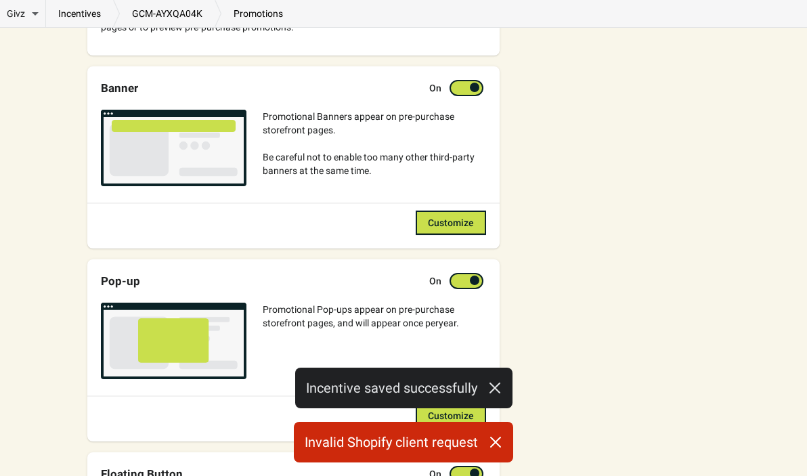
click at [195, 207] on div "Customize" at bounding box center [293, 218] width 385 height 32
click at [195, 206] on div "Customize" at bounding box center [293, 218] width 385 height 32
click at [221, 212] on div "Customize" at bounding box center [293, 223] width 385 height 24
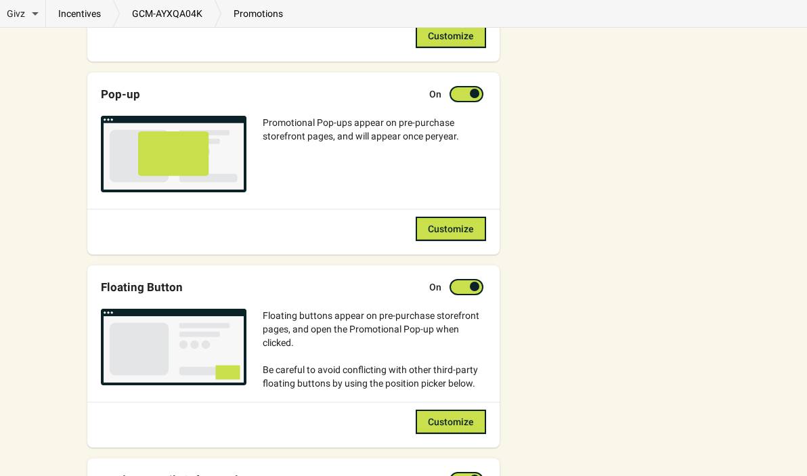
scroll to position [483, 0]
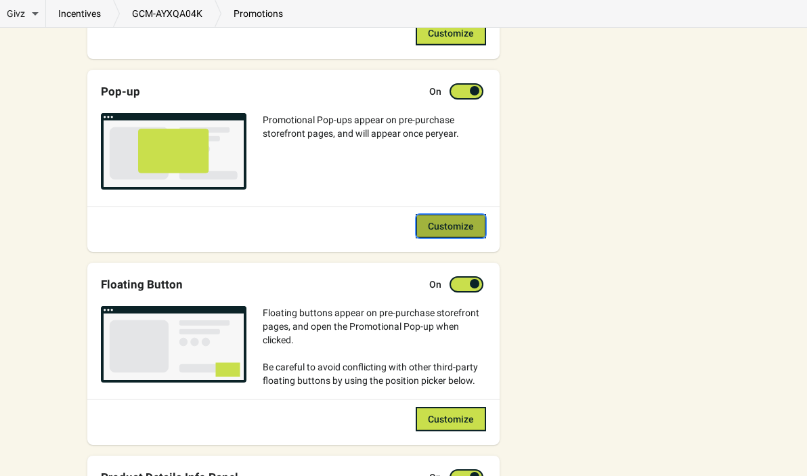
click at [416, 218] on button "Customize" at bounding box center [451, 226] width 70 height 24
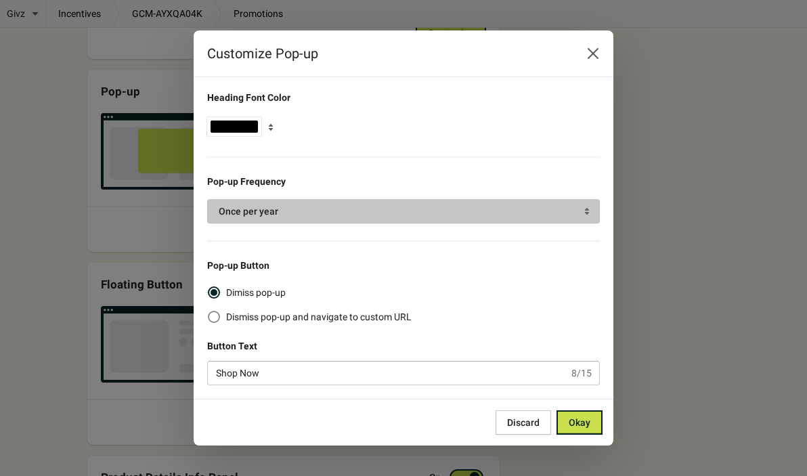
click at [372, 212] on span "Once per year" at bounding box center [404, 211] width 370 height 14
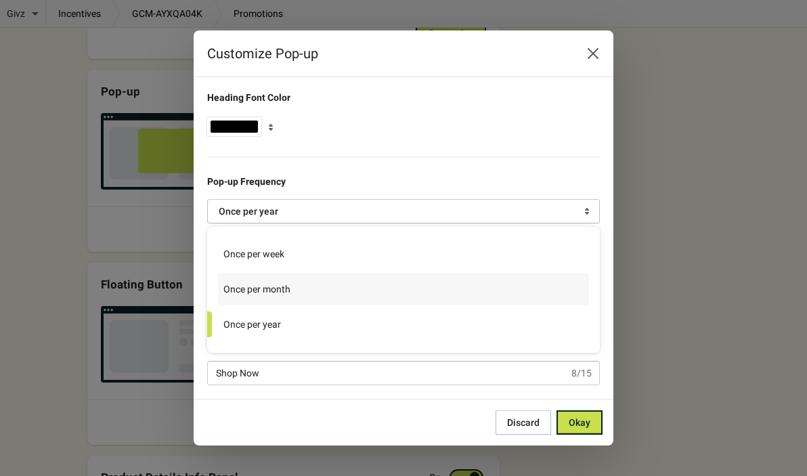
click at [342, 297] on label "Once per month" at bounding box center [403, 289] width 371 height 32
click at [219, 277] on input "Once per month" at bounding box center [219, 276] width 1 height 1
radio input "true"
radio input "false"
click at [467, 189] on div "Heading Font Color Pop-up Frequency Once per month Pop-up Button Dimiss pop-up …" at bounding box center [397, 232] width 406 height 305
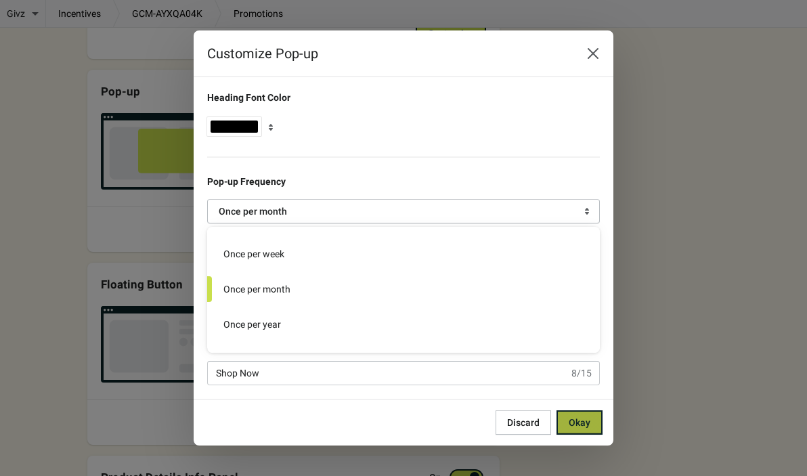
click at [579, 430] on button "Okay" at bounding box center [579, 422] width 46 height 24
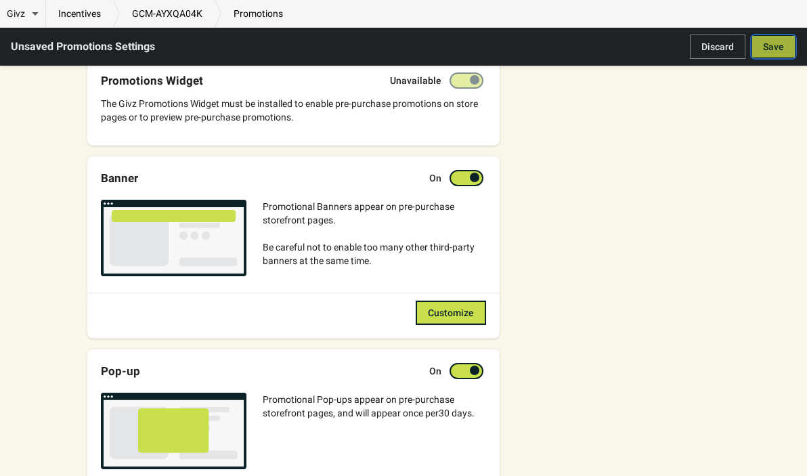
click at [767, 39] on button "Save" at bounding box center [773, 47] width 45 height 24
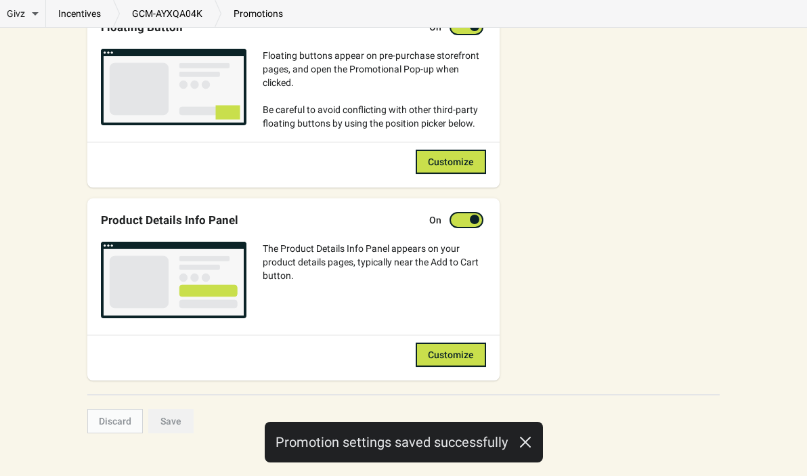
scroll to position [751, 0]
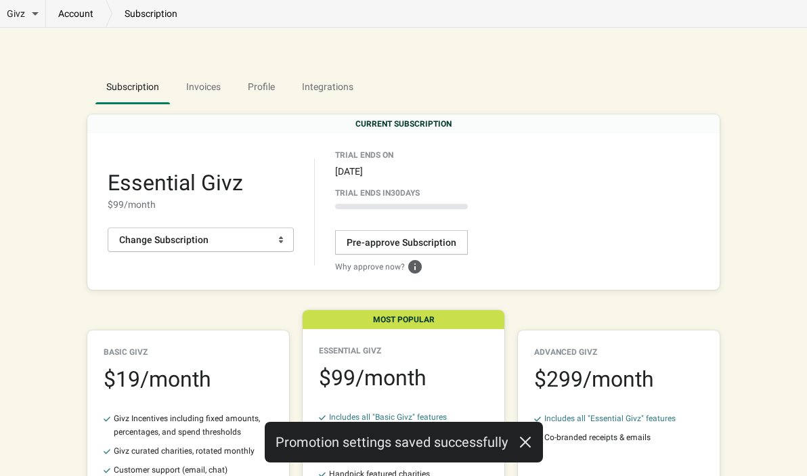
click at [204, 252] on div "Essential Givz $ 99 /month Change Subscription" at bounding box center [211, 211] width 207 height 107
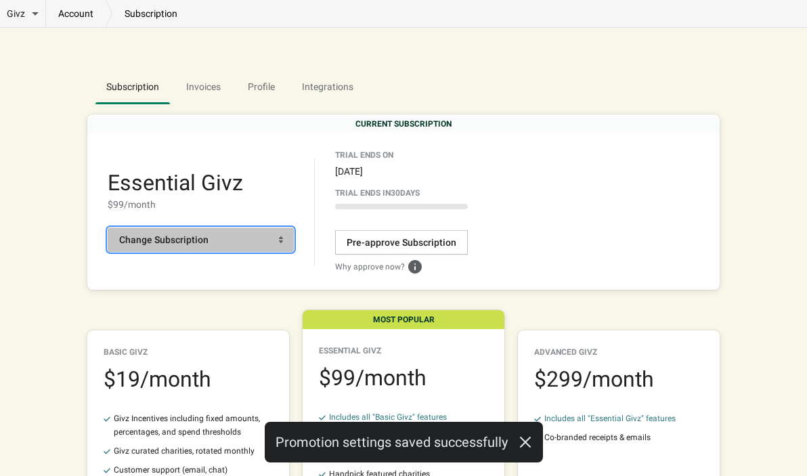
click at [204, 249] on button "Change Subscription" at bounding box center [201, 239] width 186 height 24
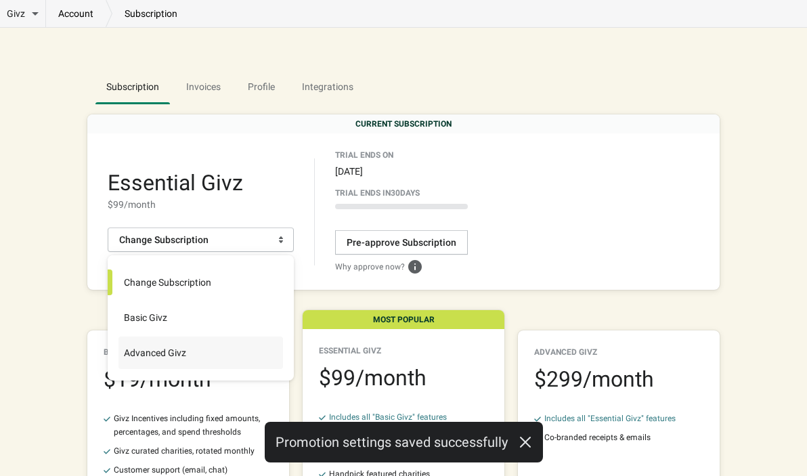
click at [187, 341] on label "Advanced Givz" at bounding box center [200, 352] width 164 height 32
click at [120, 340] on input "Advanced Givz" at bounding box center [119, 340] width 1 height 1
radio input "true"
radio input "false"
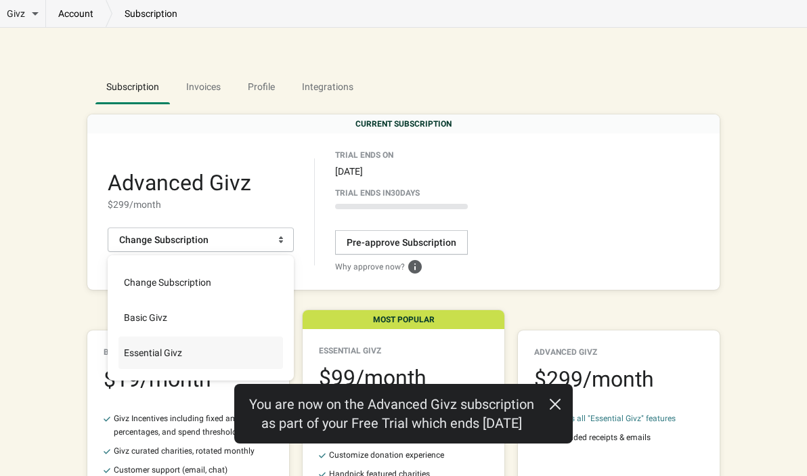
click at [62, 246] on div "Givz Overview Incentives Performance Overview Donations Qualifying Orders Chari…" at bounding box center [403, 370] width 807 height 741
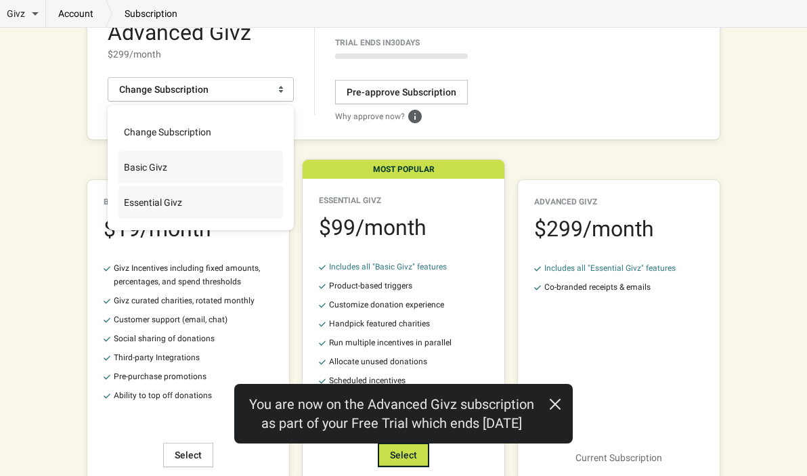
click at [203, 164] on label "Basic Givz" at bounding box center [200, 167] width 164 height 32
click at [120, 155] on input "Basic Givz" at bounding box center [119, 154] width 1 height 1
radio input "true"
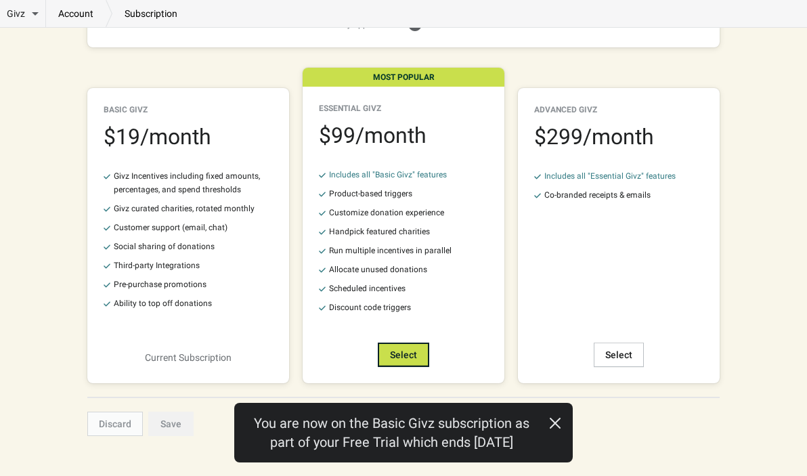
scroll to position [240, 0]
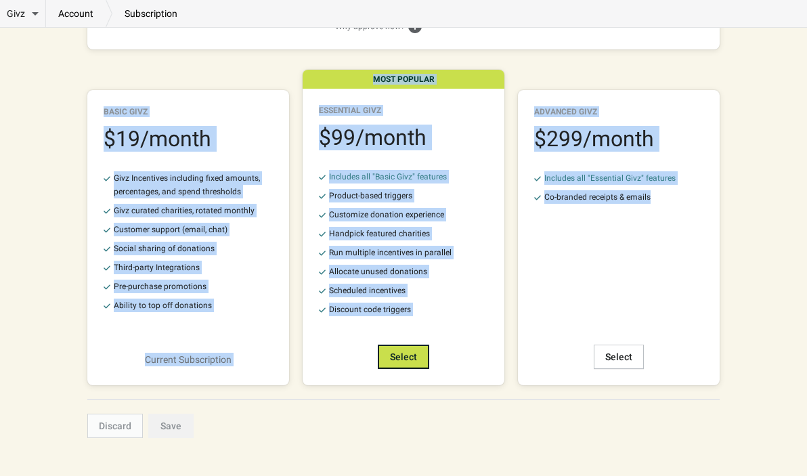
drag, startPoint x: 103, startPoint y: 108, endPoint x: 751, endPoint y: 220, distance: 658.0
click at [751, 220] on div "Givz Overview Incentives Performance Overview Donations Qualifying Orders Chari…" at bounding box center [403, 126] width 807 height 732
copy div "Basic Givz $ 19 /month Givz Incentives including fixed amounts, percentages, an…"
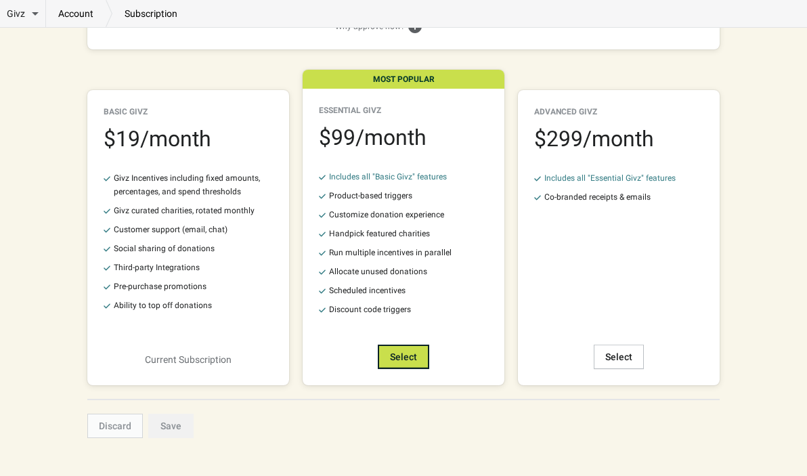
click at [429, 108] on div "Essential Givz" at bounding box center [403, 110] width 169 height 11
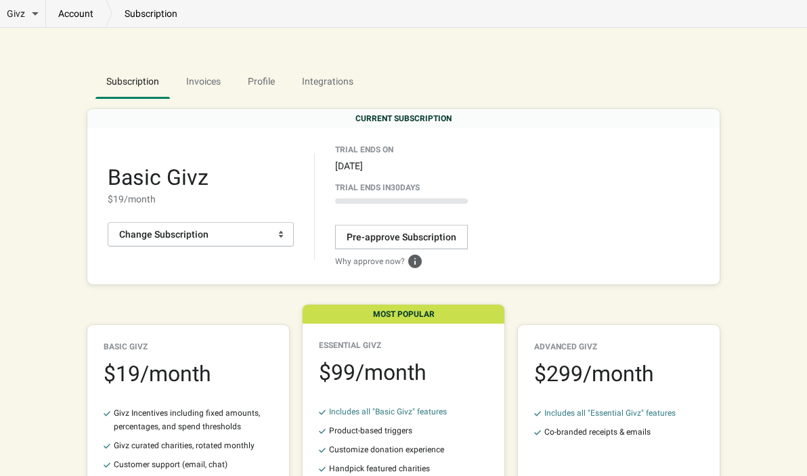
scroll to position [0, 0]
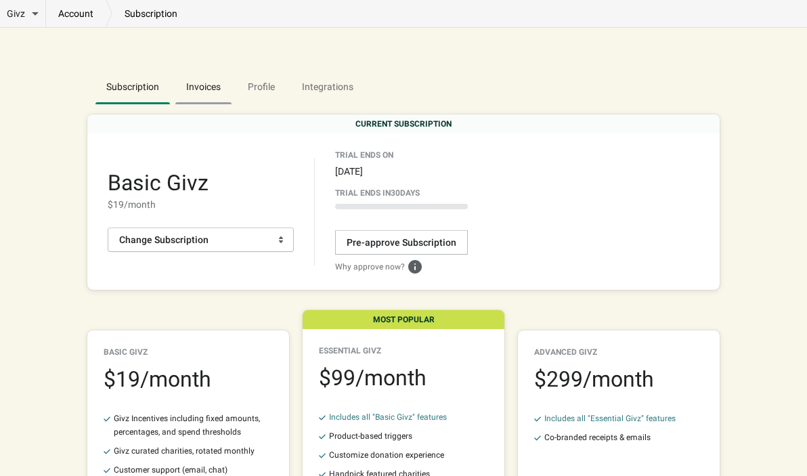
click at [205, 83] on span "Invoices" at bounding box center [203, 86] width 56 height 24
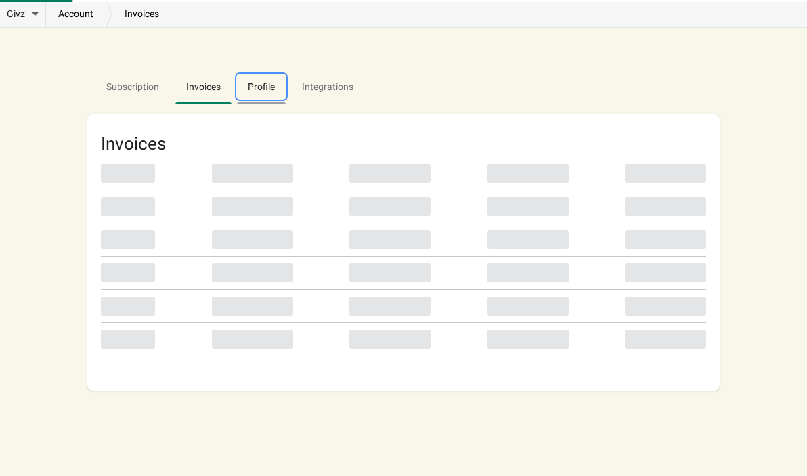
click at [265, 87] on span "Profile" at bounding box center [261, 86] width 49 height 24
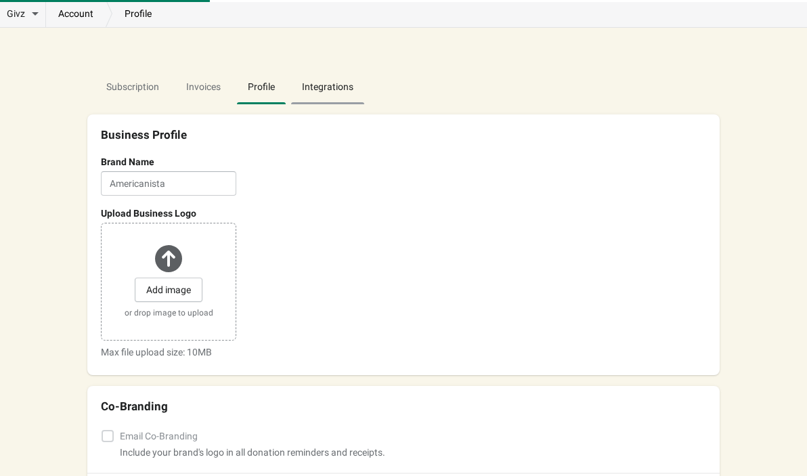
click at [326, 95] on span "Integrations" at bounding box center [327, 86] width 73 height 24
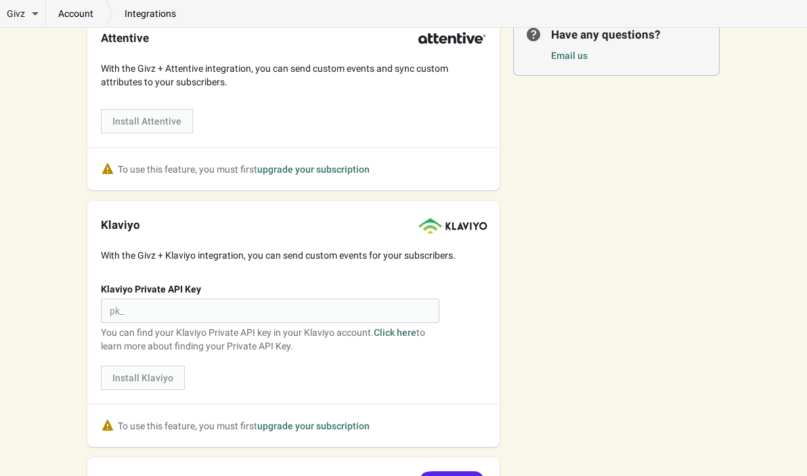
scroll to position [21, 0]
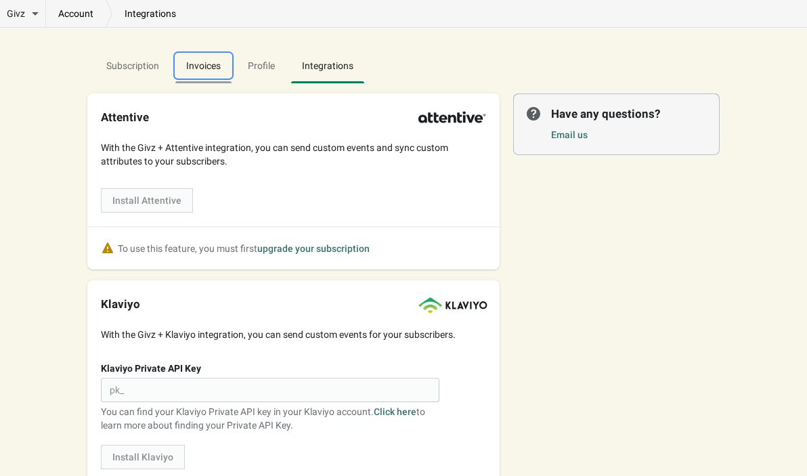
click at [209, 66] on span "Invoices" at bounding box center [203, 65] width 56 height 24
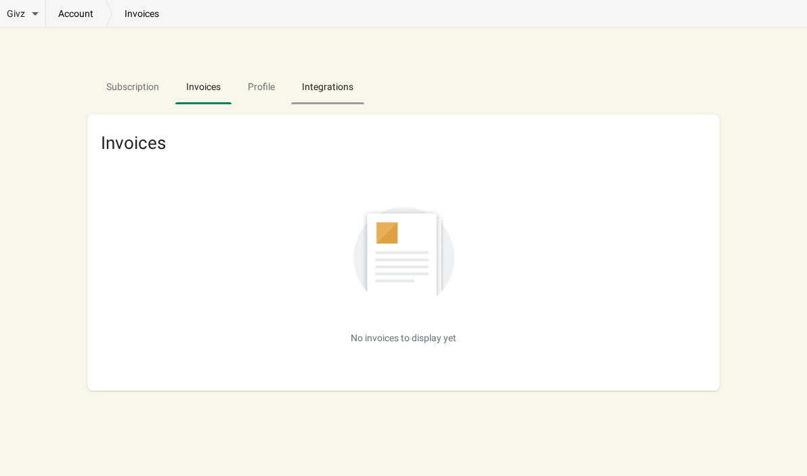
click at [293, 70] on button "Integrations" at bounding box center [327, 86] width 79 height 35
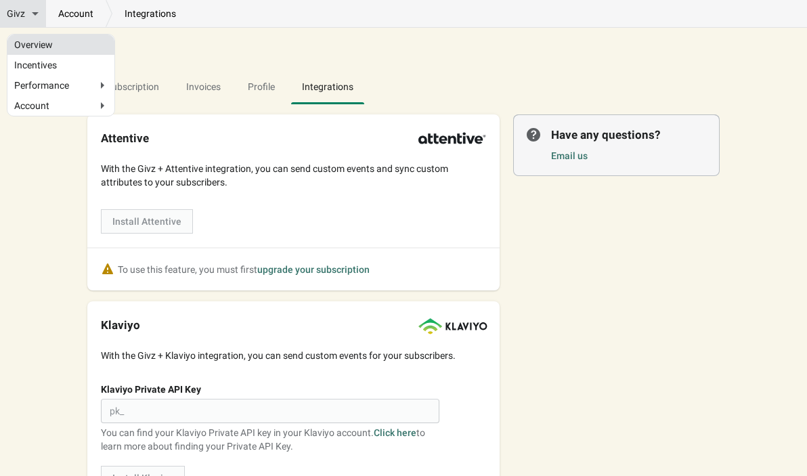
click at [53, 46] on link "Overview" at bounding box center [60, 44] width 93 height 7
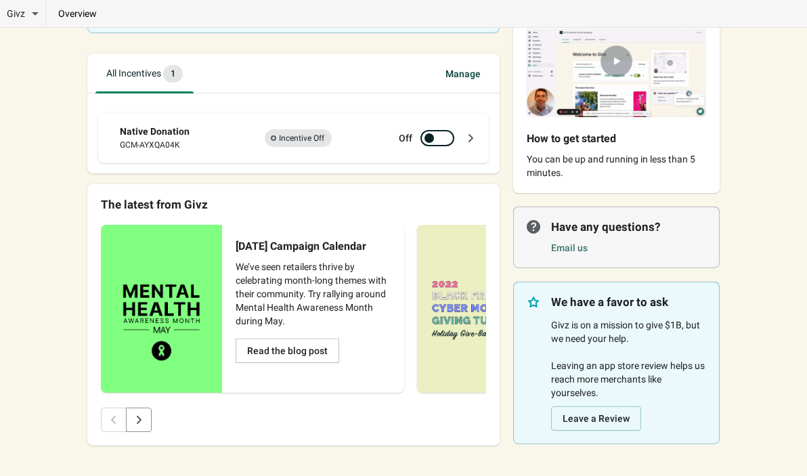
scroll to position [117, 0]
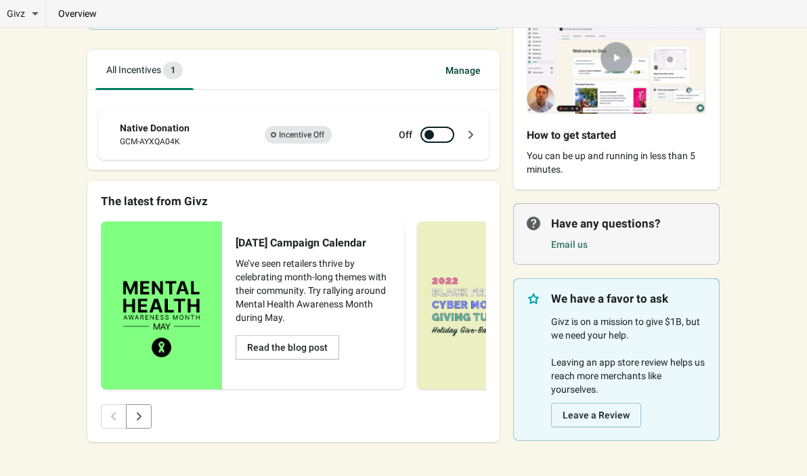
click at [158, 127] on div "Native Donation" at bounding box center [182, 128] width 125 height 14
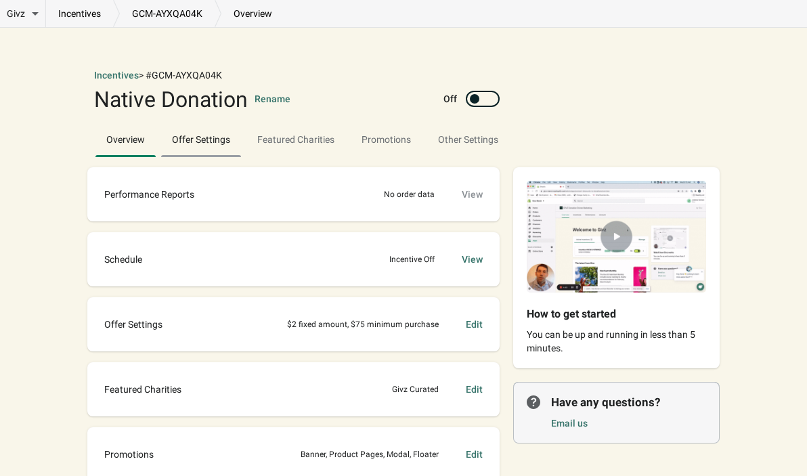
click at [223, 136] on span "Offer Settings" at bounding box center [201, 139] width 80 height 24
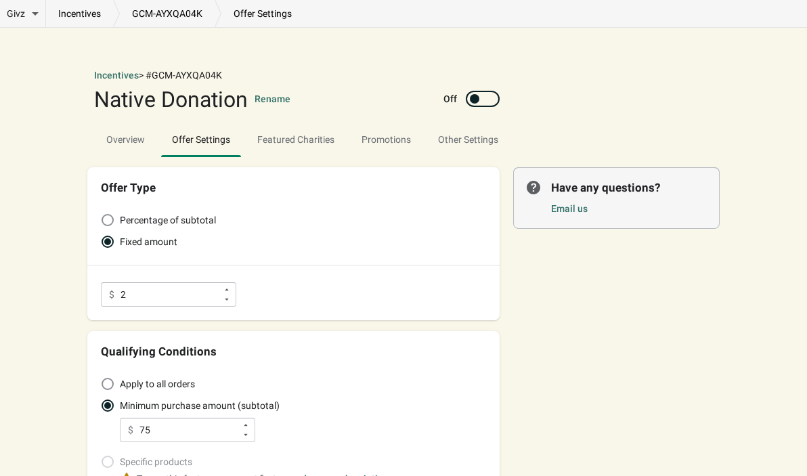
click at [172, 0] on div "incentives GCM-AYXQA04K offer settings" at bounding box center [175, 13] width 258 height 27
click at [173, 16] on link "GCM-AYXQA04K" at bounding box center [167, 14] width 95 height 14
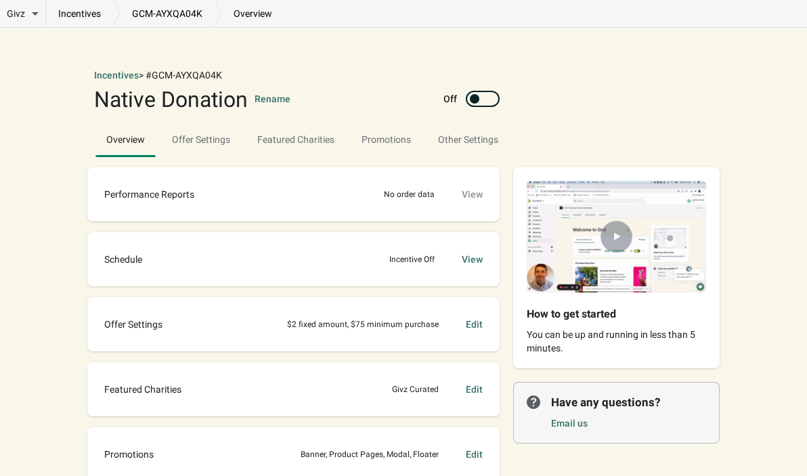
click at [242, 19] on p "overview" at bounding box center [252, 14] width 63 height 14
click at [334, 141] on span "Featured Charities" at bounding box center [295, 139] width 99 height 24
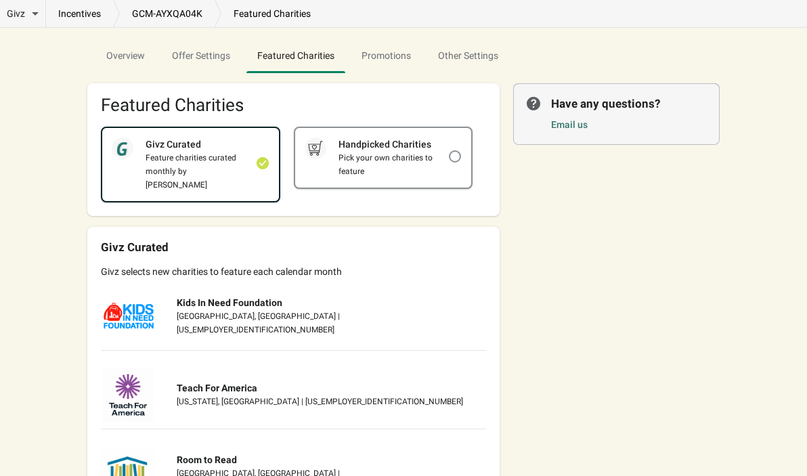
scroll to position [133, 0]
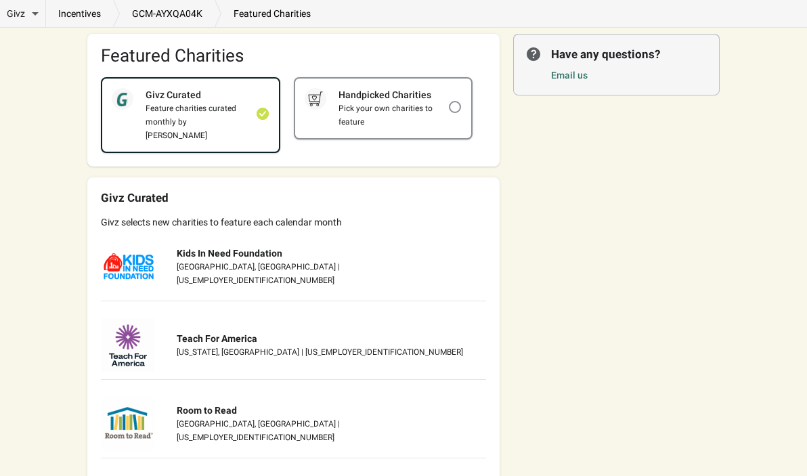
click at [398, 123] on div "Pick your own charities to feature" at bounding box center [387, 115] width 123 height 27
checkbox input "false"
checkbox input "true"
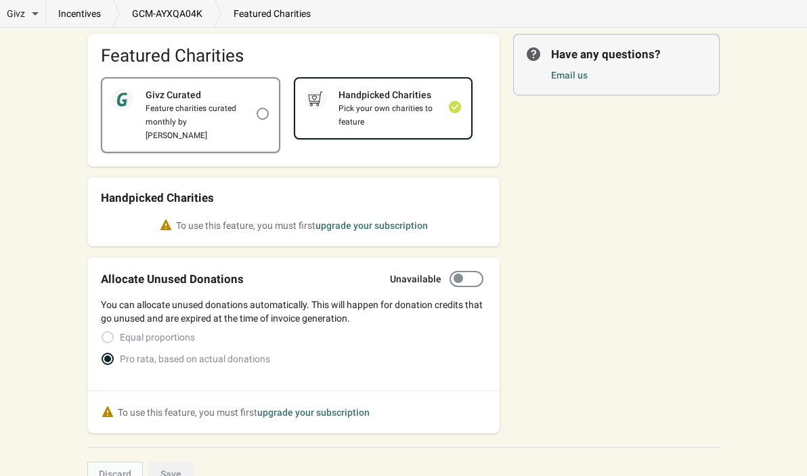
click at [242, 129] on div "Givz Curated Feature charities curated monthly by [PERSON_NAME]" at bounding box center [190, 115] width 177 height 73
checkbox input "true"
checkbox input "false"
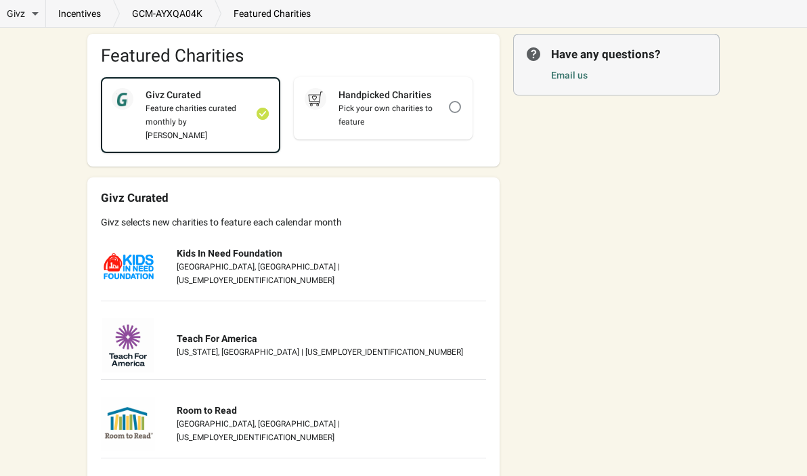
click at [253, 16] on p "featured charities" at bounding box center [272, 14] width 102 height 14
click at [183, 15] on link "GCM-AYXQA04K" at bounding box center [167, 14] width 95 height 14
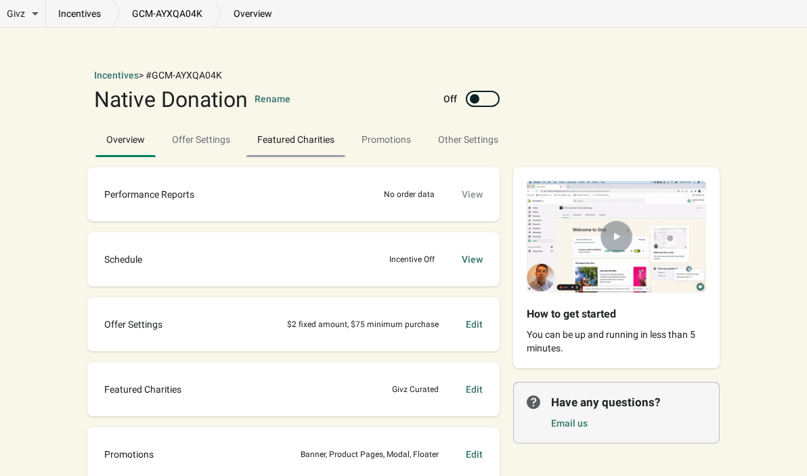
click at [273, 142] on span "Featured Charities" at bounding box center [295, 139] width 99 height 24
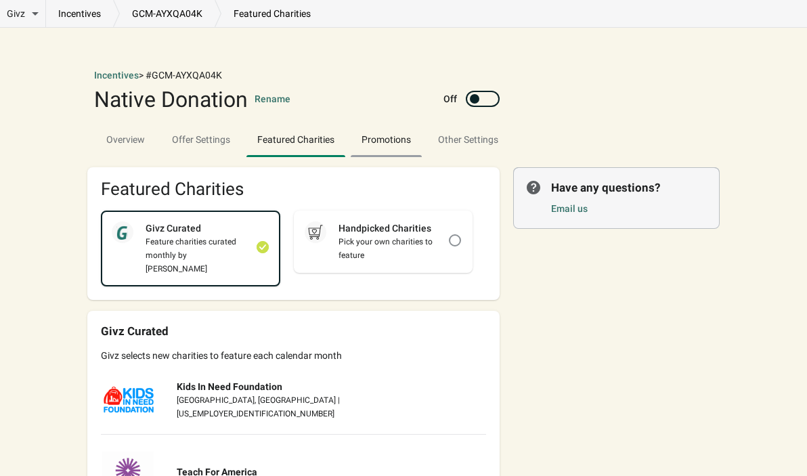
click at [393, 146] on span "Promotions" at bounding box center [386, 139] width 71 height 24
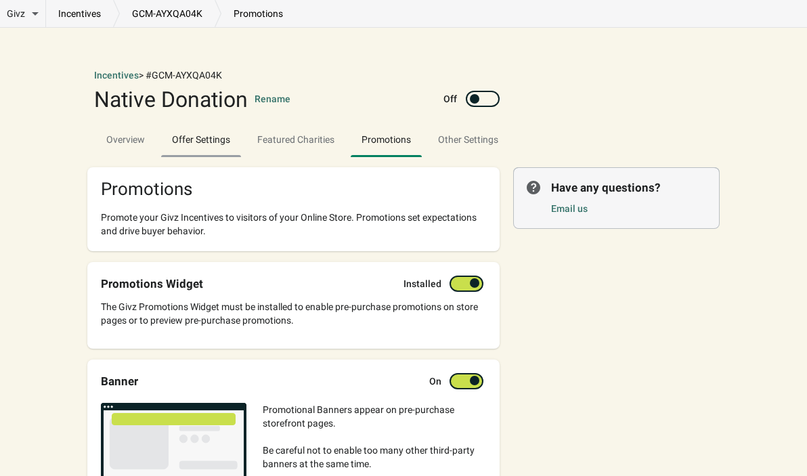
click at [217, 135] on span "Offer Settings" at bounding box center [201, 139] width 80 height 24
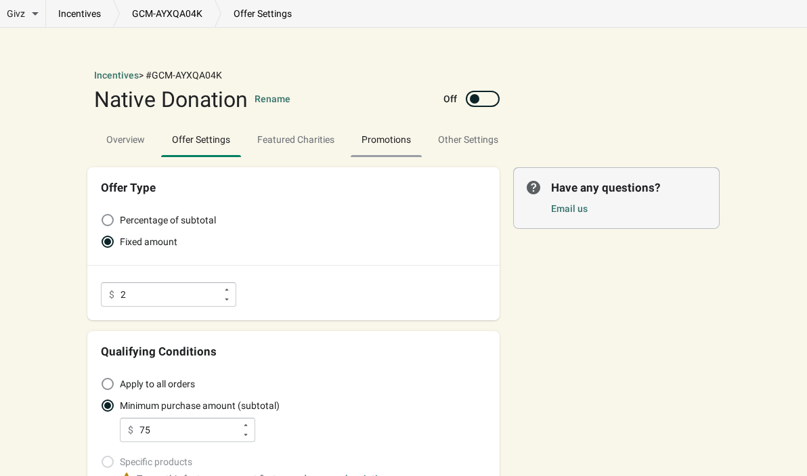
click at [411, 134] on span "Promotions" at bounding box center [385, 139] width 49 height 11
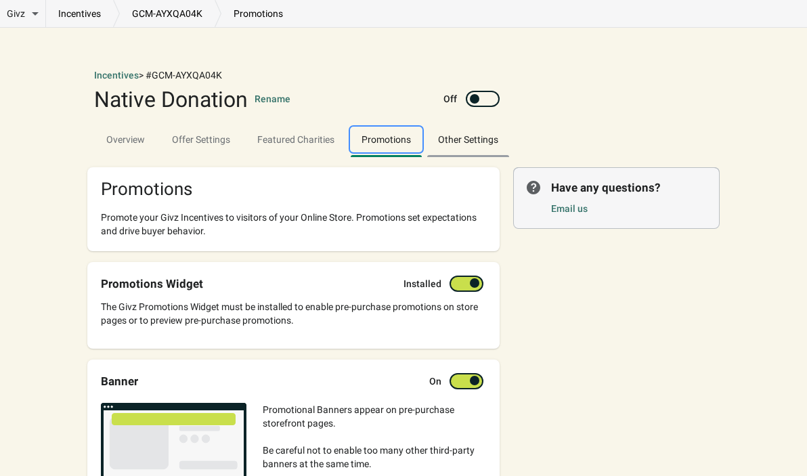
click at [473, 135] on span "Other Settings" at bounding box center [468, 139] width 82 height 24
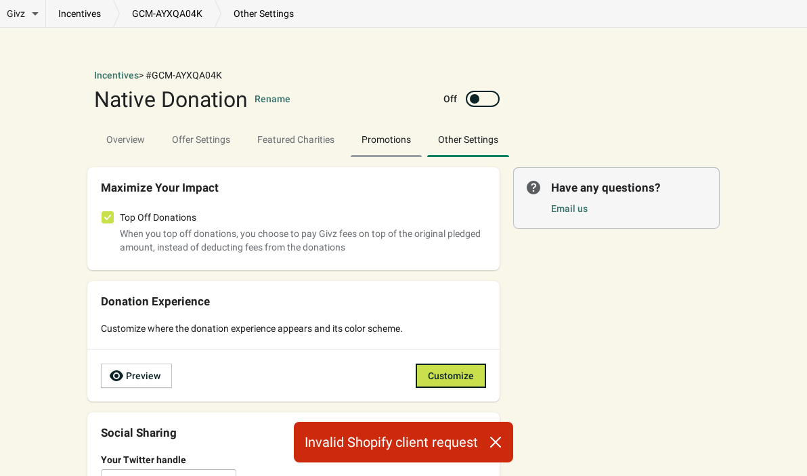
click at [405, 140] on span "Promotions" at bounding box center [385, 139] width 49 height 11
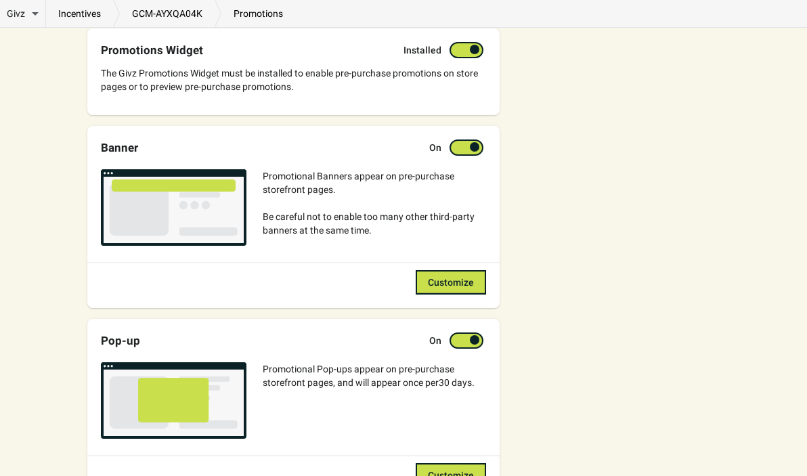
scroll to position [260, 0]
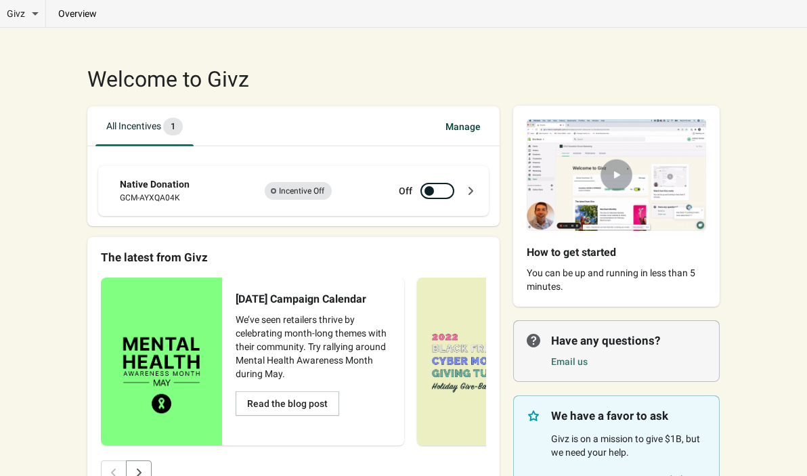
click at [53, 11] on p "overview" at bounding box center [77, 14] width 63 height 14
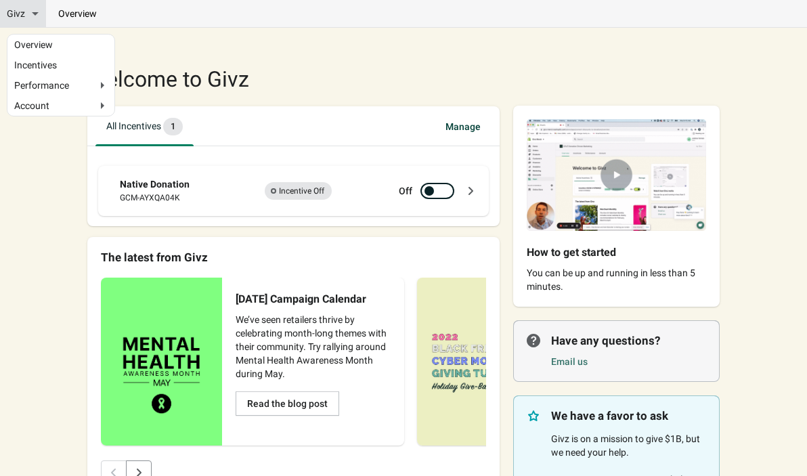
click at [15, 20] on span "Givz" at bounding box center [16, 14] width 18 height 14
click at [39, 16] on input "Givz" at bounding box center [43, 11] width 9 height 9
checkbox input "true"
